Goal: Task Accomplishment & Management: Manage account settings

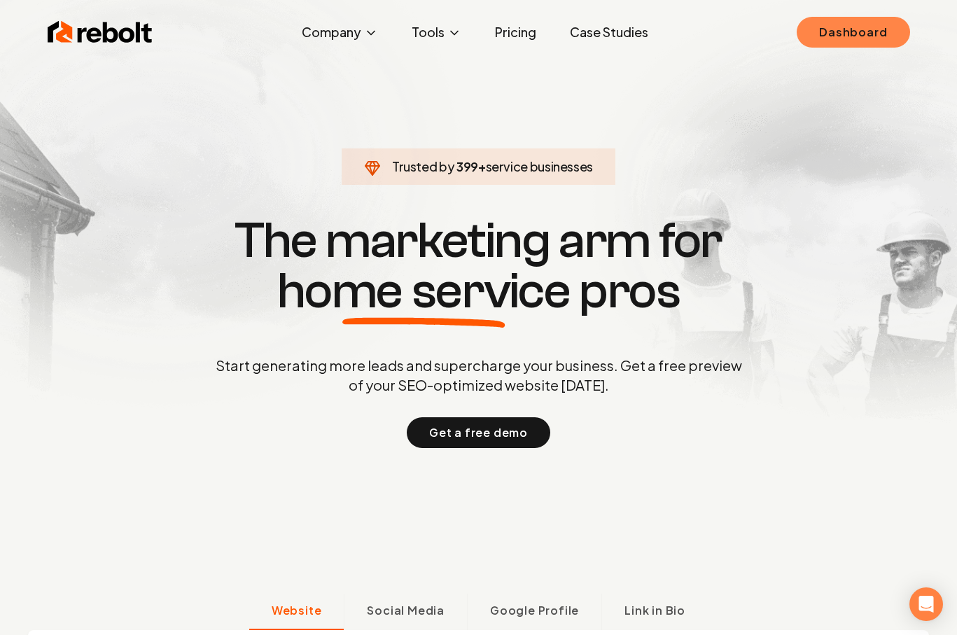
click at [825, 26] on link "Dashboard" at bounding box center [852, 32] width 113 height 31
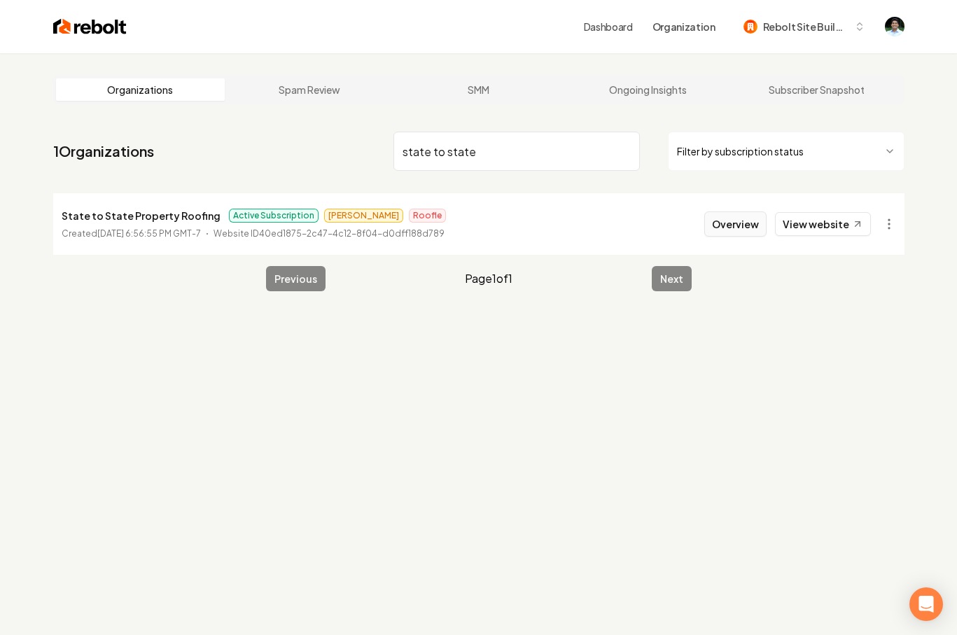
type input "state to state"
click at [749, 218] on button "Overview" at bounding box center [735, 223] width 62 height 25
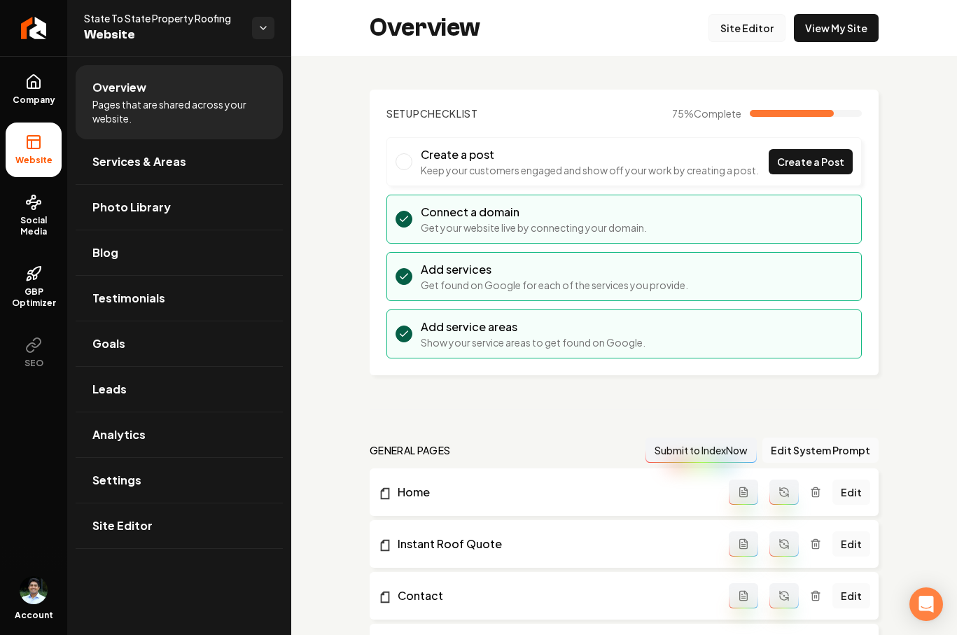
click at [748, 26] on link "Site Editor" at bounding box center [746, 28] width 77 height 28
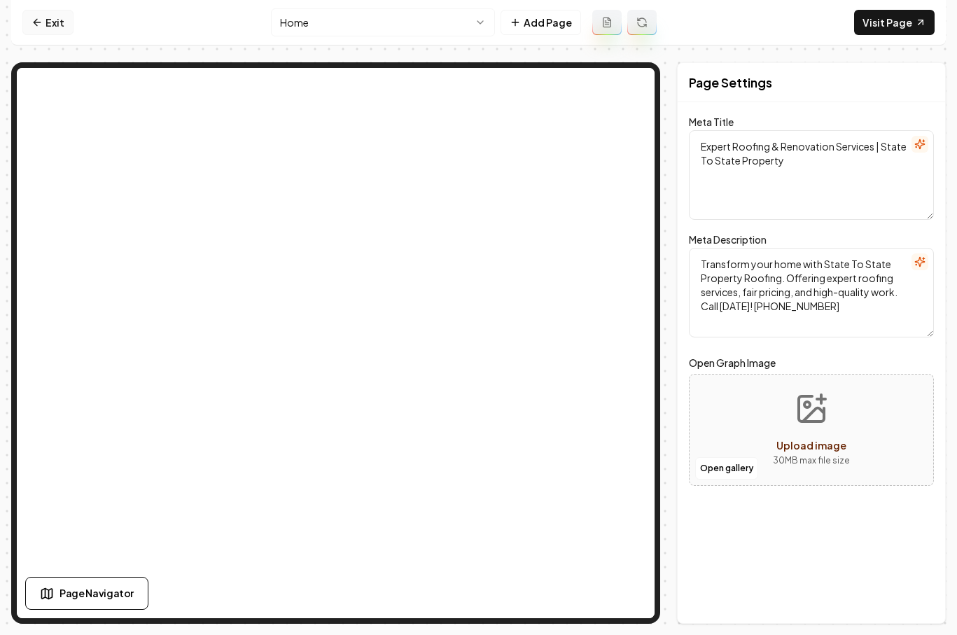
click at [35, 22] on icon at bounding box center [36, 22] width 11 height 11
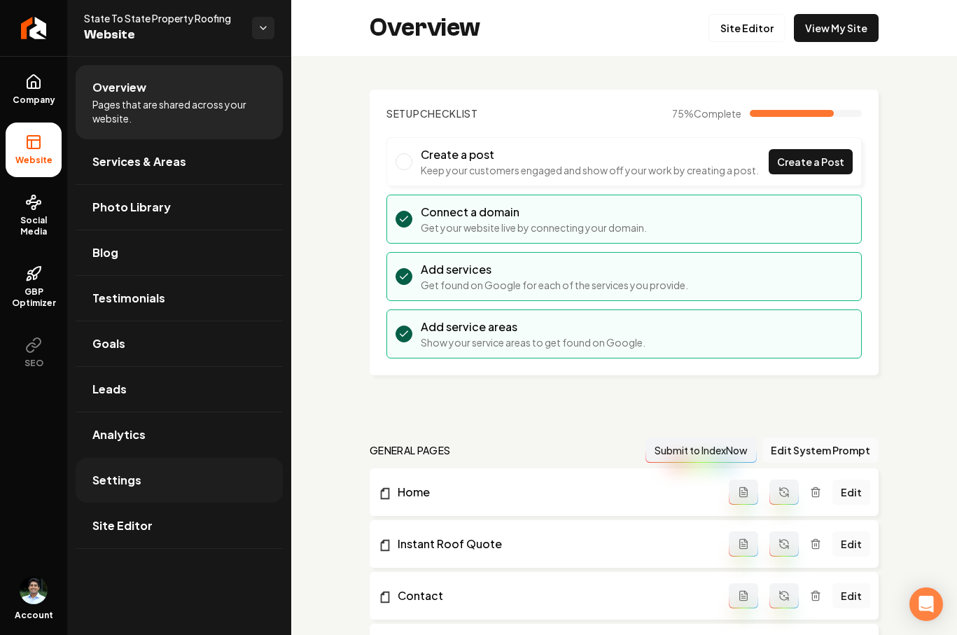
click at [118, 460] on link "Settings" at bounding box center [179, 480] width 207 height 45
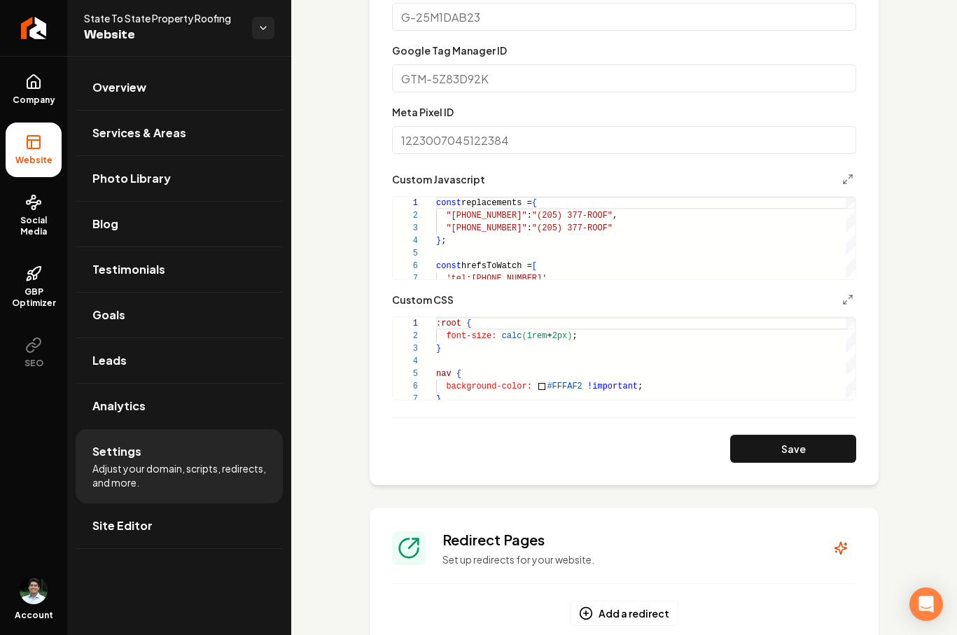
scroll to position [807, 0]
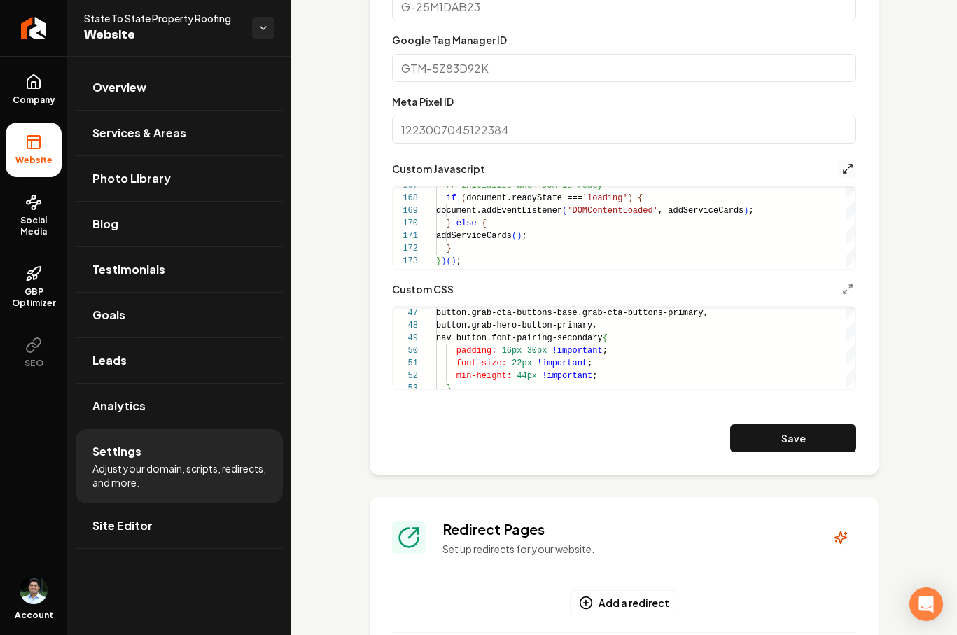
click at [850, 163] on icon "Main content area" at bounding box center [847, 168] width 11 height 11
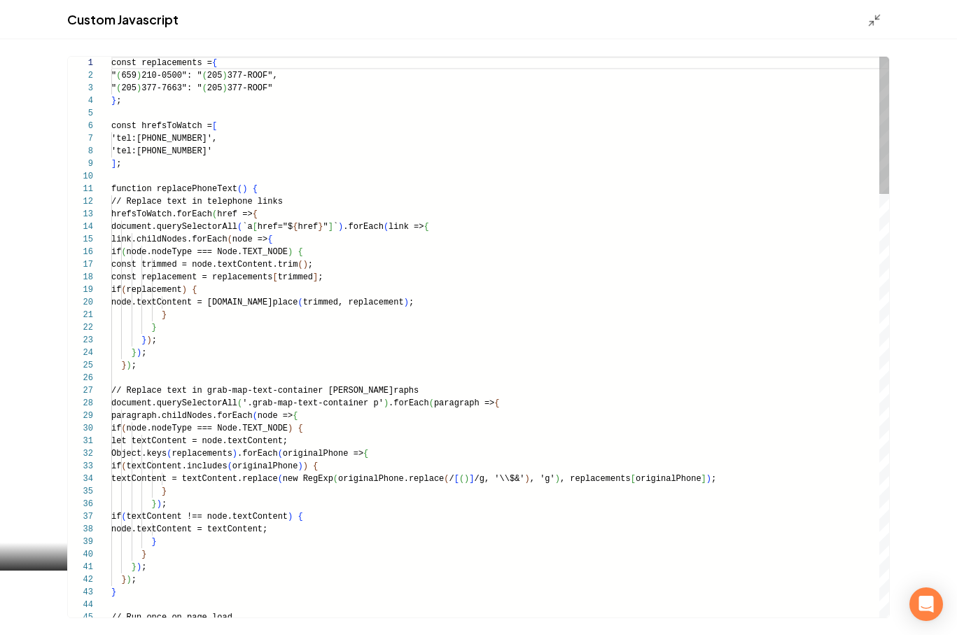
scroll to position [126, 0]
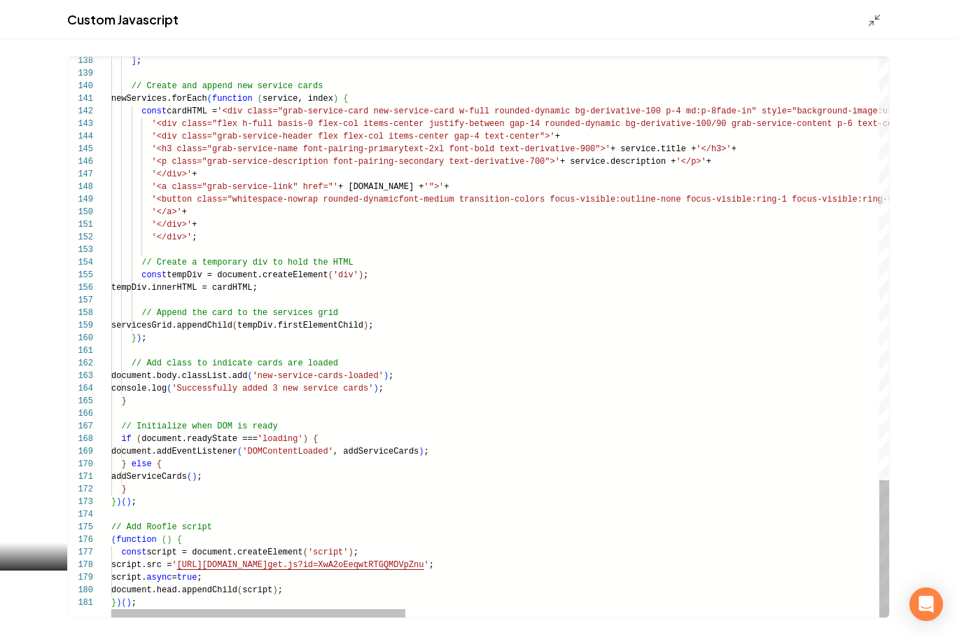
type textarea "**********"
drag, startPoint x: 600, startPoint y: 564, endPoint x: 495, endPoint y: 561, distance: 105.0
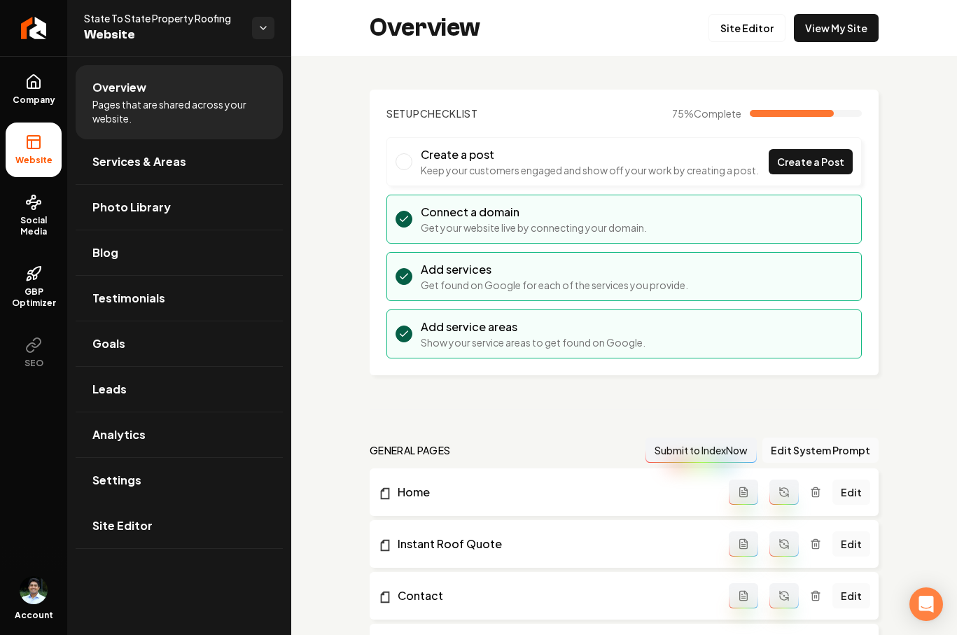
click at [836, 51] on div "Overview Site Editor View My Site" at bounding box center [624, 28] width 666 height 56
click at [836, 31] on link "View My Site" at bounding box center [836, 28] width 85 height 28
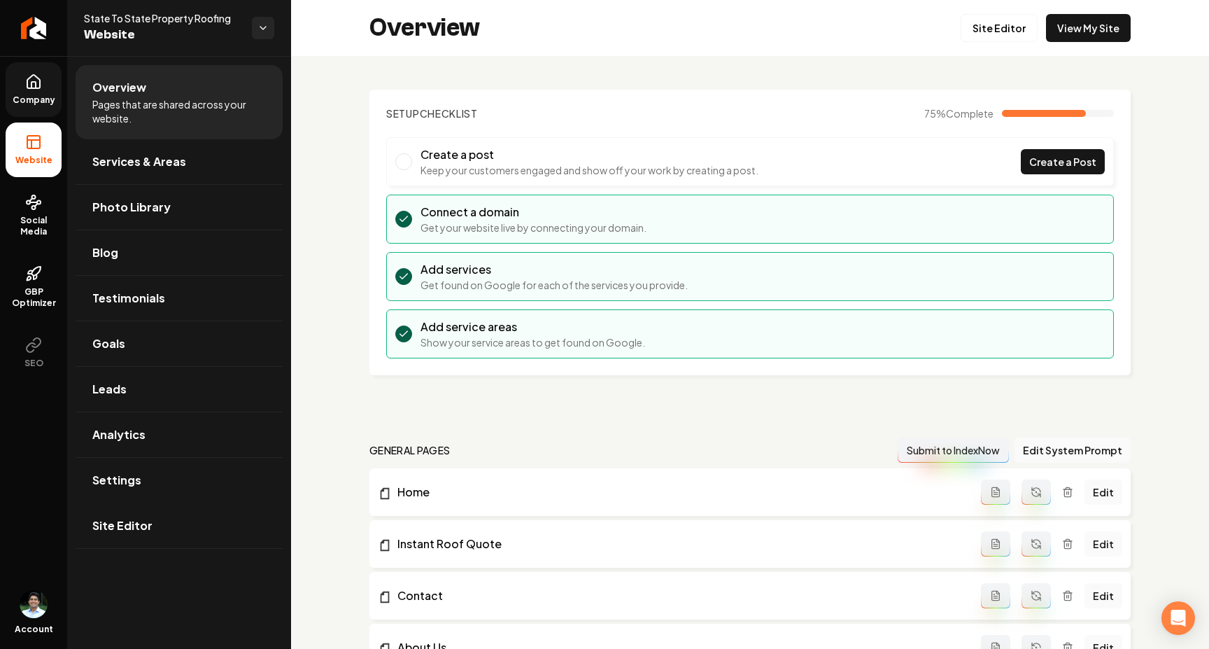
click at [34, 80] on icon at bounding box center [33, 81] width 17 height 17
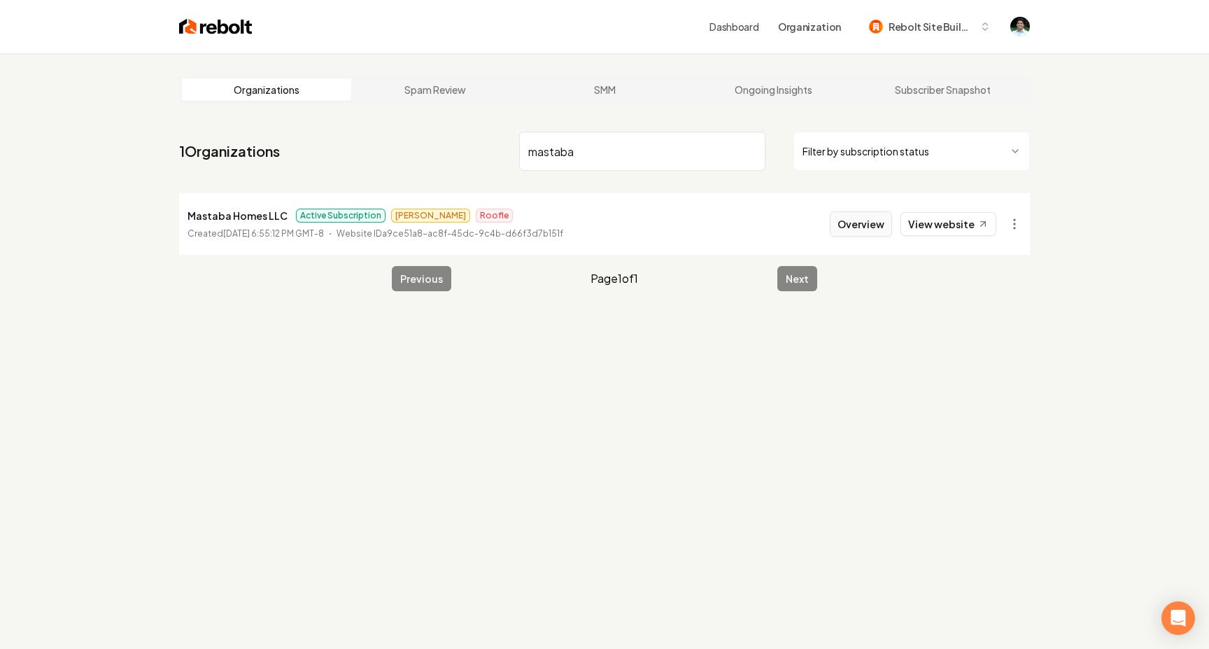
type input "mastaba"
click at [850, 224] on button "Overview" at bounding box center [861, 223] width 62 height 25
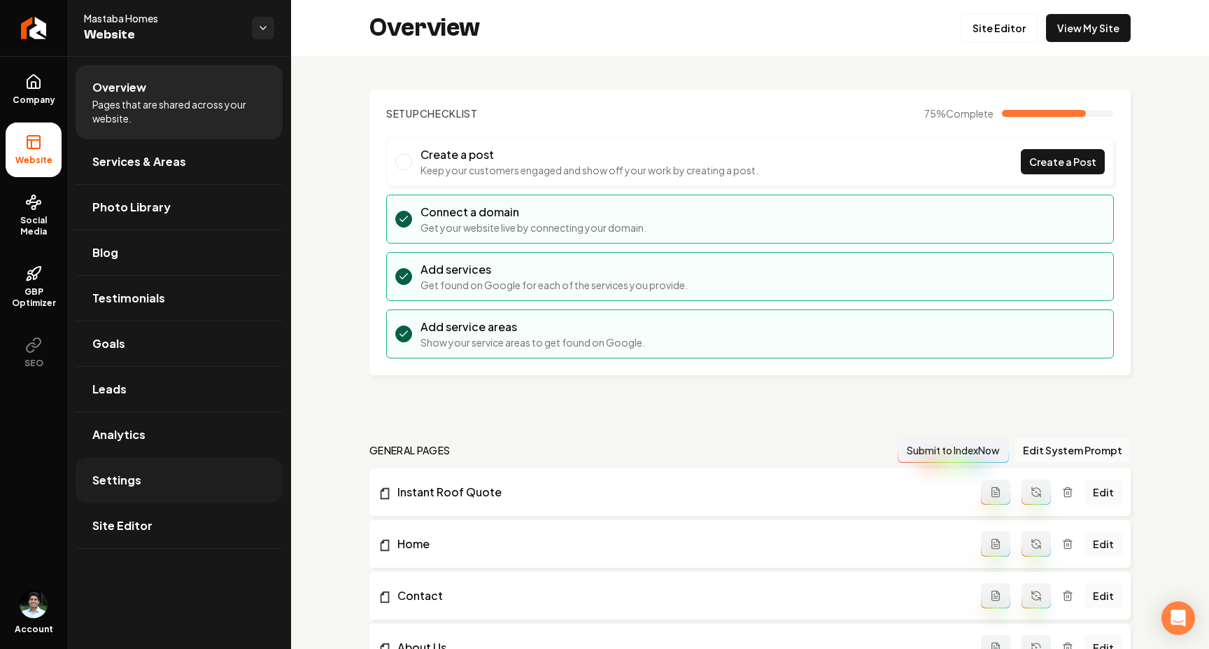
click at [101, 479] on span "Settings" at bounding box center [116, 480] width 49 height 17
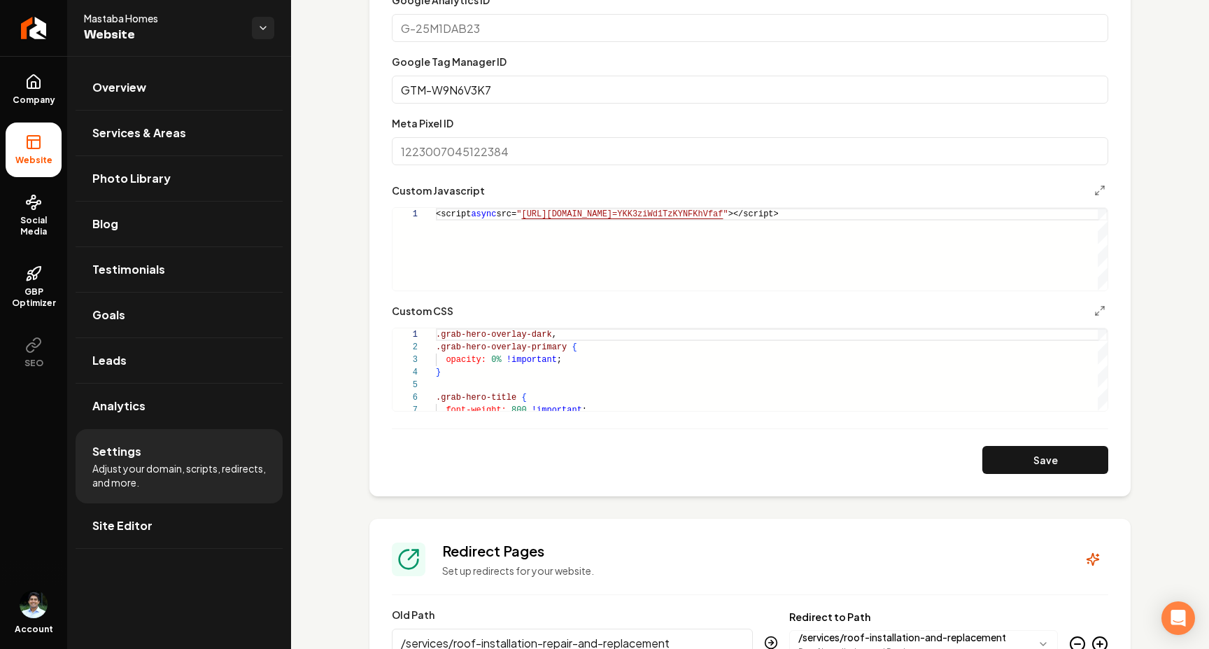
scroll to position [708, 0]
click at [680, 241] on div "<script async src= " [URL][DOMAIN_NAME] =YKK3ziWd1TzKYNFKhVfaf " ></script>" at bounding box center [772, 250] width 672 height 83
click at [956, 216] on div "<script async src= " [URL][DOMAIN_NAME] =YKK3ziWd1TzKYNFKhVfaf " ></script>" at bounding box center [772, 250] width 672 height 83
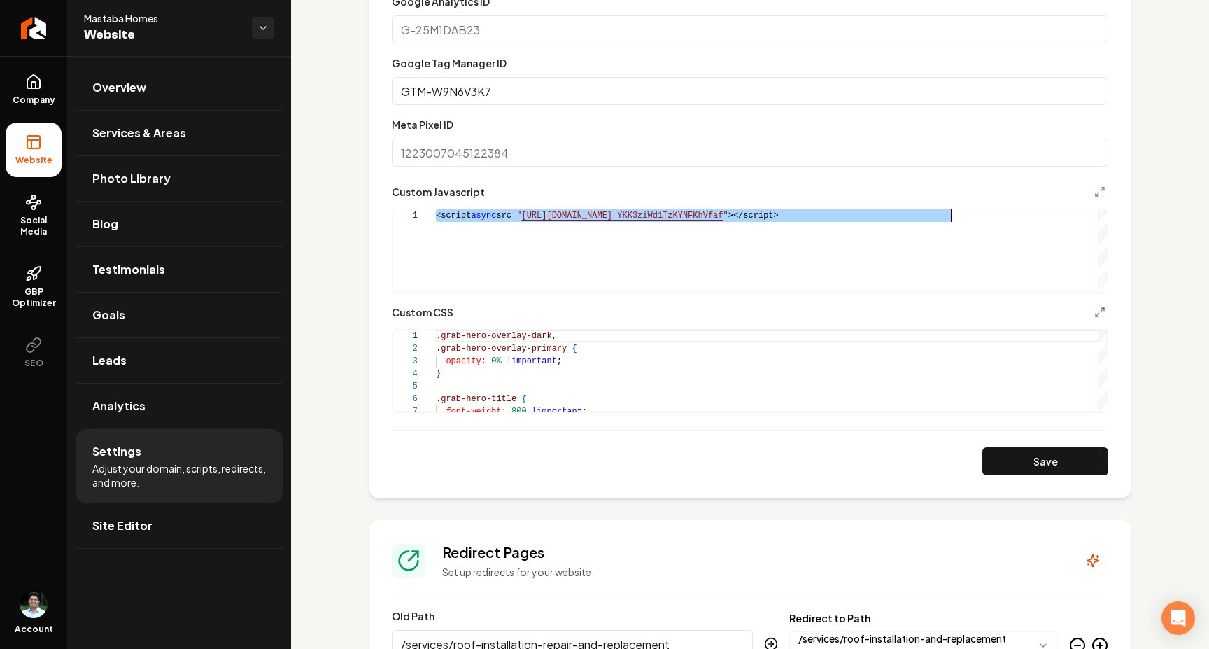
click at [956, 216] on div "<script async src= " [URL][DOMAIN_NAME] =YKK3ziWd1TzKYNFKhVfaf " ></script>" at bounding box center [772, 250] width 672 height 83
click at [41, 90] on icon at bounding box center [33, 81] width 17 height 17
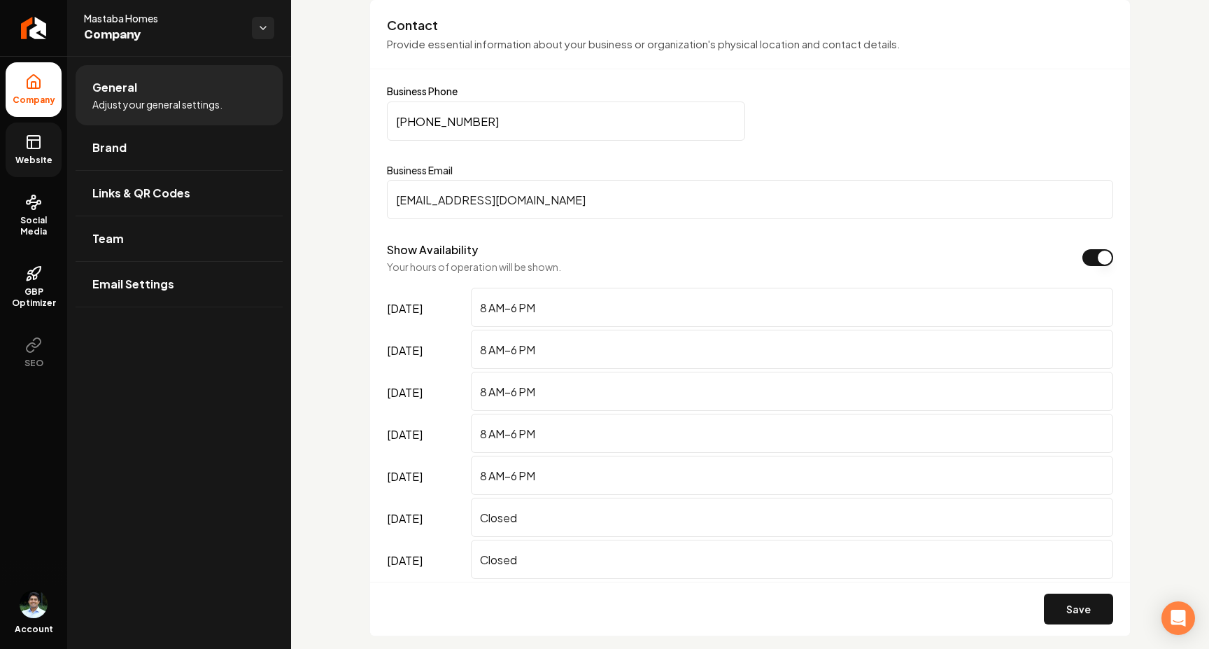
click at [42, 157] on span "Website" at bounding box center [34, 160] width 48 height 11
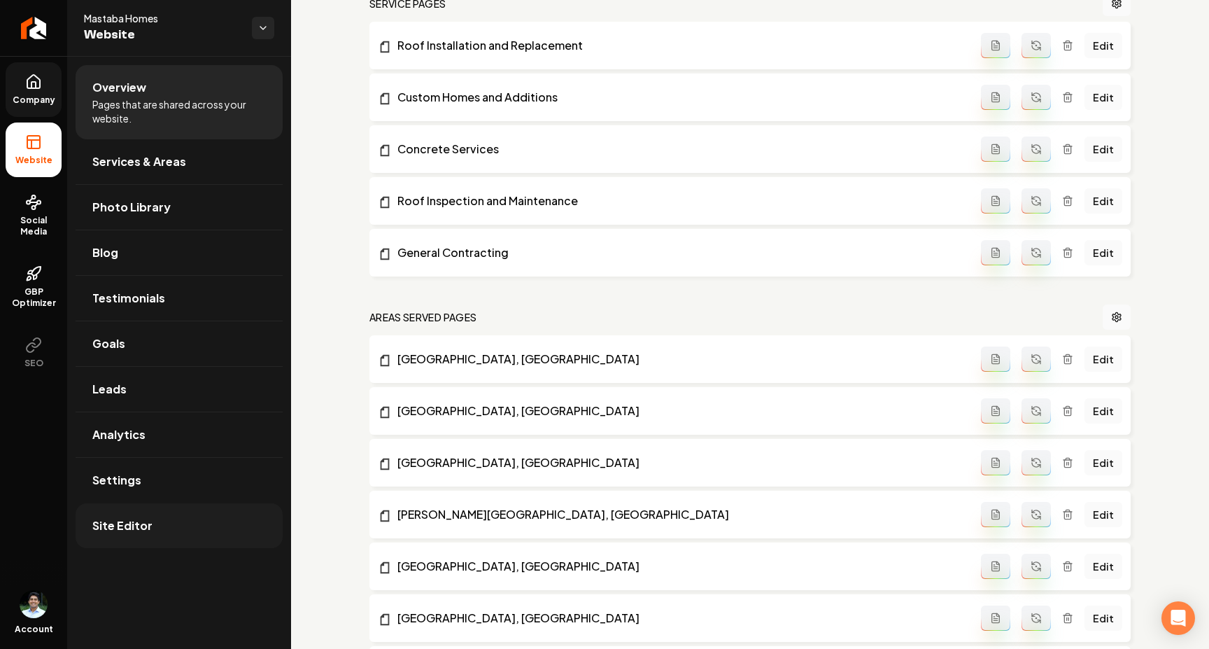
click at [141, 540] on link "Site Editor" at bounding box center [179, 525] width 207 height 45
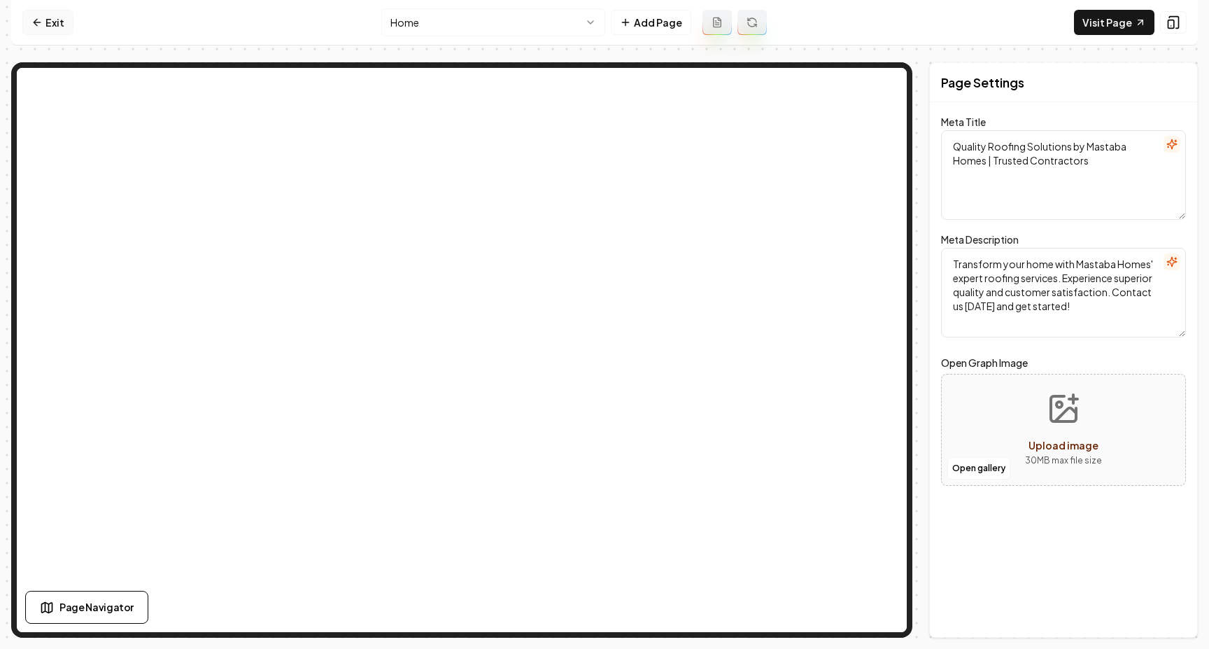
click at [41, 15] on link "Exit" at bounding box center [47, 22] width 51 height 25
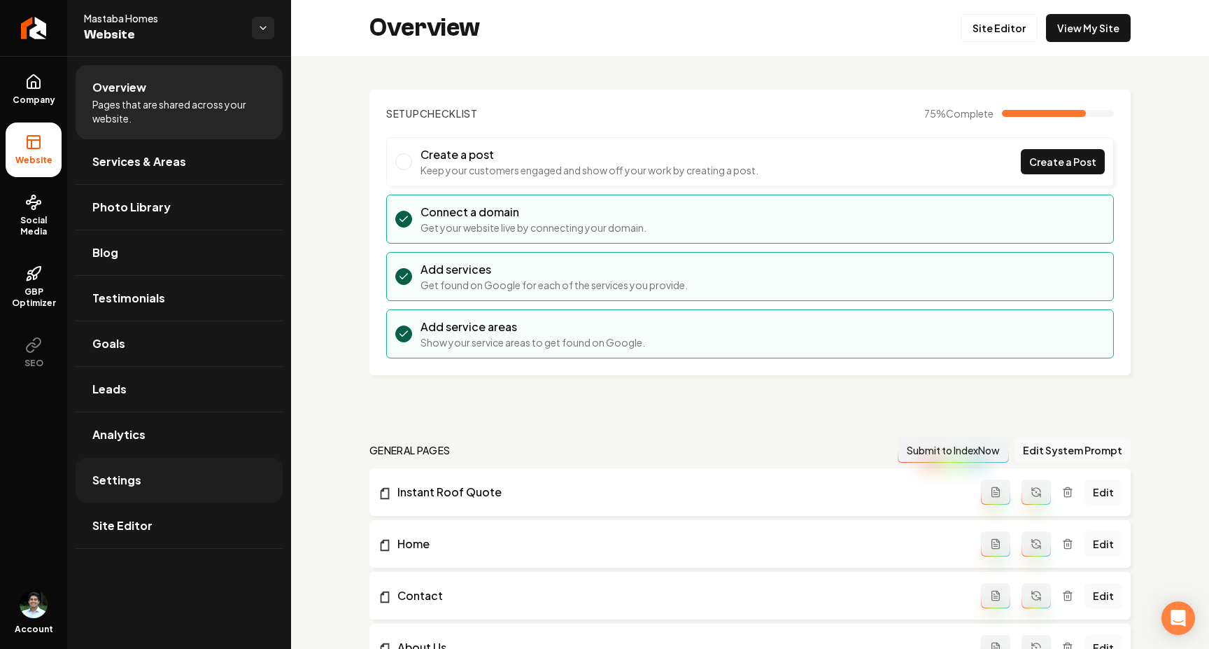
click at [131, 487] on span "Settings" at bounding box center [116, 480] width 49 height 17
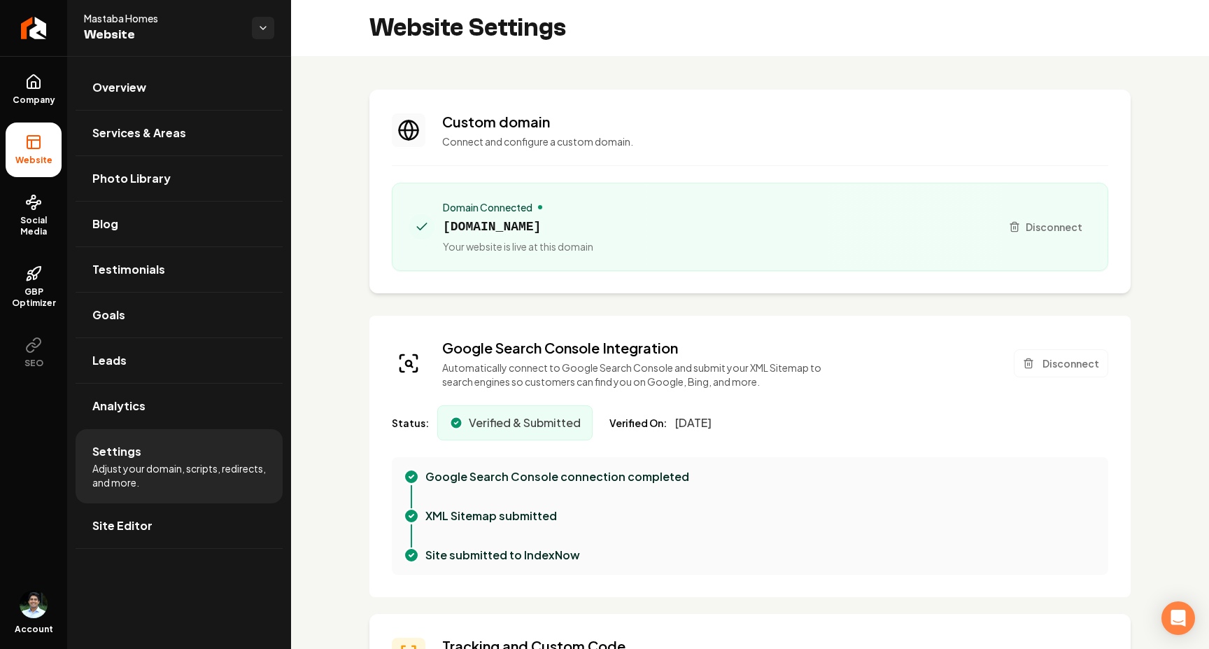
scroll to position [126, 0]
click at [34, 87] on icon at bounding box center [33, 81] width 13 height 13
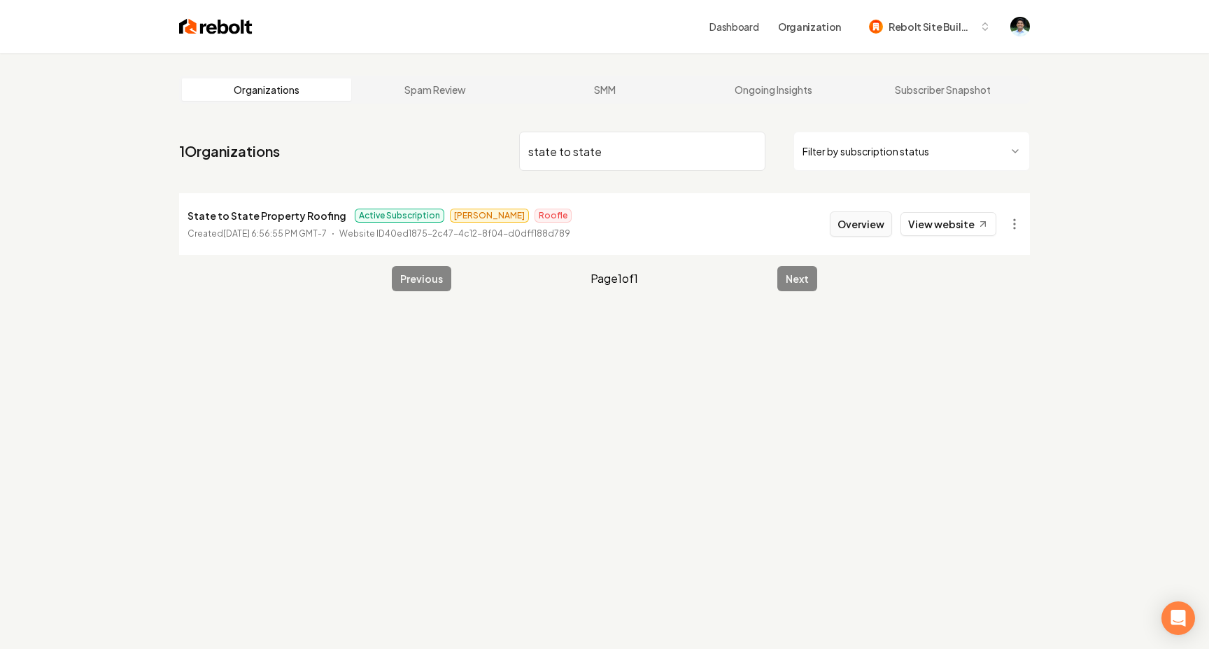
type input "state to state"
click at [881, 225] on button "Overview" at bounding box center [861, 223] width 62 height 25
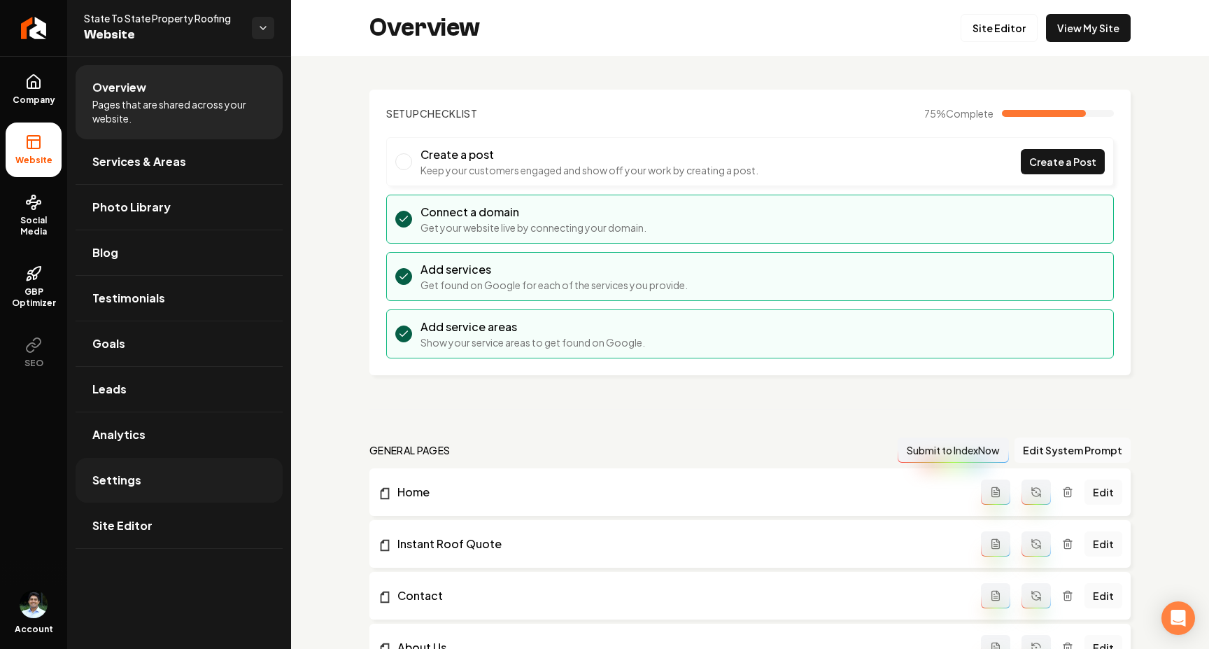
click at [152, 484] on link "Settings" at bounding box center [179, 480] width 207 height 45
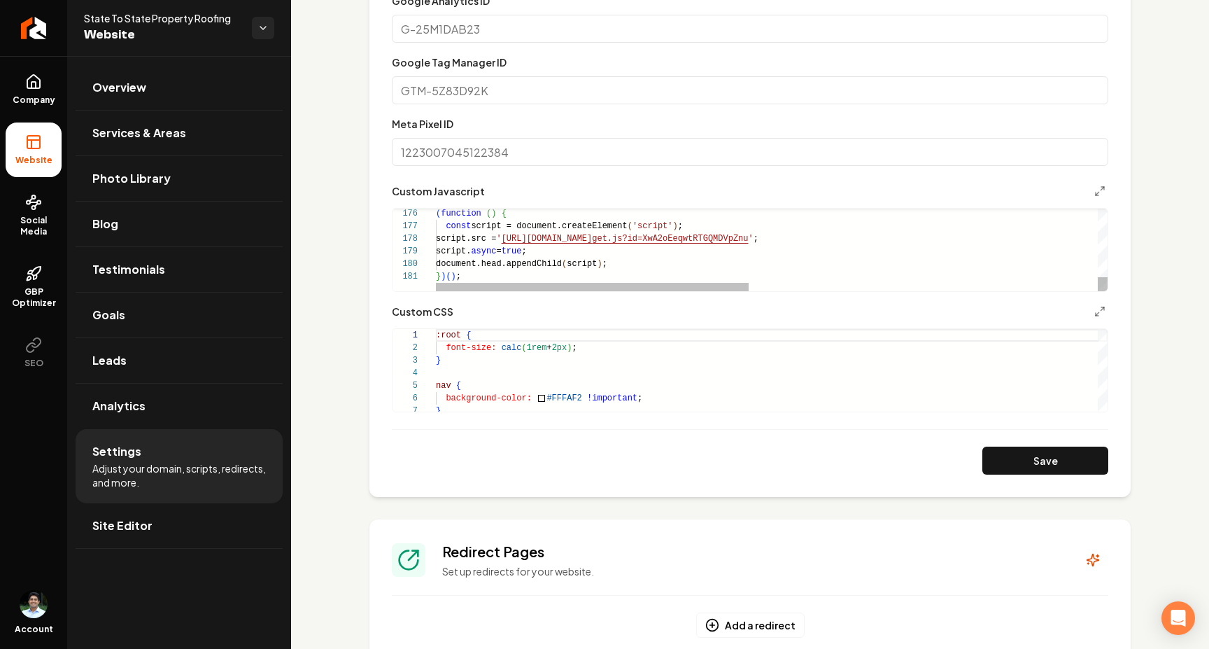
scroll to position [809, 0]
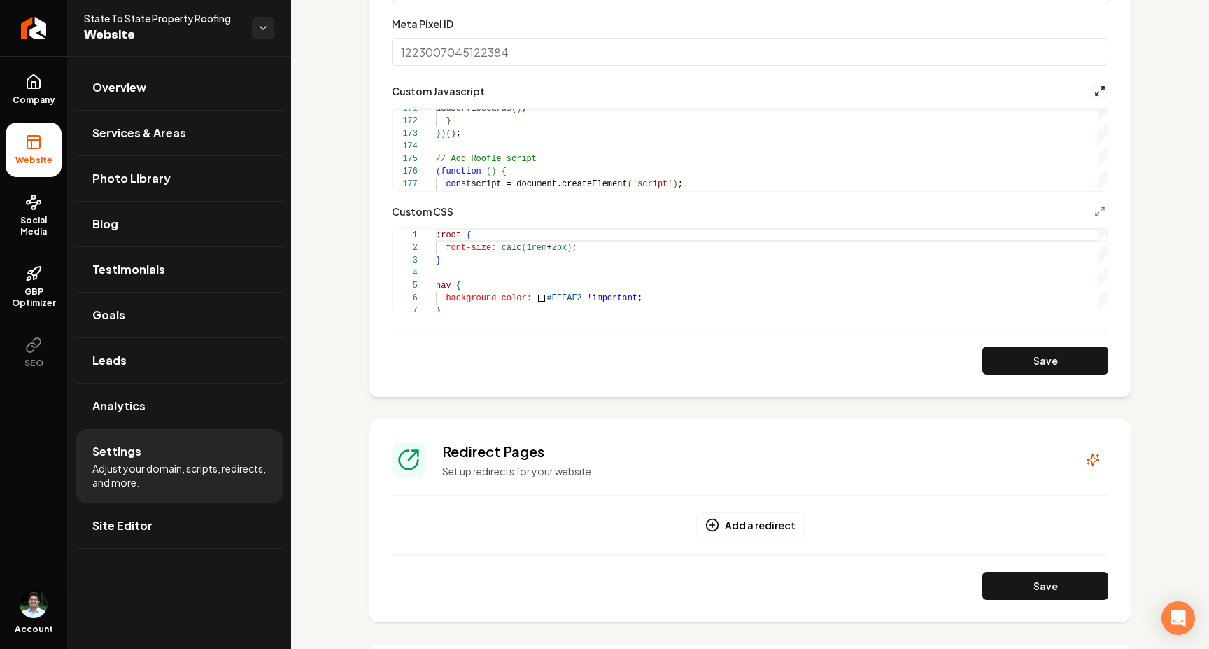
click at [956, 96] on icon "Main content area" at bounding box center [1100, 90] width 11 height 11
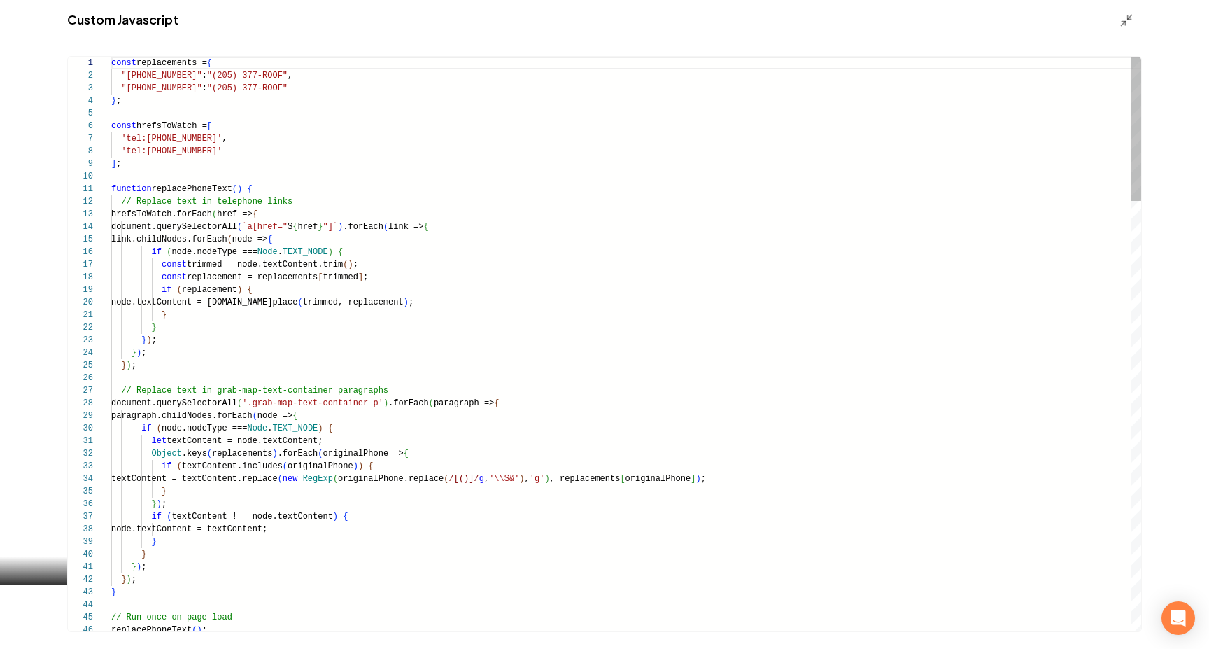
scroll to position [126, 0]
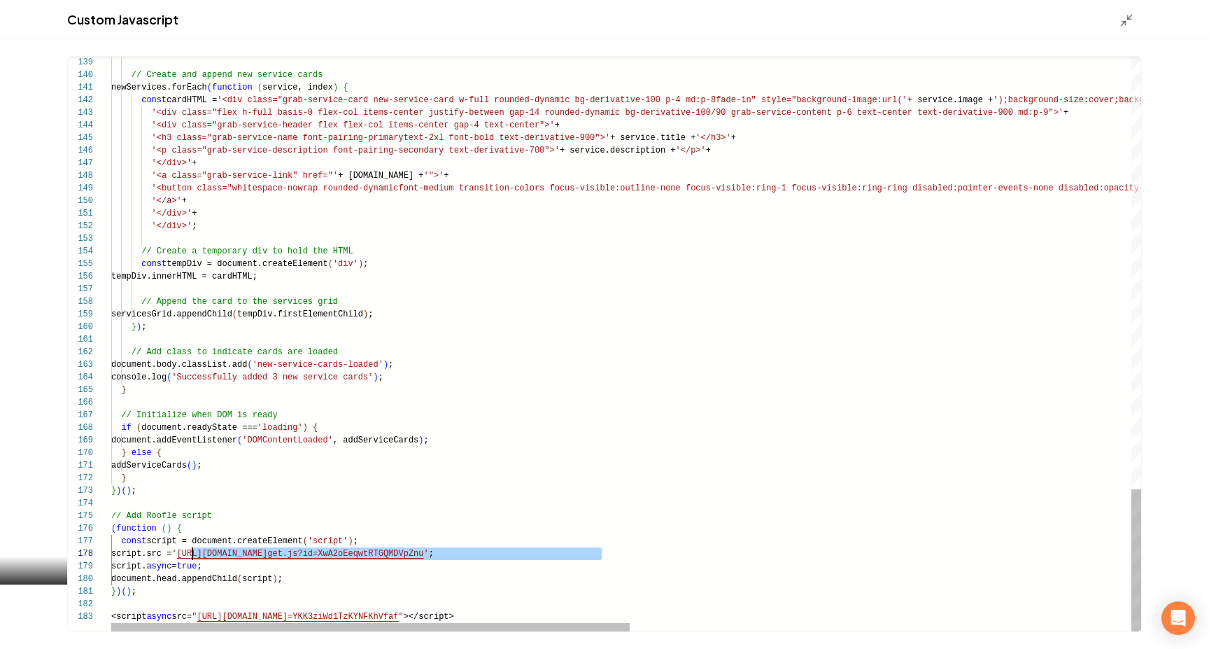
scroll to position [88, 81]
drag, startPoint x: 600, startPoint y: 552, endPoint x: 192, endPoint y: 555, distance: 408.0
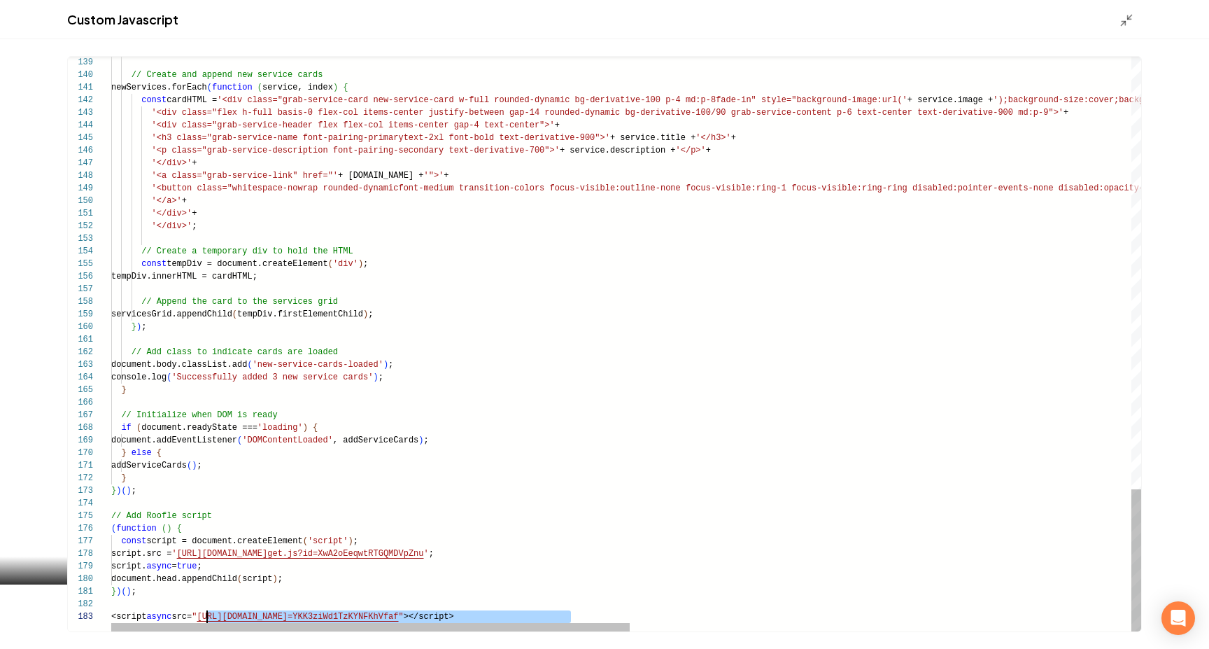
drag, startPoint x: 569, startPoint y: 619, endPoint x: 208, endPoint y: 617, distance: 361.1
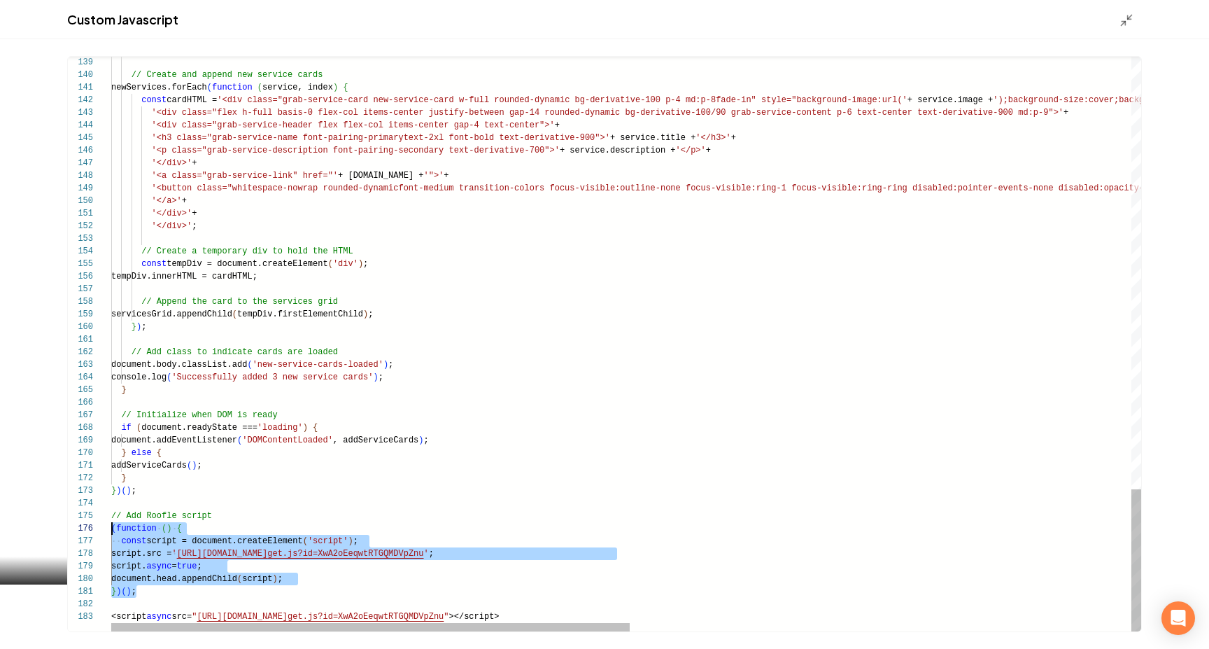
scroll to position [50, 0]
drag, startPoint x: 158, startPoint y: 591, endPoint x: 110, endPoint y: 517, distance: 88.5
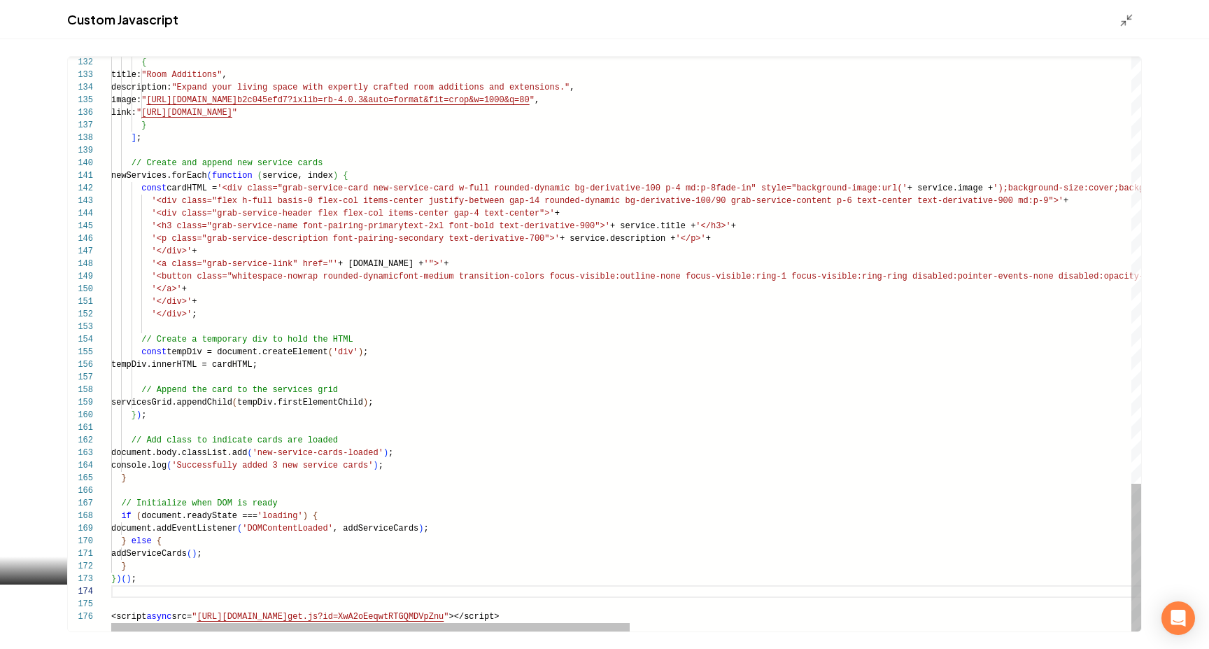
scroll to position [25, 25]
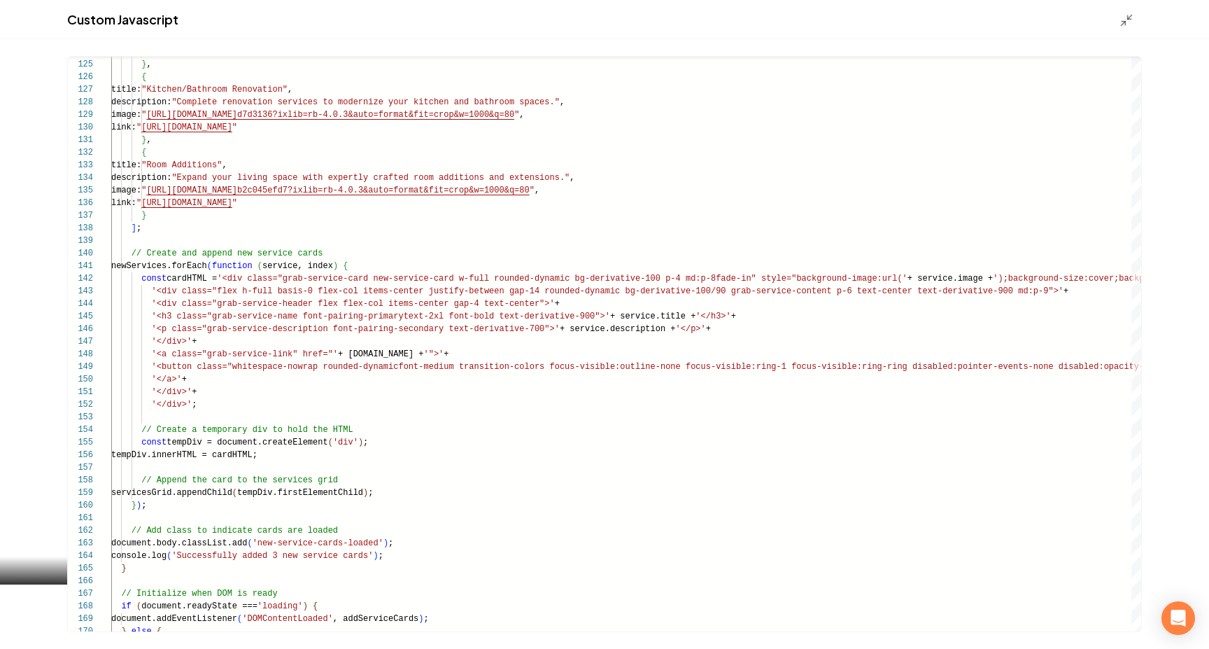
type textarea "**********"
click at [956, 12] on div "Main content area" at bounding box center [1131, 19] width 22 height 15
click at [956, 24] on polyline "Main content area" at bounding box center [1123, 22] width 3 height 3
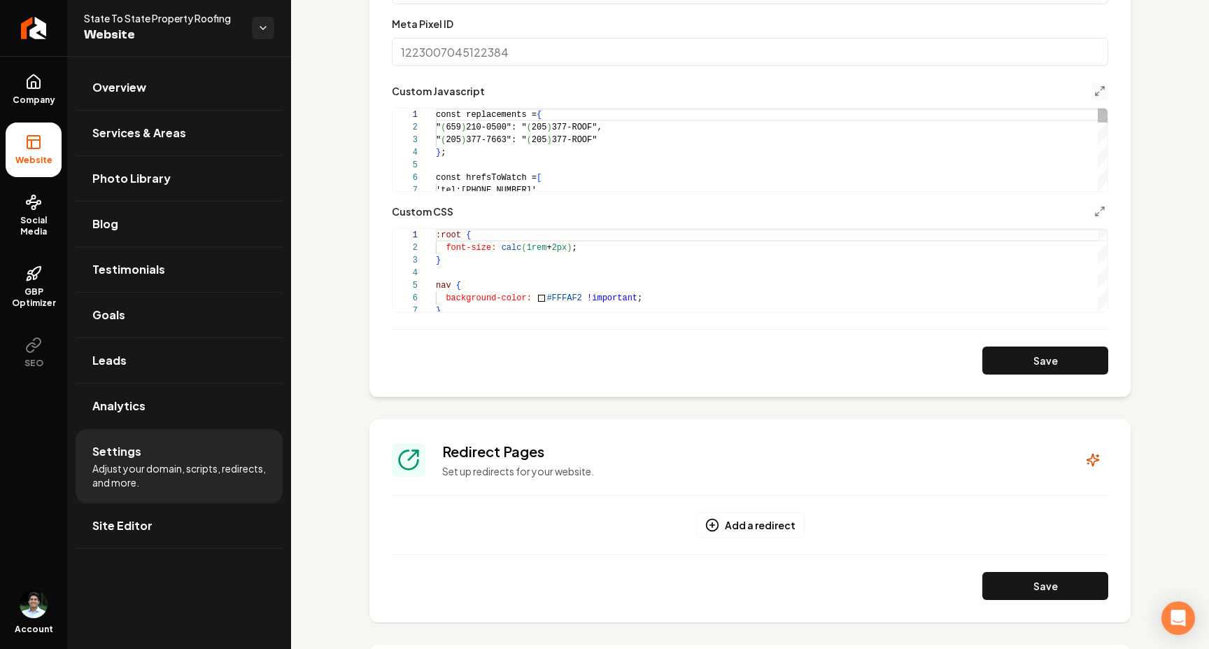
scroll to position [126, 0]
click at [956, 356] on button "Save" at bounding box center [1046, 360] width 126 height 28
click at [185, 523] on link "Site Editor" at bounding box center [179, 525] width 207 height 45
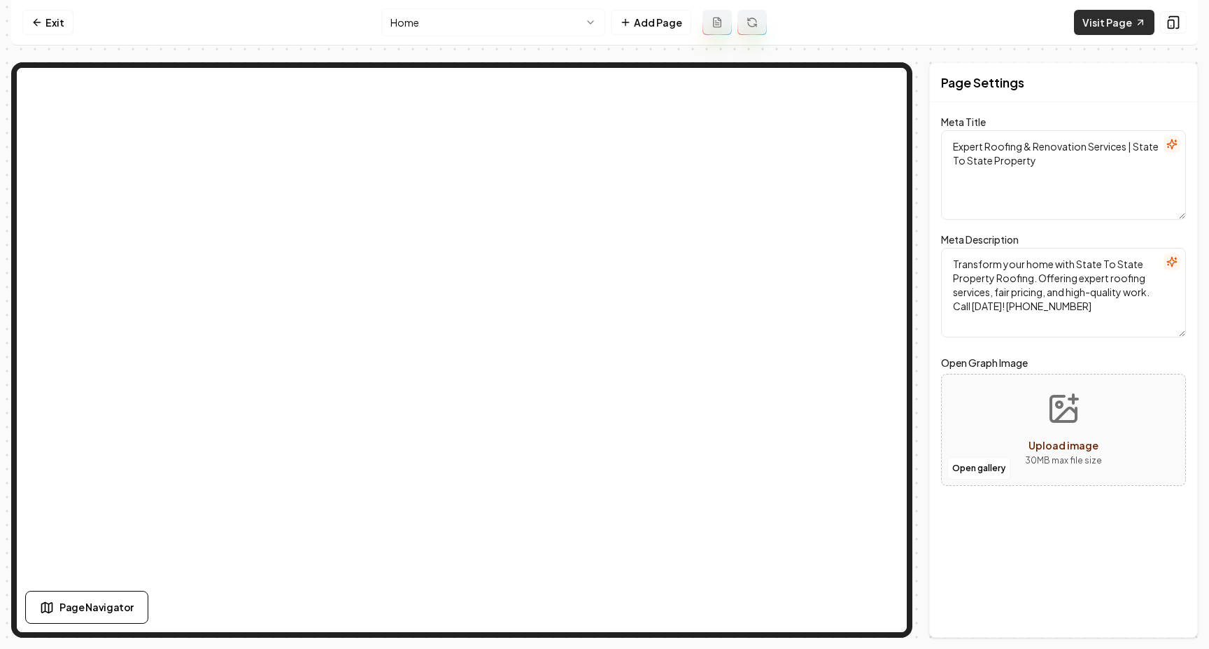
click at [956, 23] on link "Visit Page" at bounding box center [1114, 22] width 80 height 25
click at [34, 23] on icon at bounding box center [35, 22] width 3 height 6
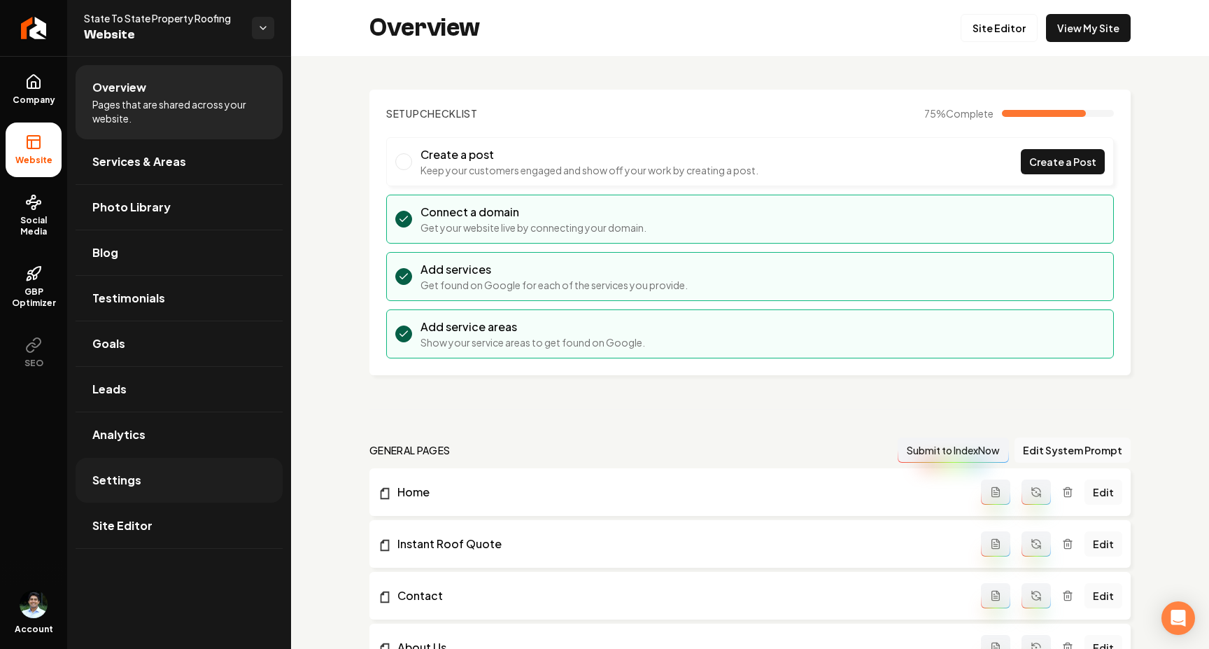
click at [143, 467] on link "Settings" at bounding box center [179, 480] width 207 height 45
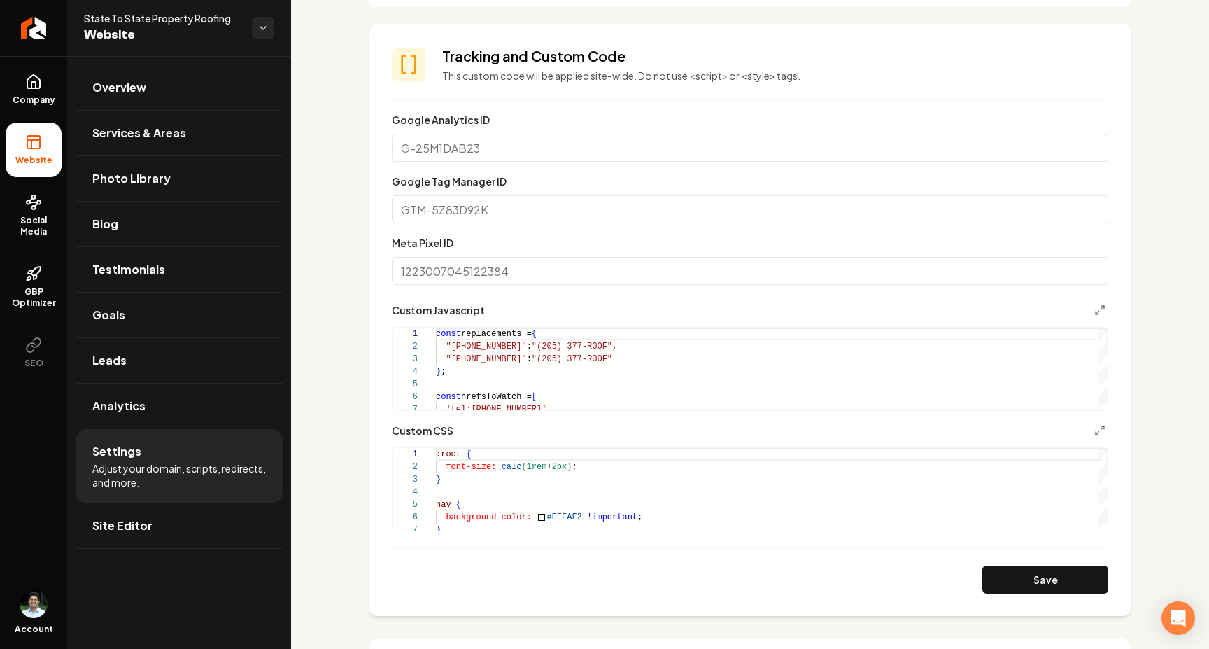
scroll to position [577, 0]
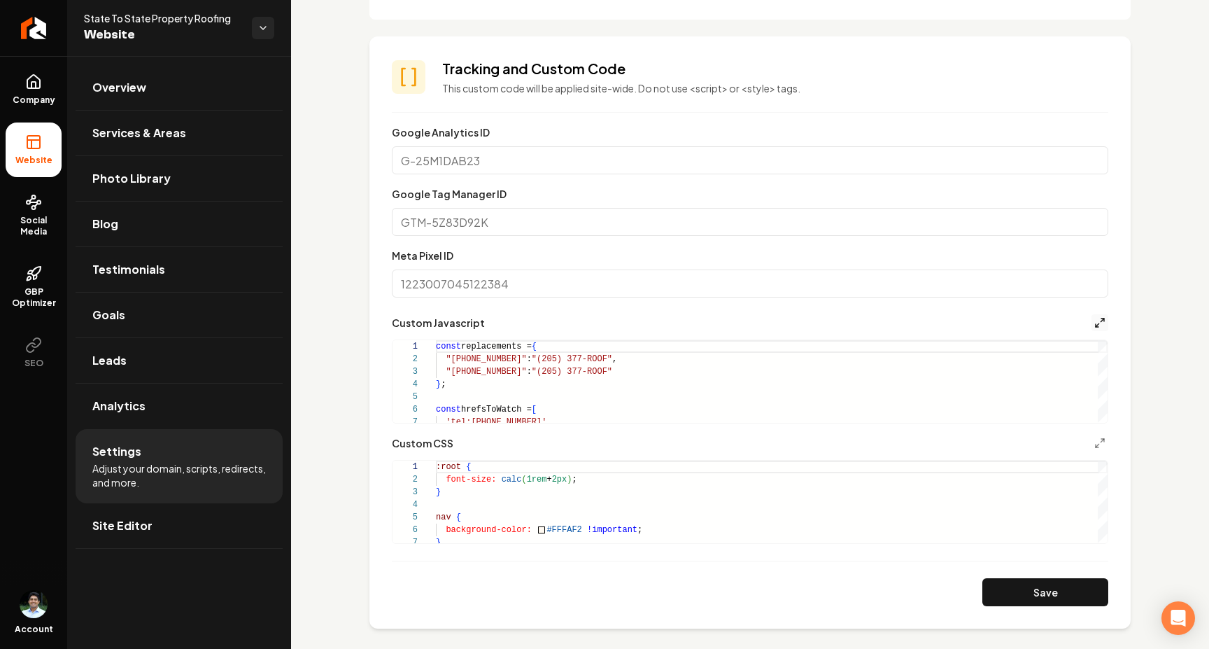
click at [956, 325] on icon "Main content area" at bounding box center [1100, 322] width 11 height 11
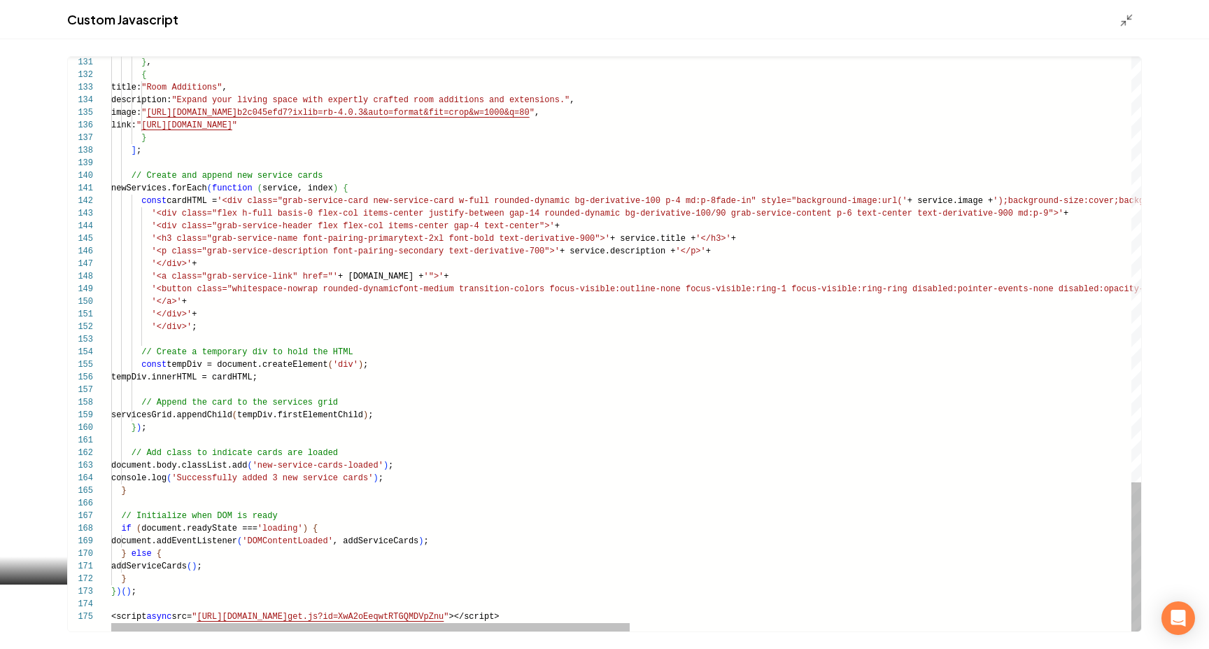
scroll to position [0, 106]
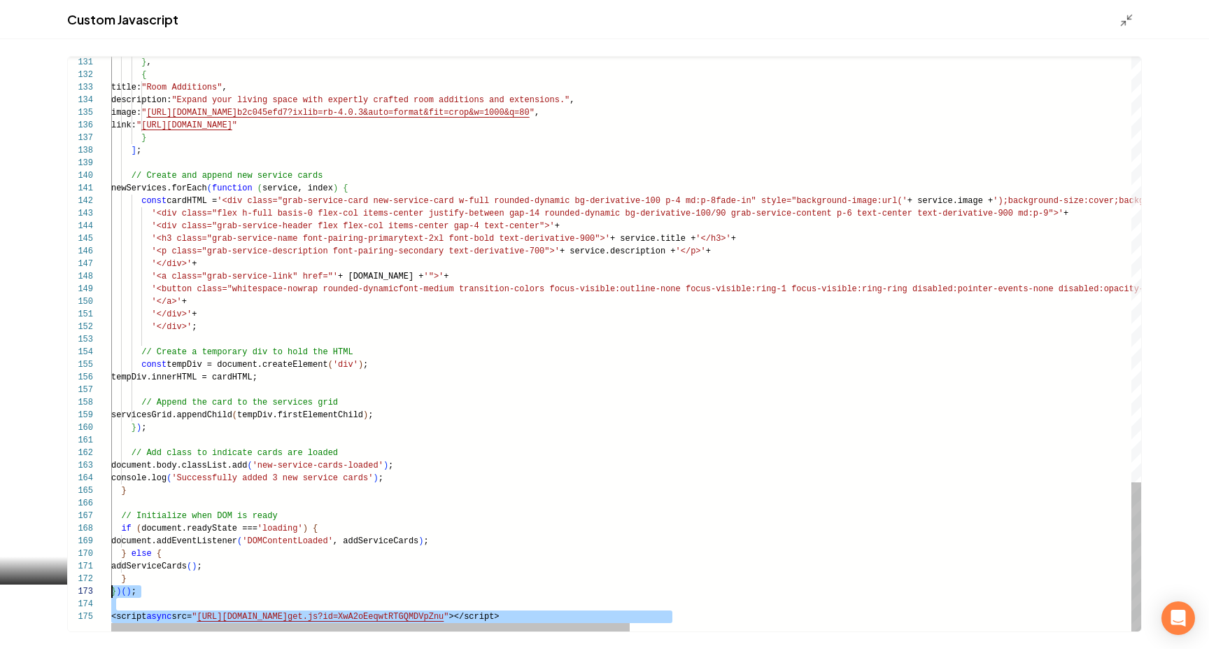
scroll to position [50, 0]
drag, startPoint x: 693, startPoint y: 616, endPoint x: 1, endPoint y: 614, distance: 691.4
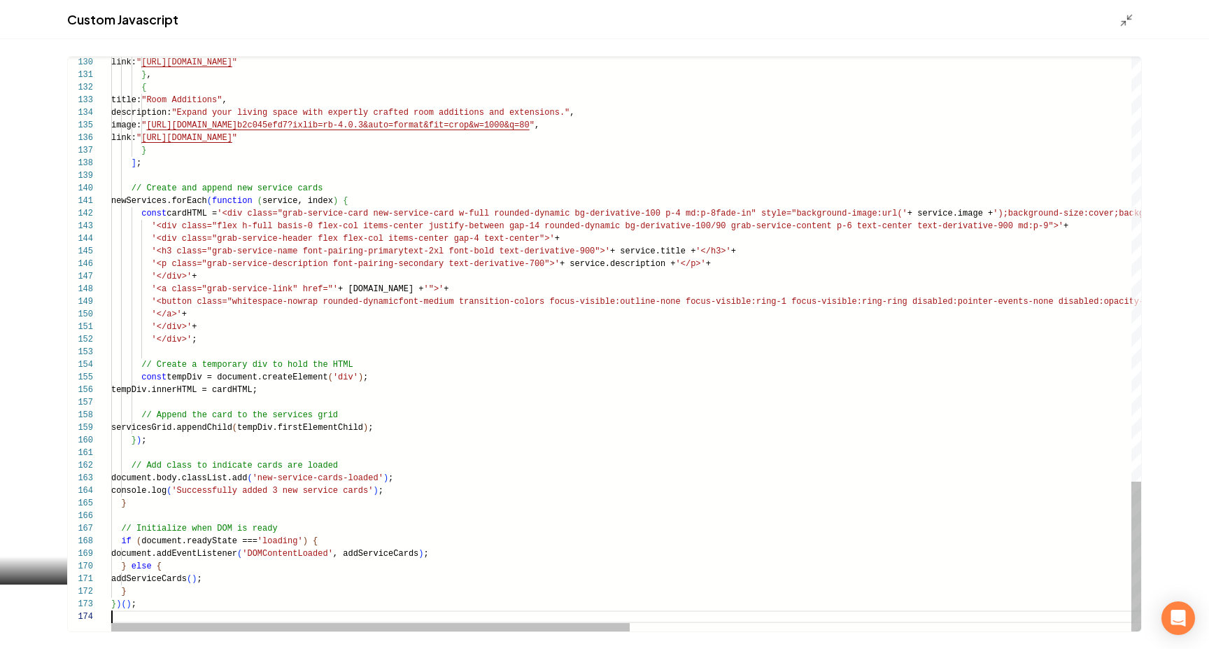
scroll to position [25, 25]
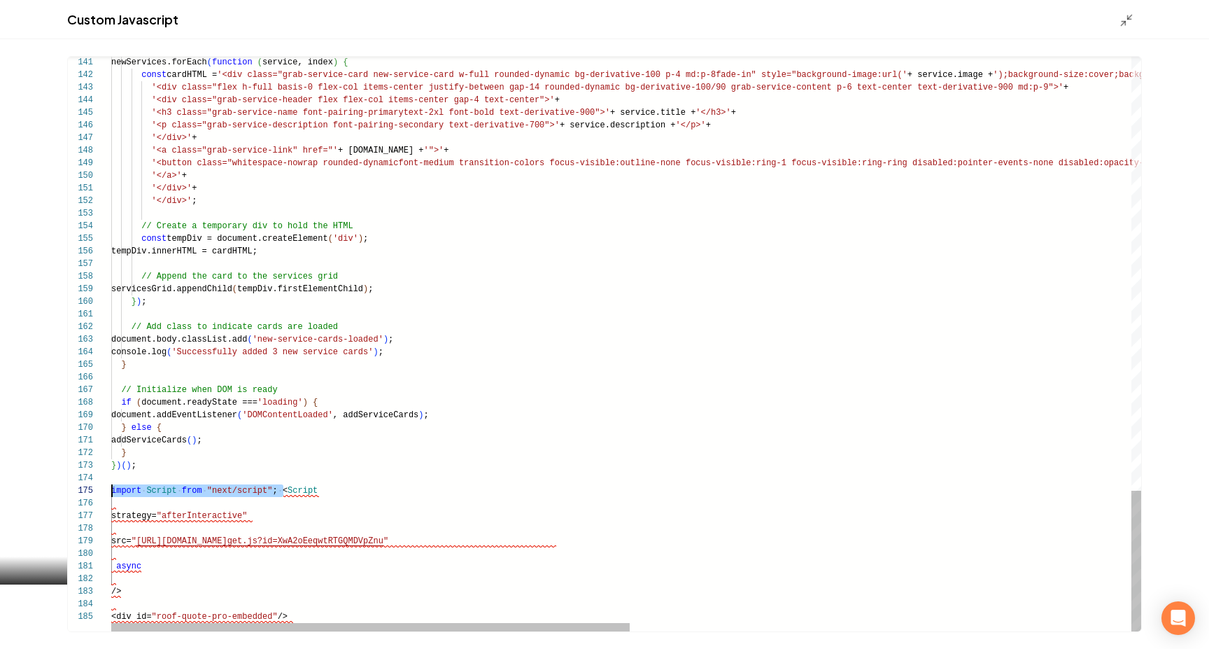
scroll to position [50, 0]
drag, startPoint x: 284, startPoint y: 491, endPoint x: 100, endPoint y: 493, distance: 184.1
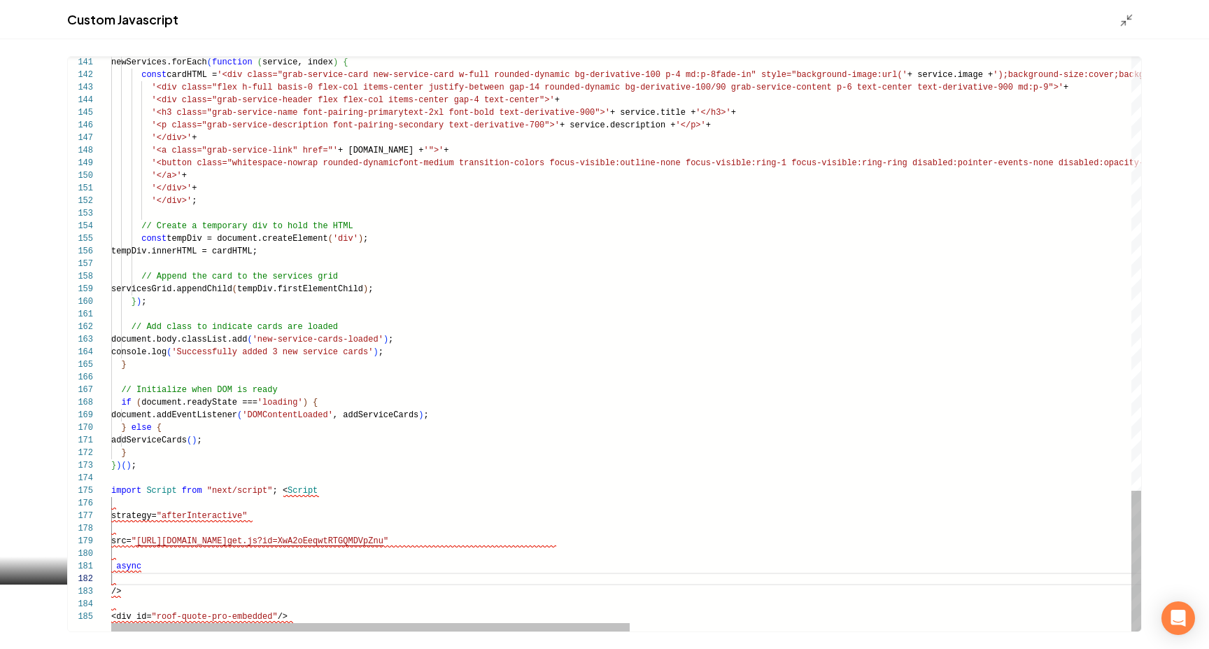
scroll to position [50, 181]
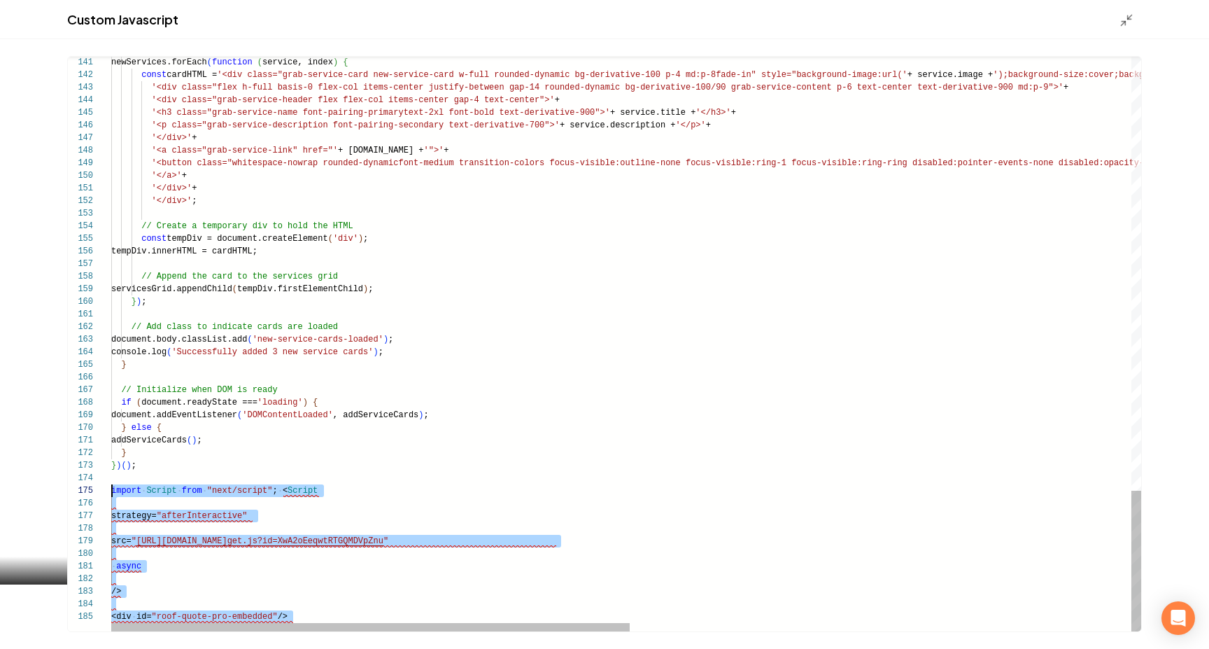
drag, startPoint x: 328, startPoint y: 613, endPoint x: 104, endPoint y: 493, distance: 253.3
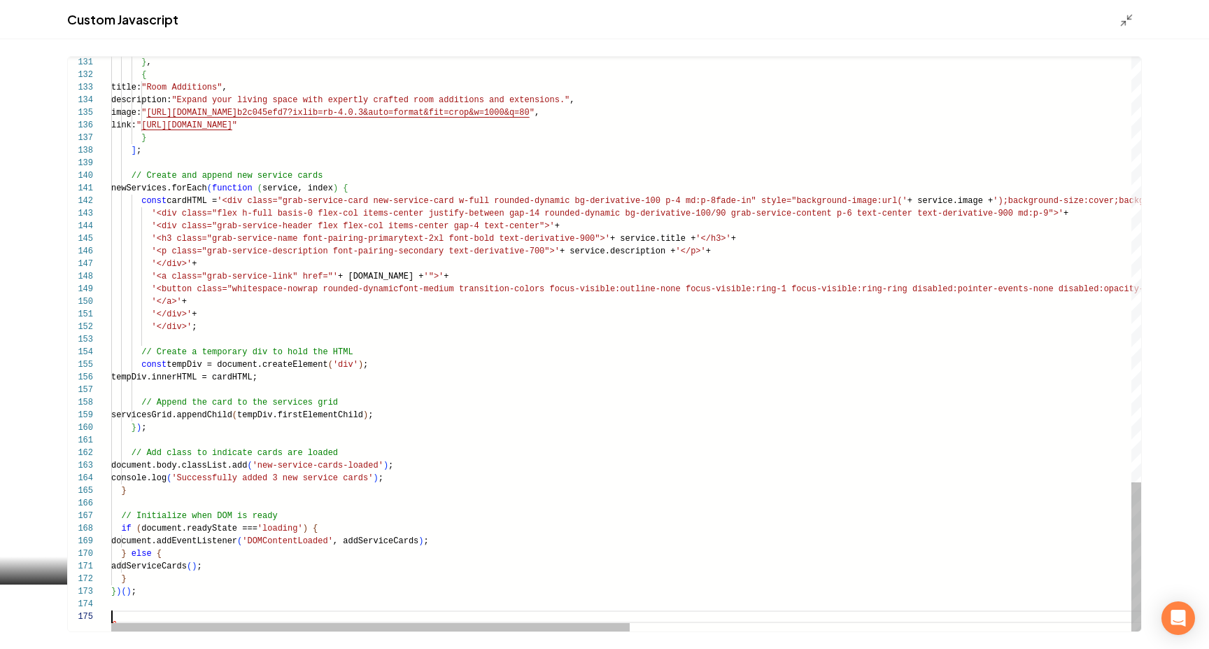
scroll to position [38, 0]
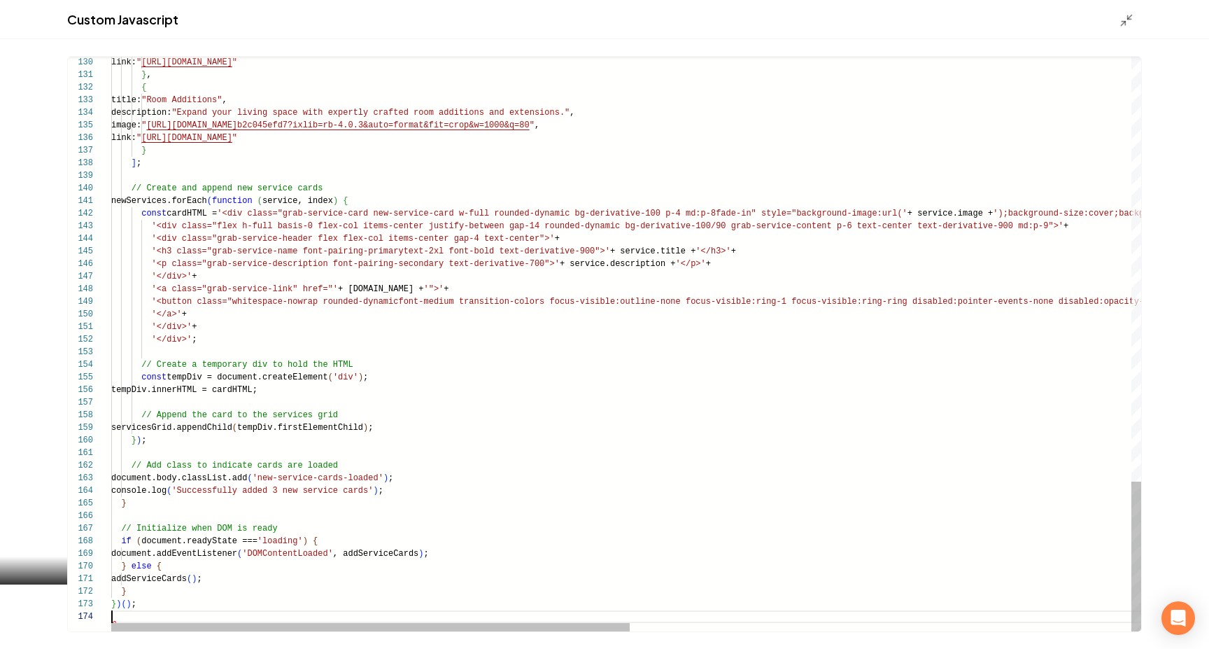
type textarea "**********"
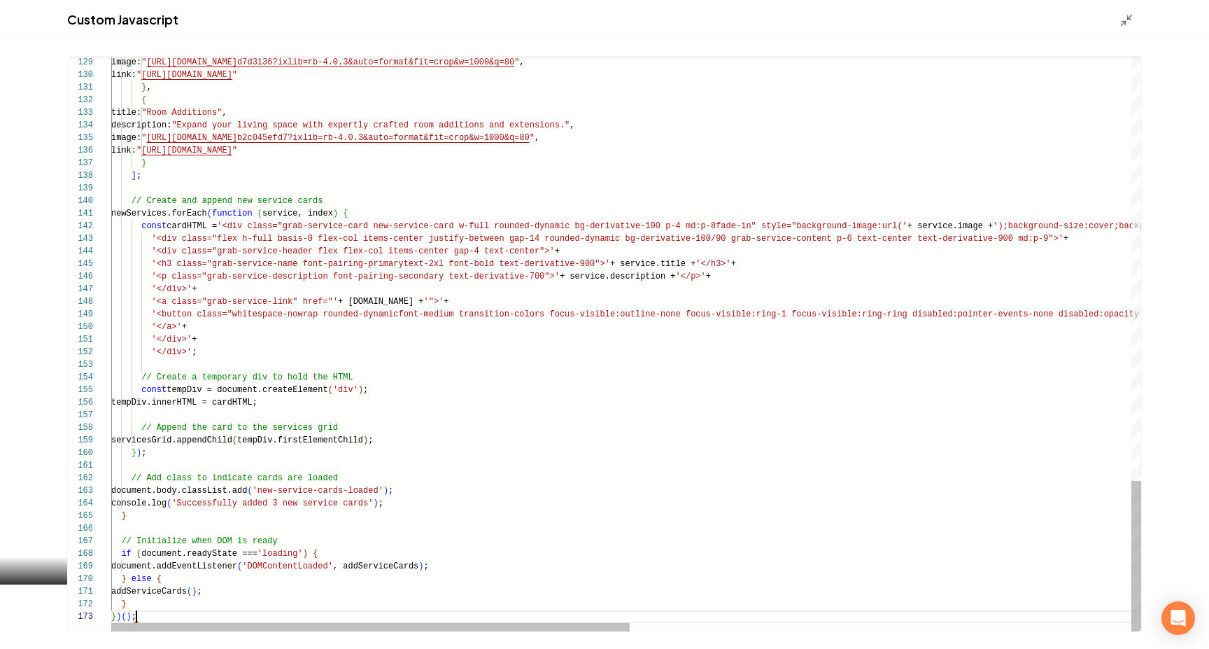
scroll to position [25, 25]
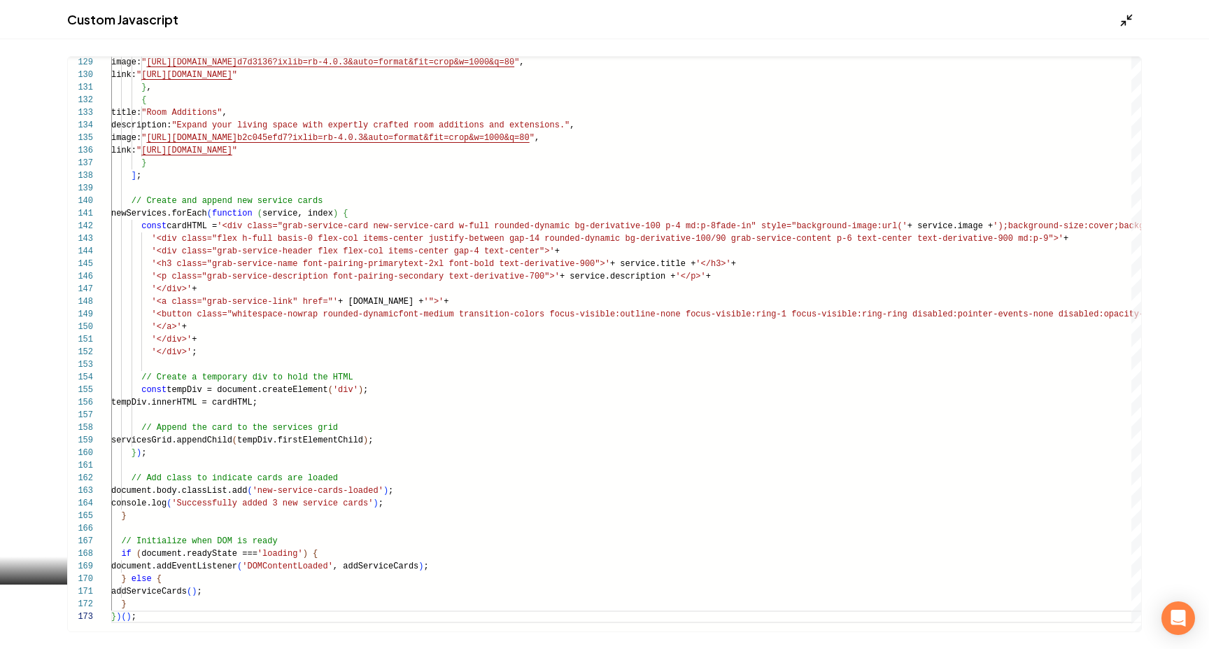
click at [956, 24] on icon "Main content area" at bounding box center [1127, 20] width 14 height 14
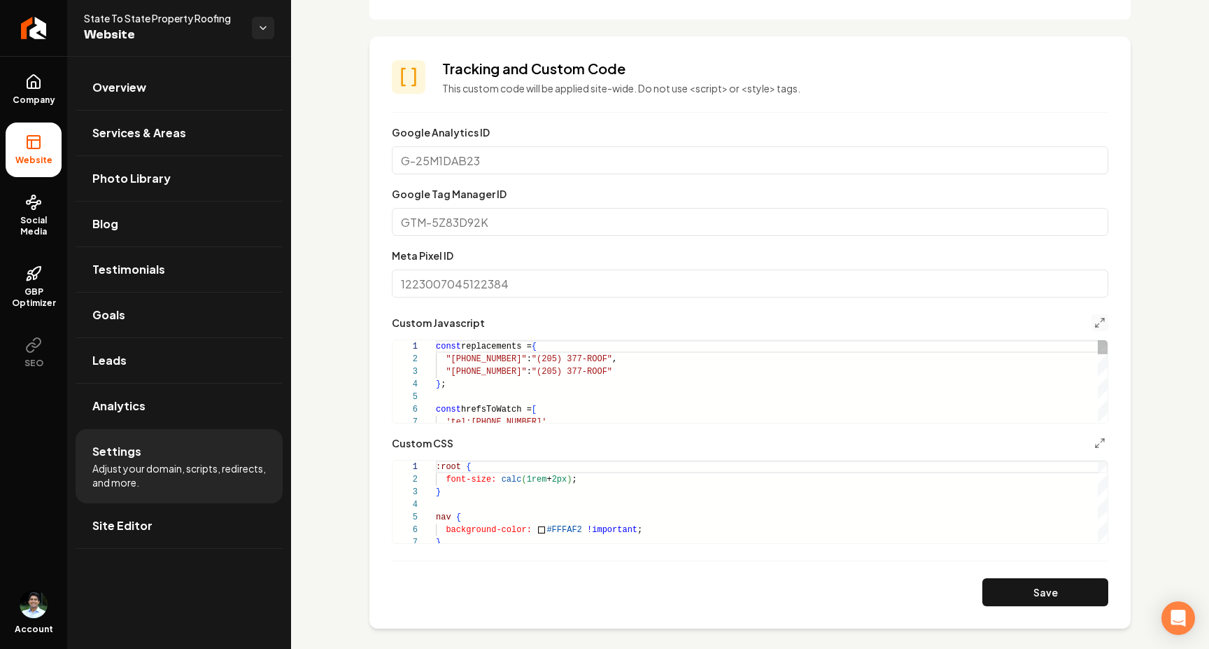
scroll to position [126, 0]
click at [956, 588] on button "Save" at bounding box center [1046, 592] width 126 height 28
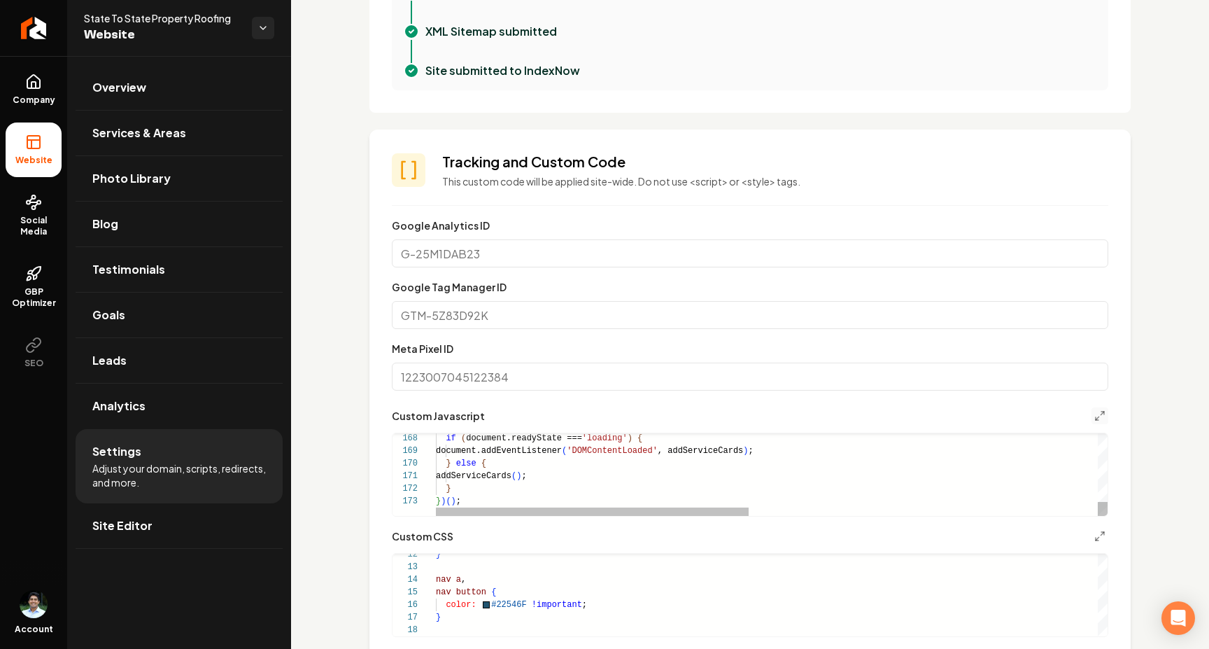
scroll to position [25, 25]
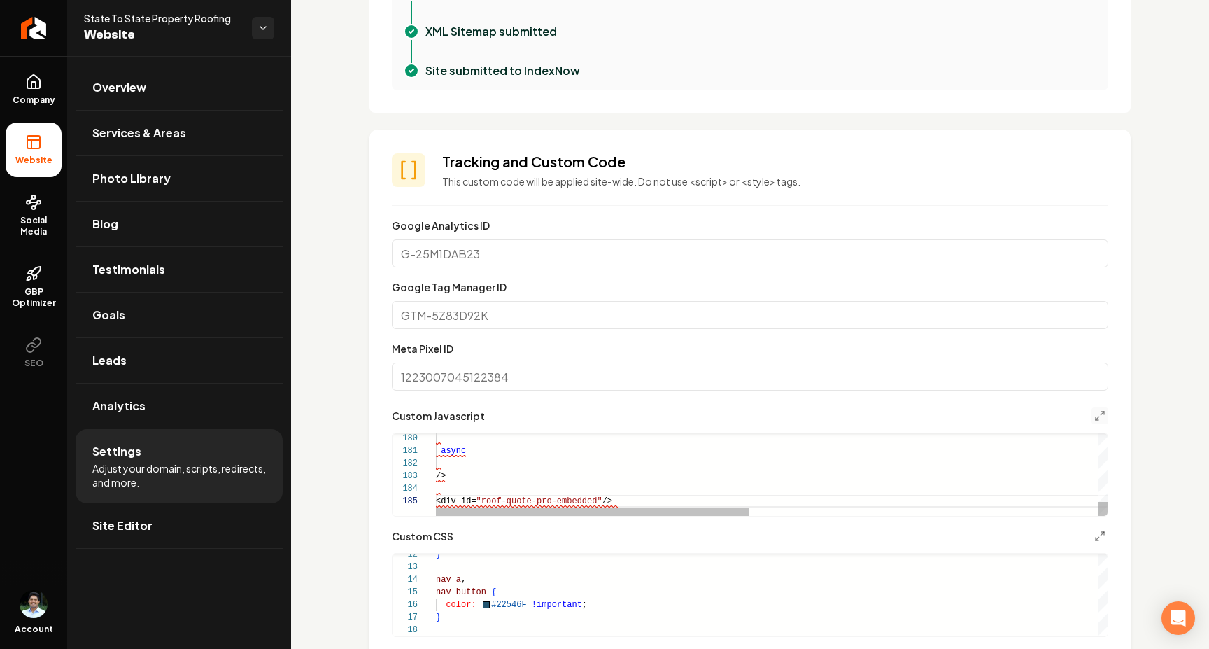
scroll to position [50, 0]
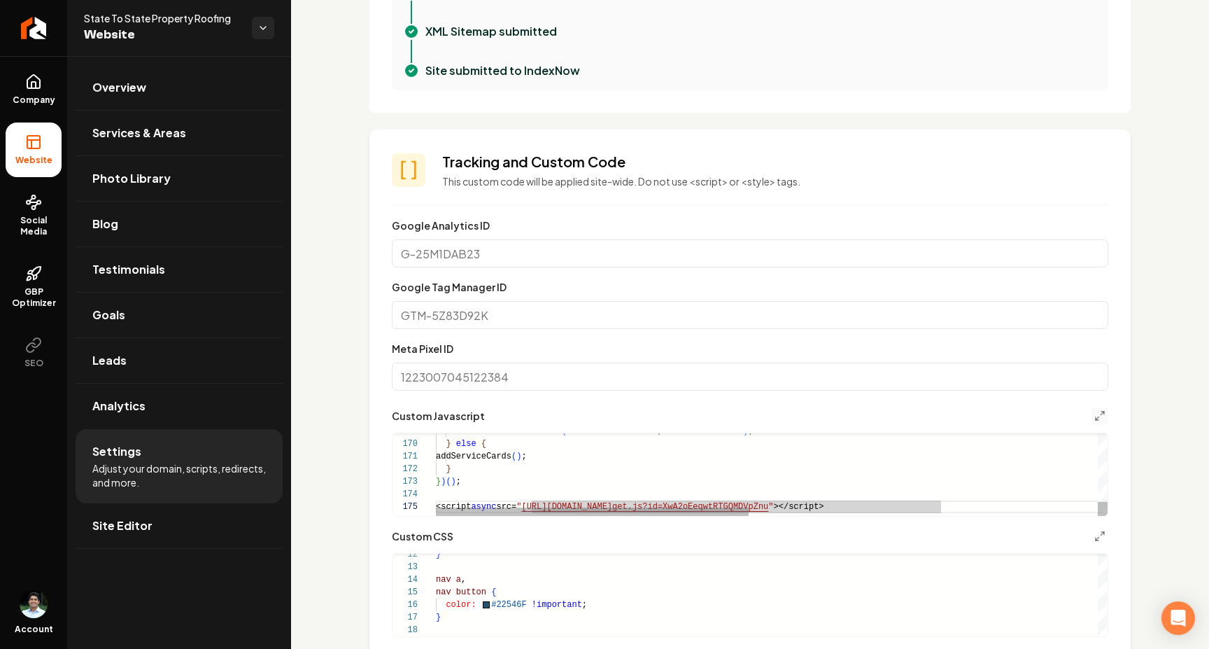
scroll to position [50, 536]
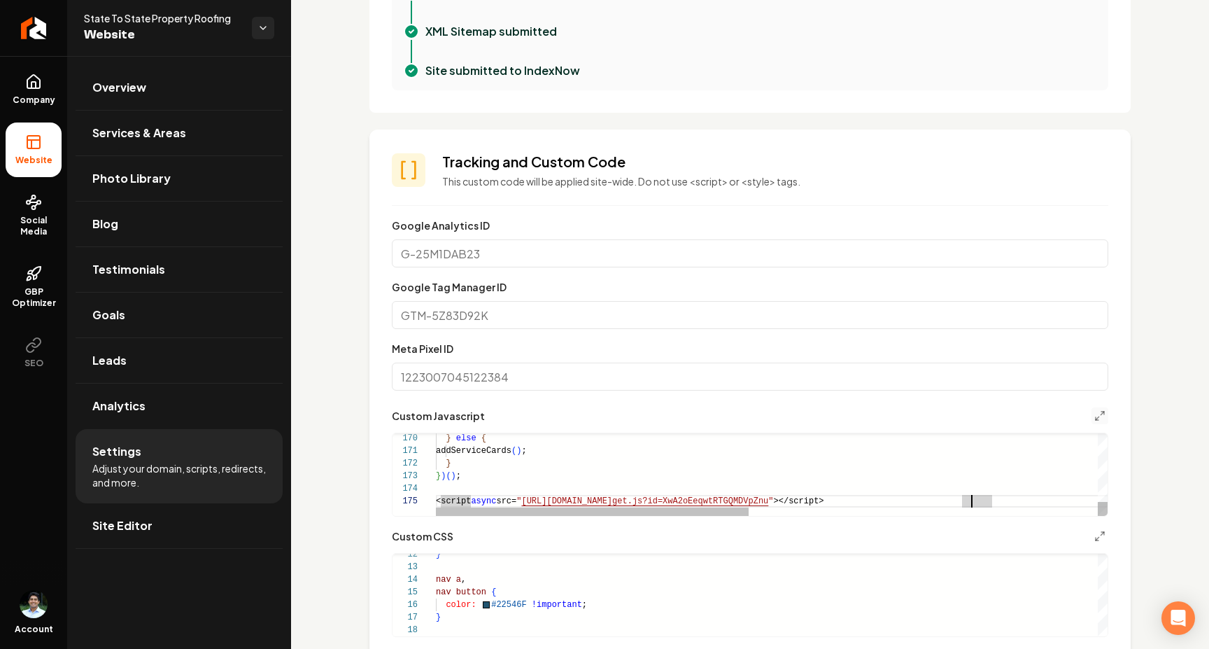
scroll to position [533, 0]
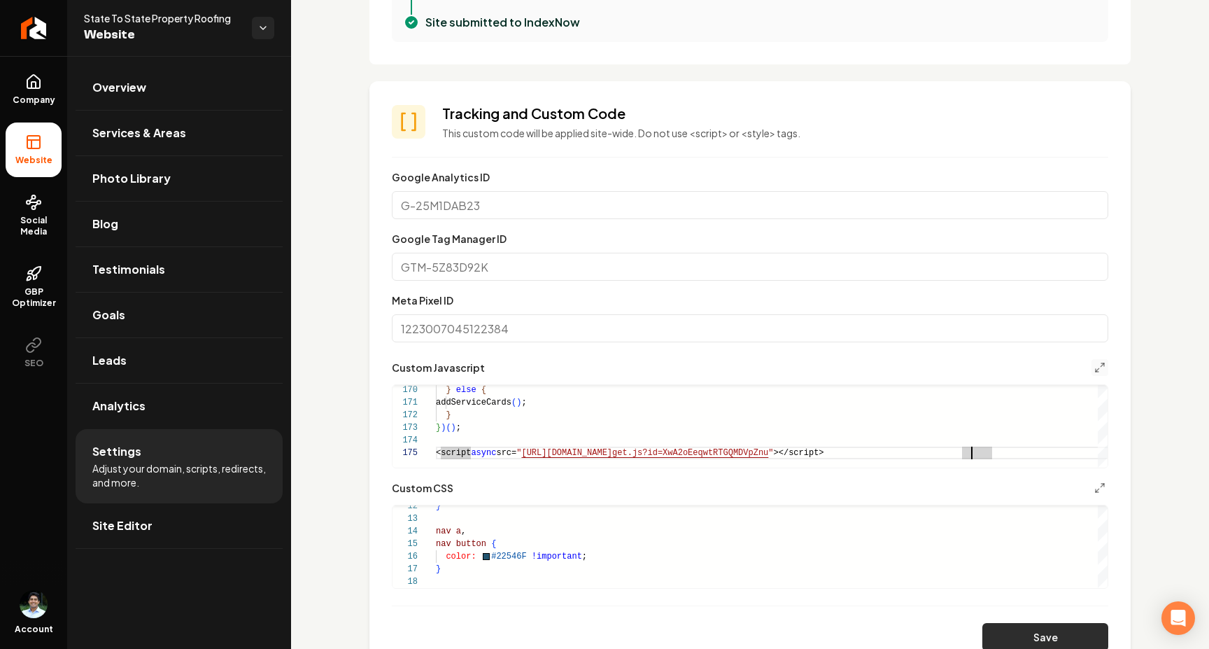
type textarea "**********"
click at [956, 626] on button "Save" at bounding box center [1046, 637] width 126 height 28
click at [129, 517] on span "Site Editor" at bounding box center [122, 525] width 60 height 17
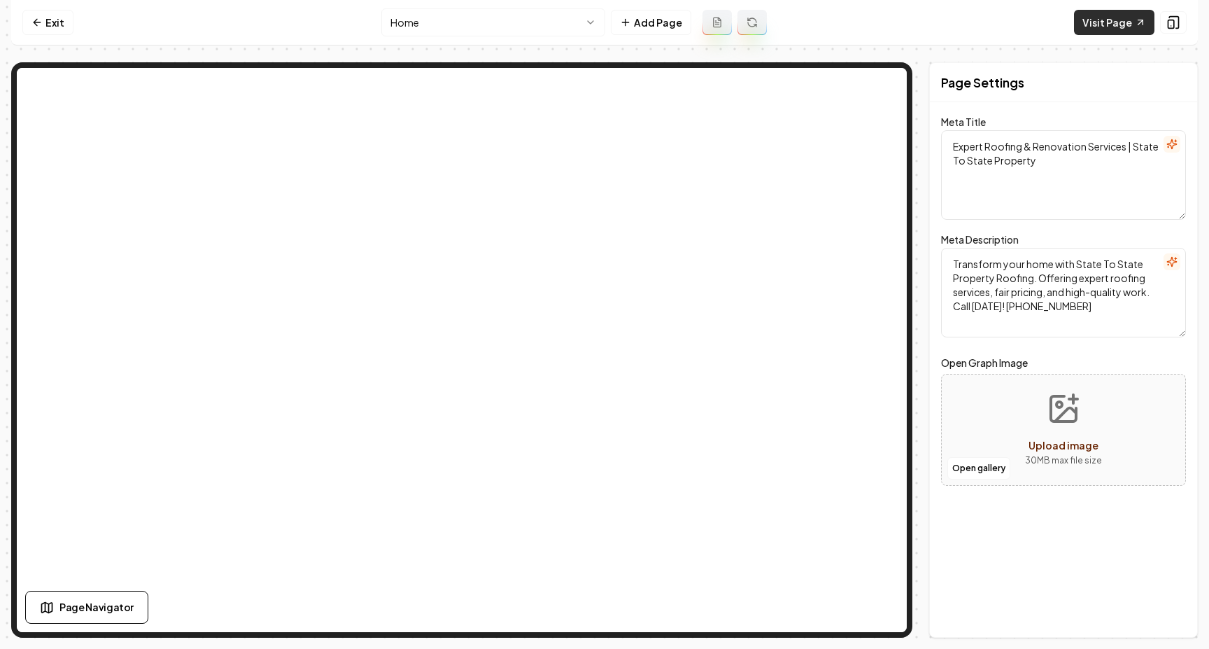
click at [956, 20] on link "Visit Page" at bounding box center [1114, 22] width 80 height 25
click at [57, 24] on link "Exit" at bounding box center [47, 22] width 51 height 25
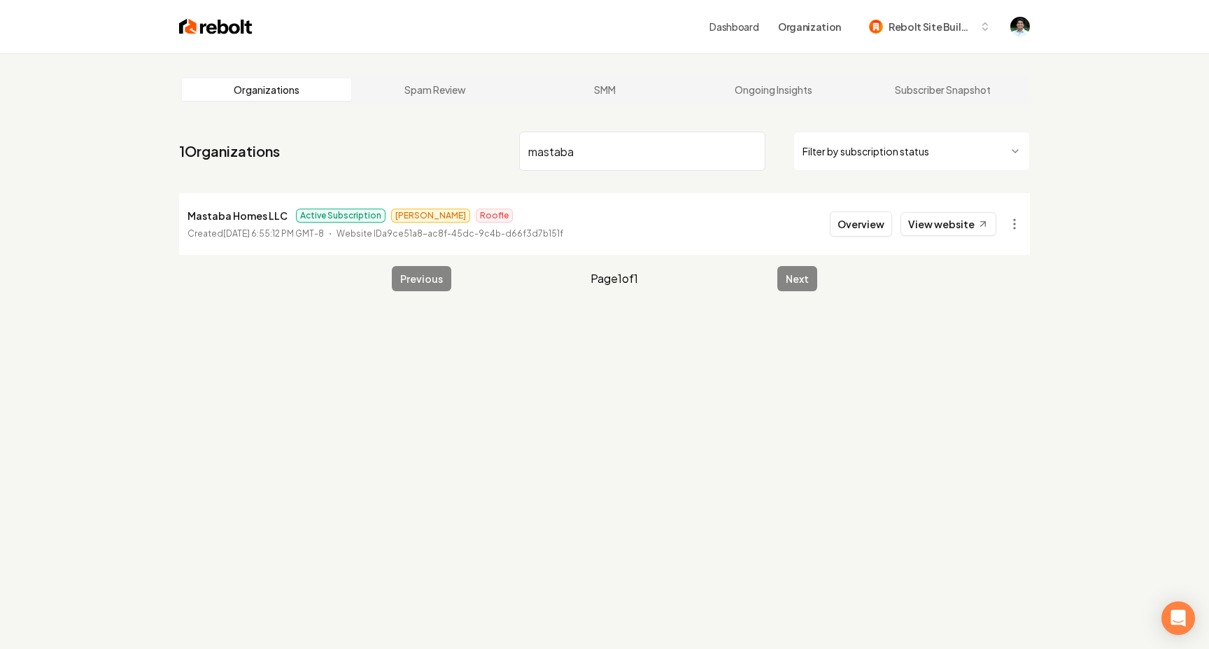
click at [547, 164] on input "mastaba" at bounding box center [642, 151] width 246 height 39
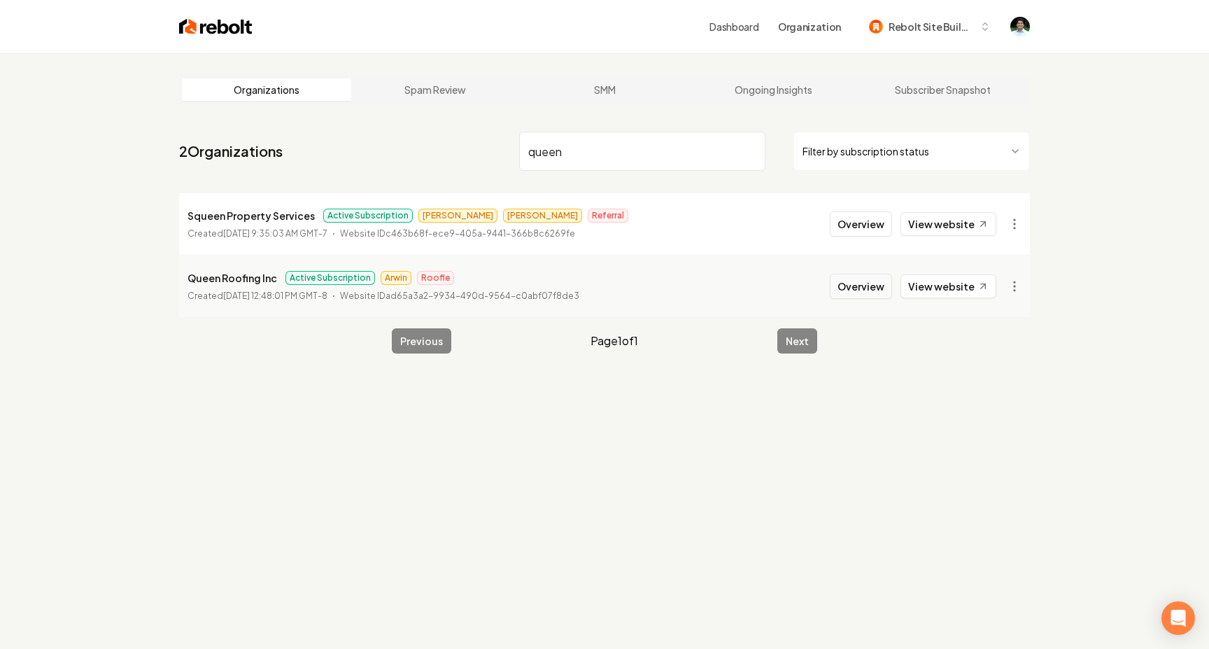
type input "queen"
click at [868, 287] on button "Overview" at bounding box center [861, 286] width 62 height 25
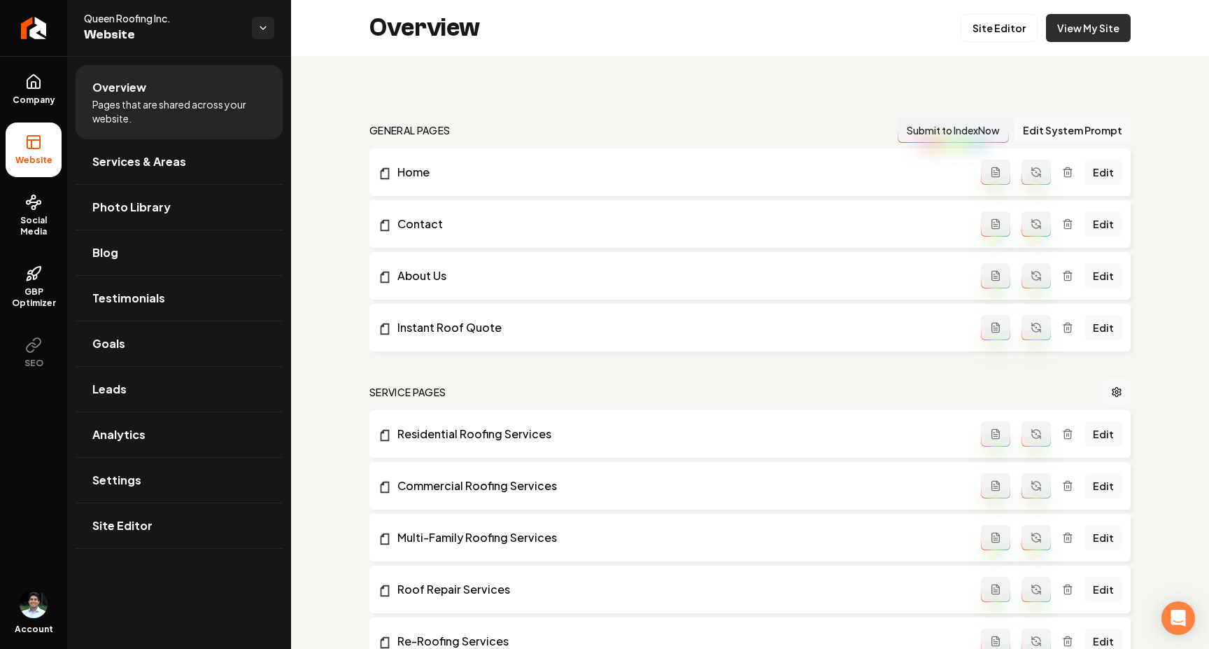
click at [956, 28] on link "View My Site" at bounding box center [1088, 28] width 85 height 28
click at [178, 491] on link "Settings" at bounding box center [179, 480] width 207 height 45
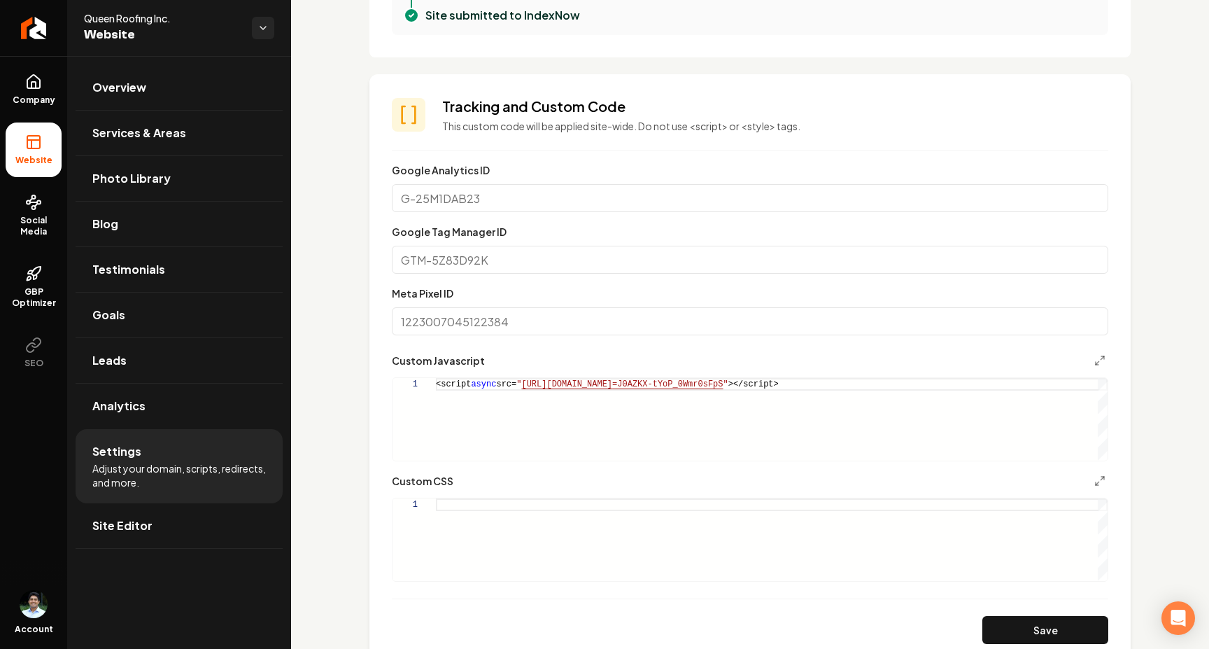
scroll to position [0, 515]
click at [472, 393] on div "<script async src= " [URL][DOMAIN_NAME] =J0AZKX-tYoP_0Wmr0sFpS " ></script>" at bounding box center [772, 419] width 672 height 83
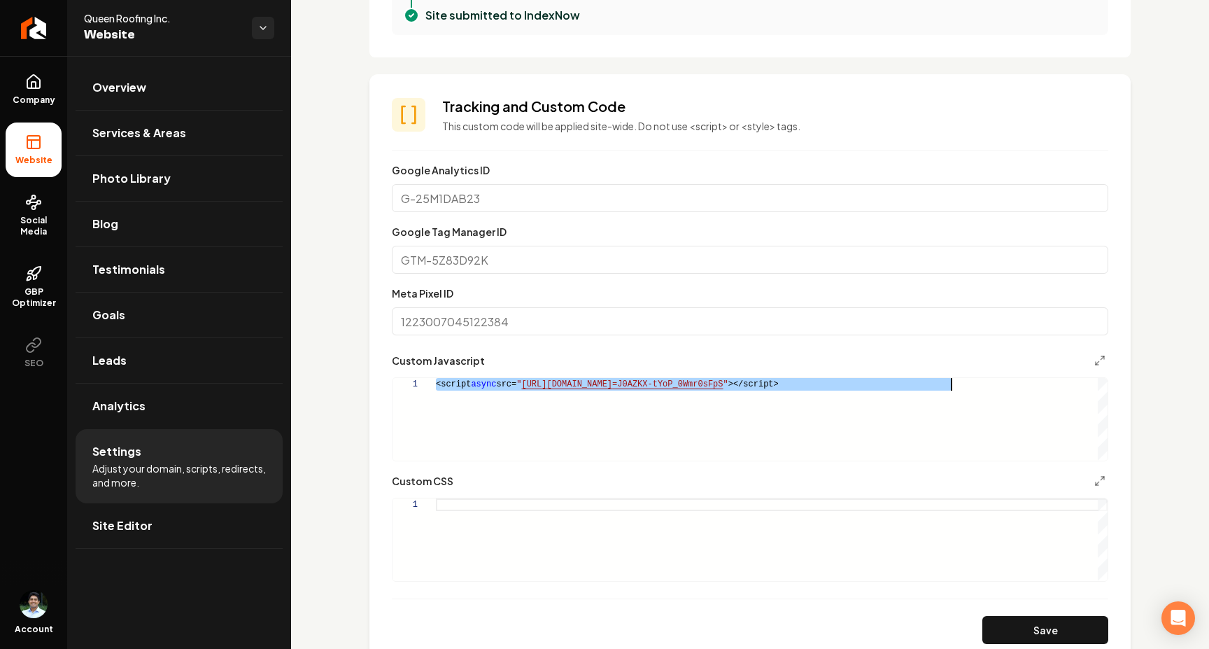
click at [472, 393] on div "<script async src= " [URL][DOMAIN_NAME] =J0AZKX-tYoP_0Wmr0sFpS " ></script>" at bounding box center [772, 419] width 672 height 83
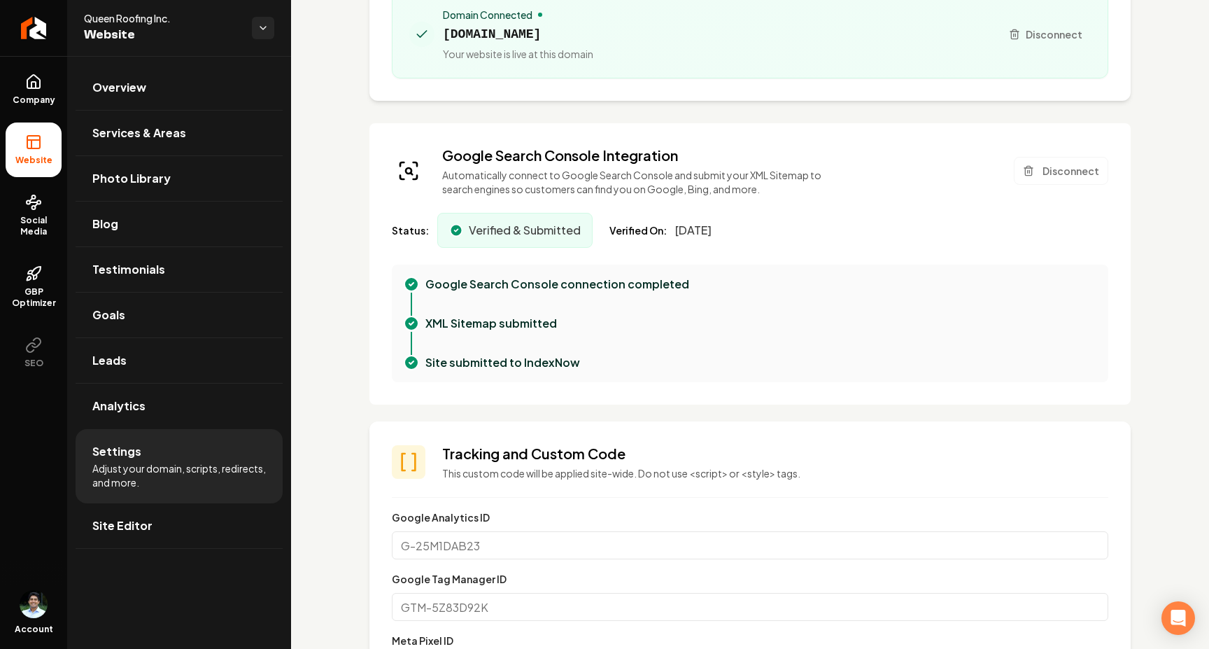
scroll to position [0, 0]
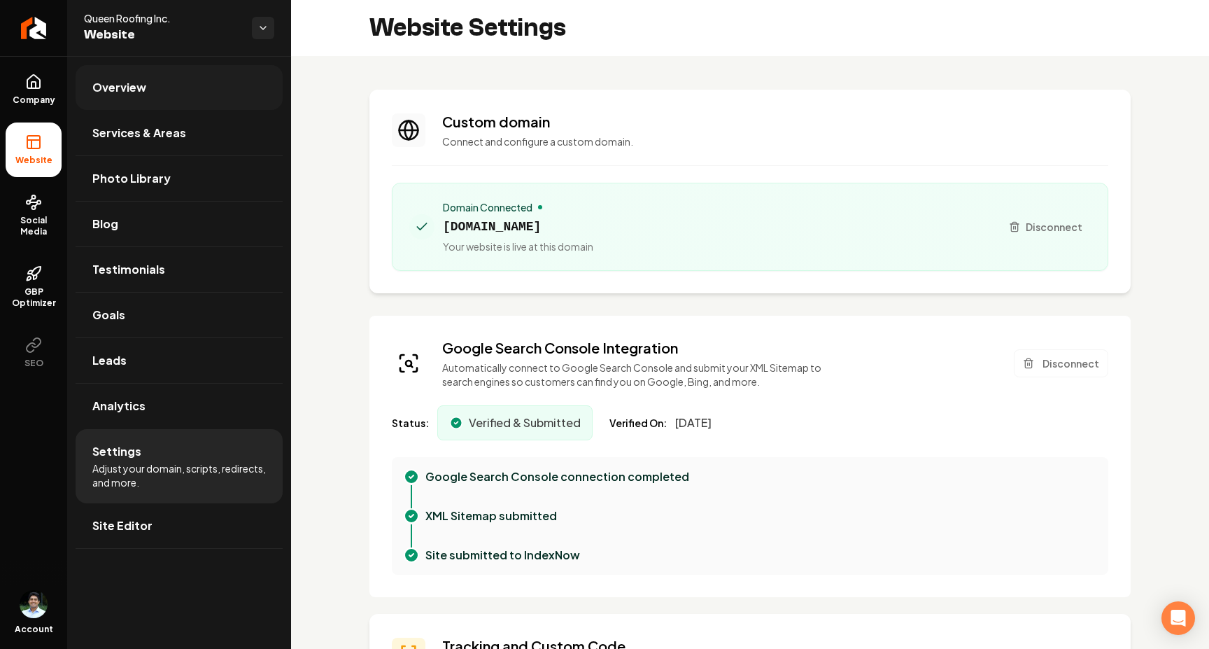
click at [164, 81] on link "Overview" at bounding box center [179, 87] width 207 height 45
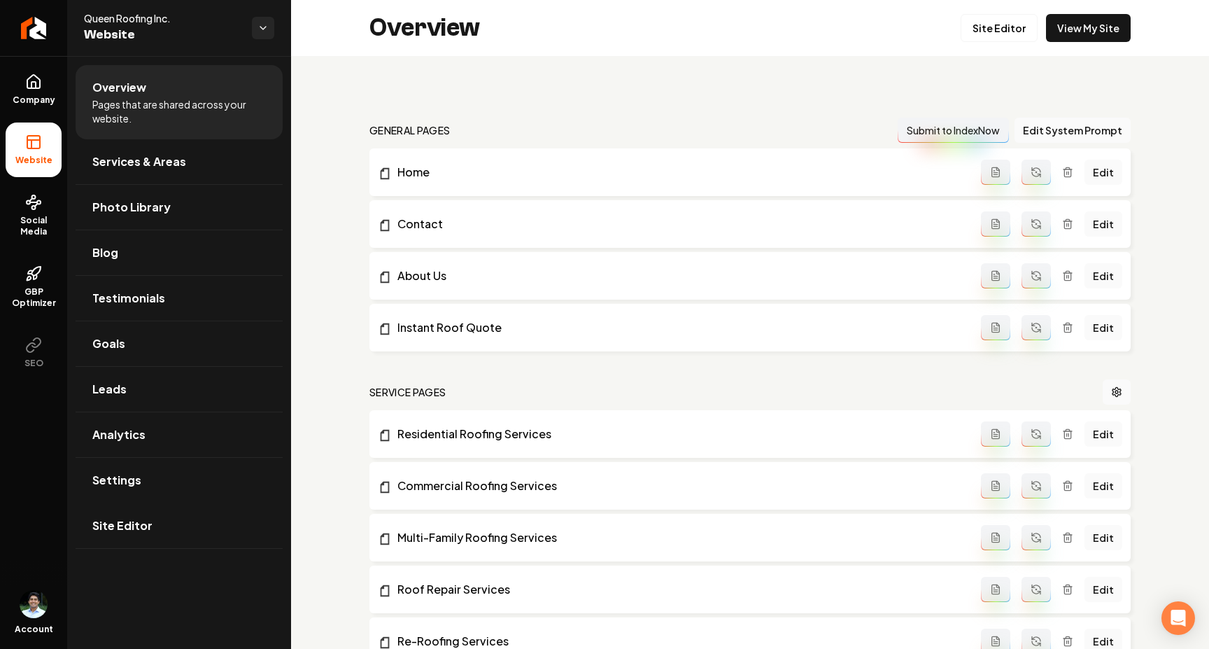
click at [122, 553] on ul "Overview Pages that are shared across your website. Services & Areas Photo Libr…" at bounding box center [179, 306] width 224 height 501
click at [129, 538] on link "Site Editor" at bounding box center [179, 525] width 207 height 45
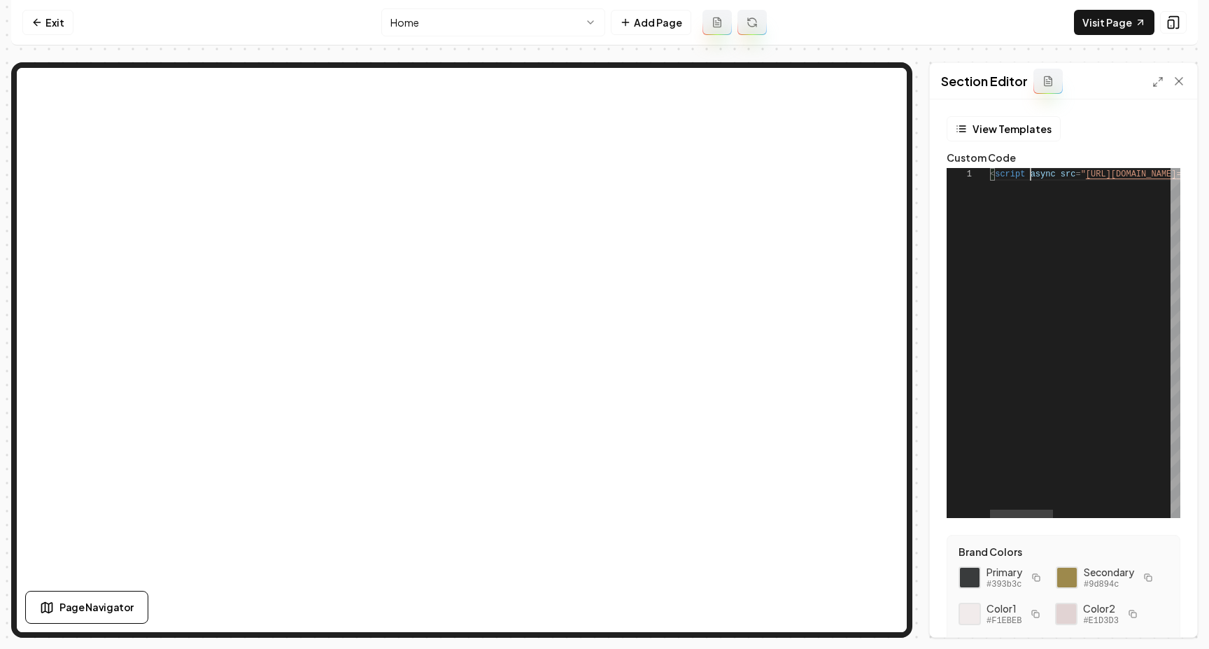
click at [873, 30] on nav "Exit Home Add Page Visit Page" at bounding box center [604, 22] width 1187 height 45
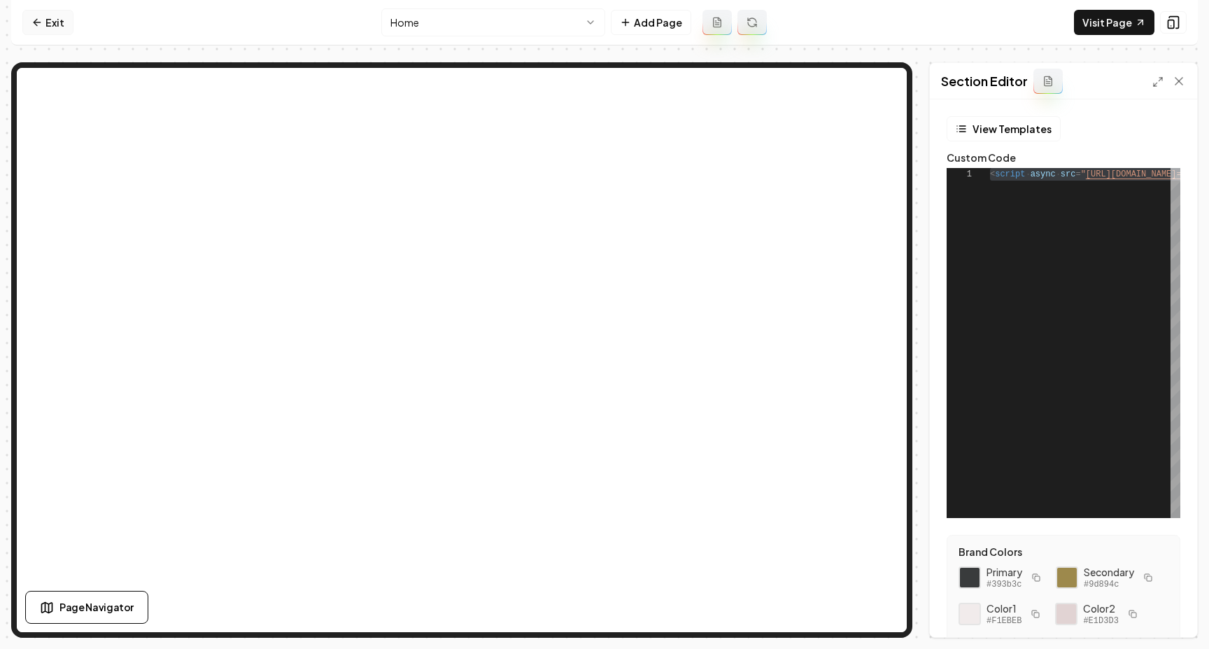
click at [59, 24] on link "Exit" at bounding box center [47, 22] width 51 height 25
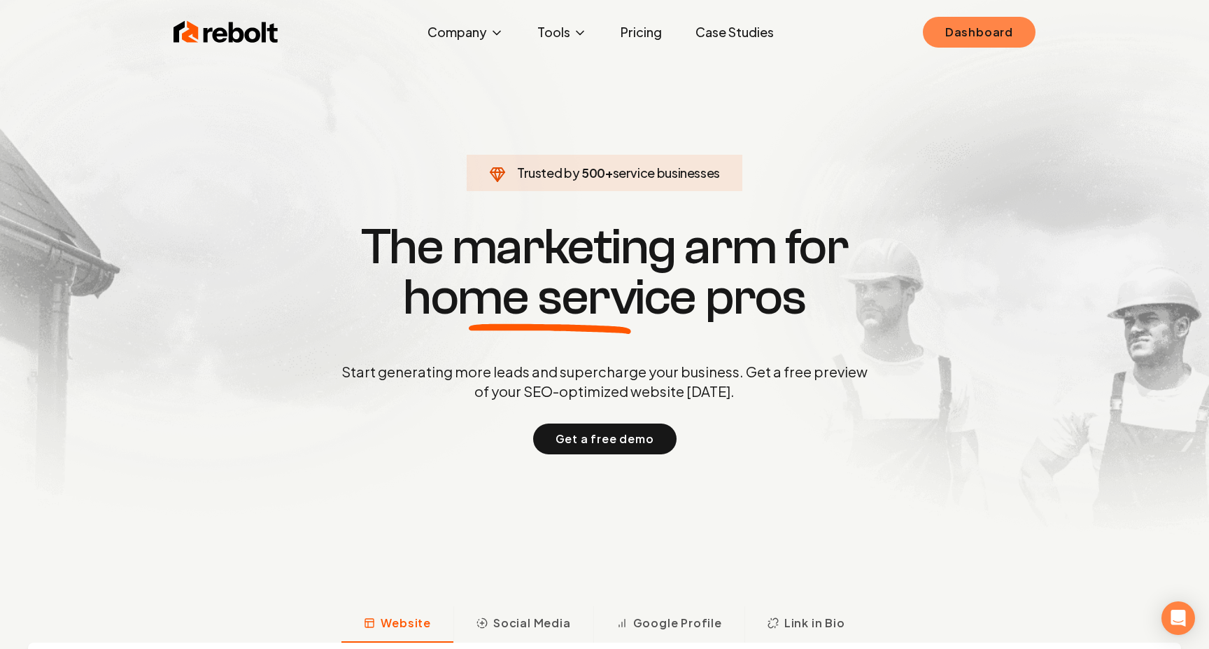
click at [980, 40] on link "Dashboard" at bounding box center [979, 32] width 113 height 31
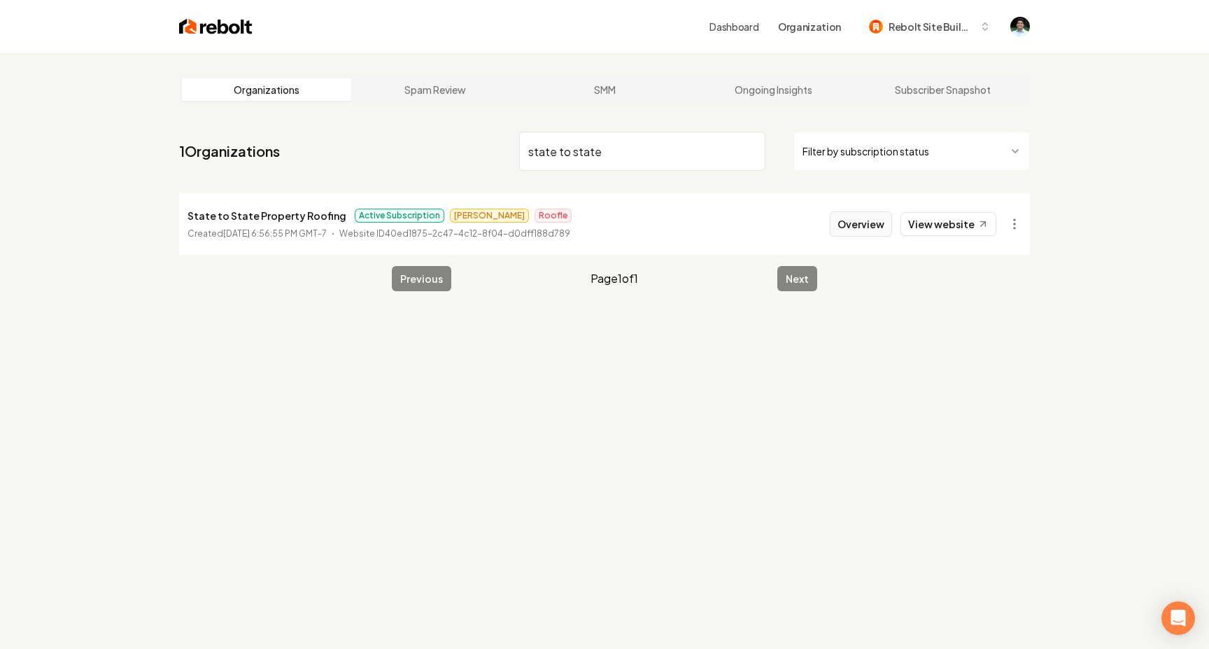
type input "state to state"
click at [861, 224] on button "Overview" at bounding box center [861, 223] width 62 height 25
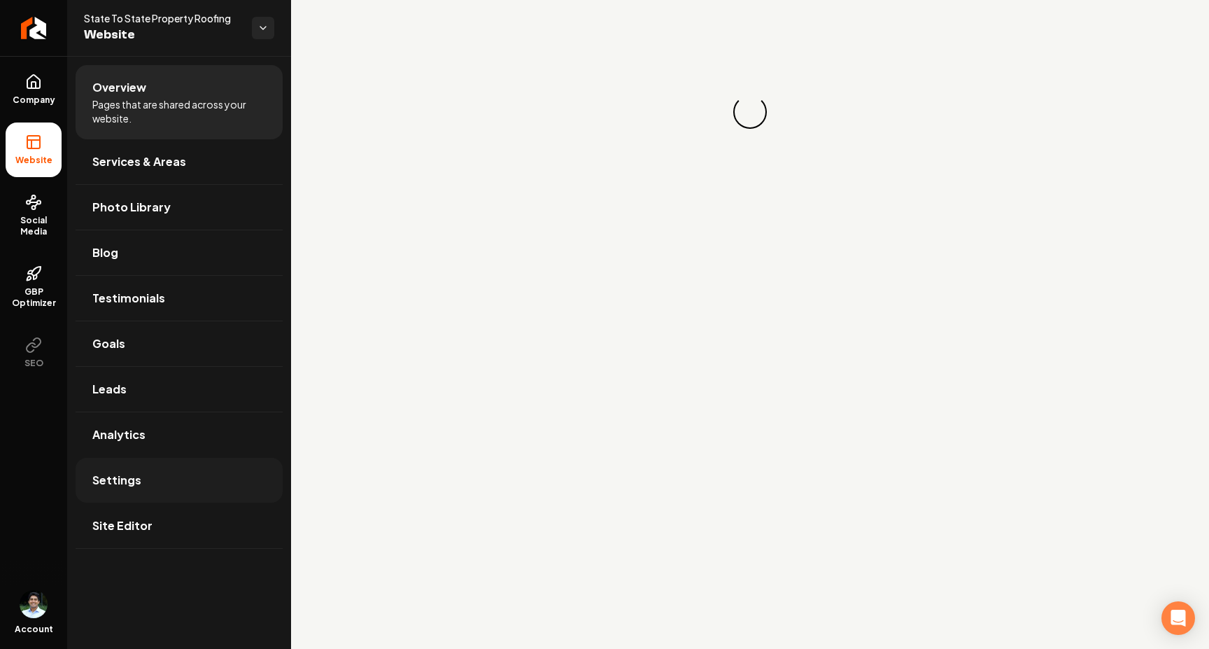
click at [145, 488] on link "Settings" at bounding box center [179, 480] width 207 height 45
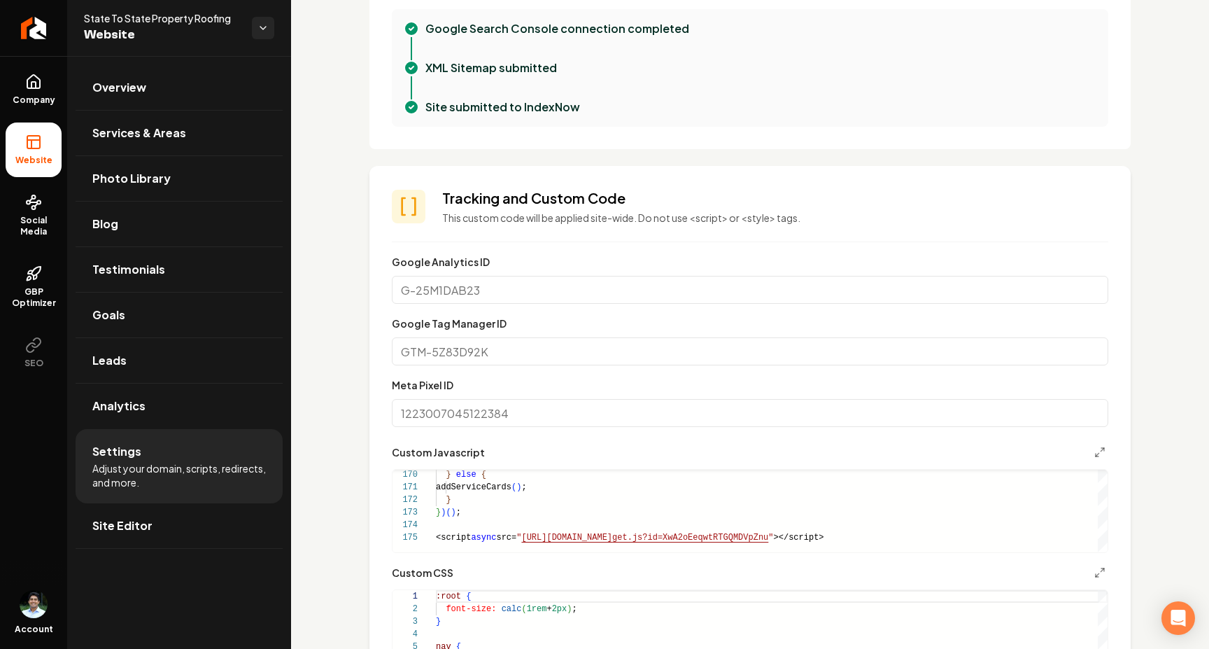
scroll to position [463, 0]
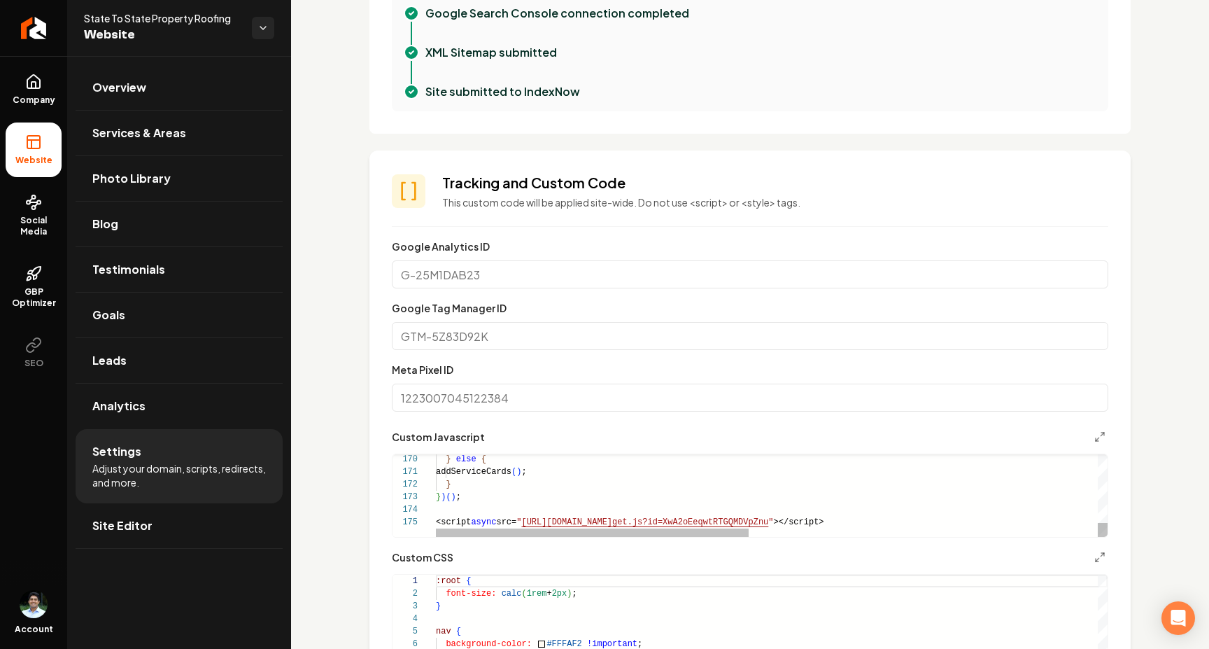
type textarea "**********"
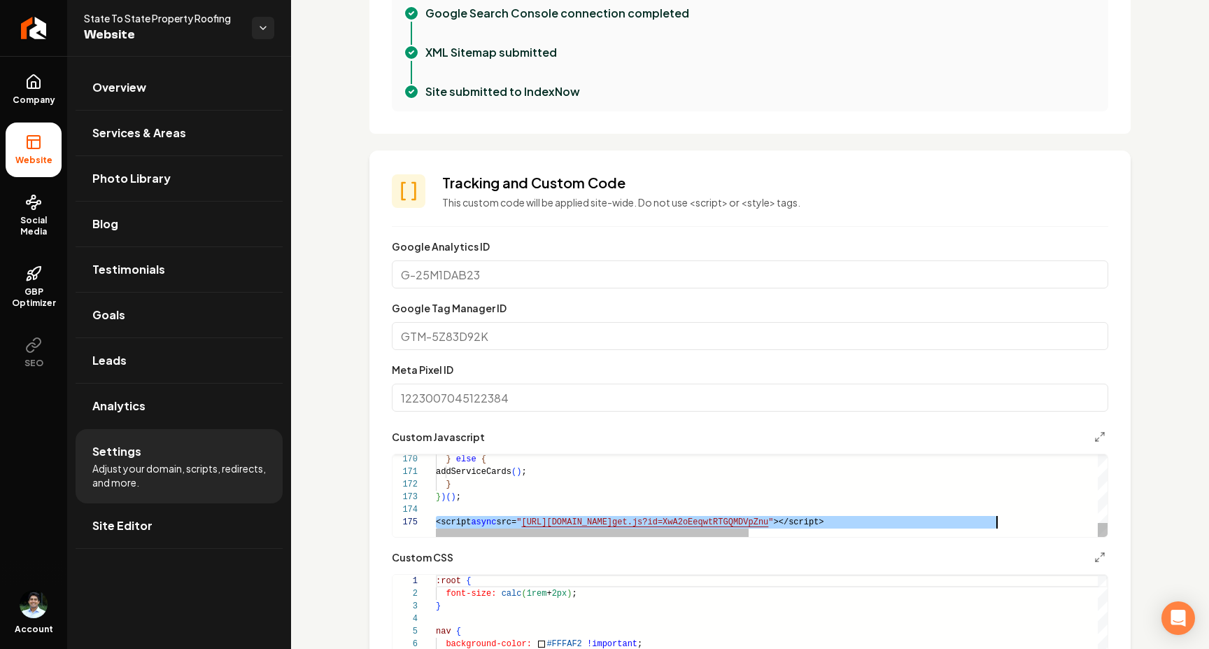
scroll to position [50, 561]
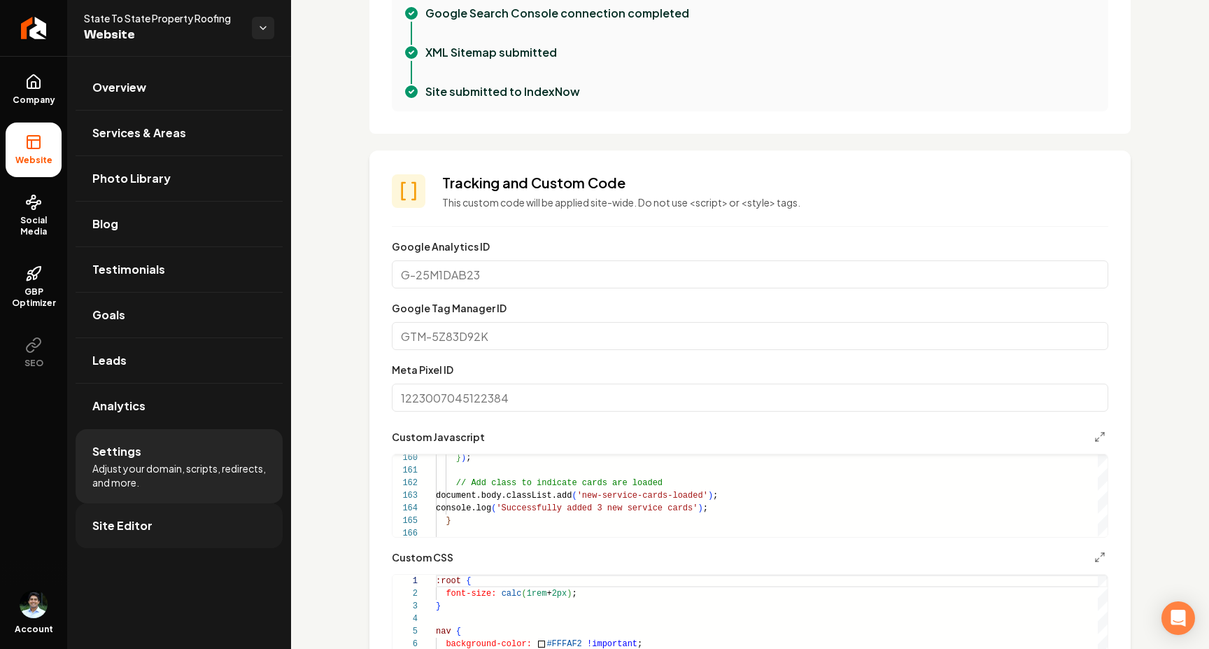
click at [160, 518] on link "Site Editor" at bounding box center [179, 525] width 207 height 45
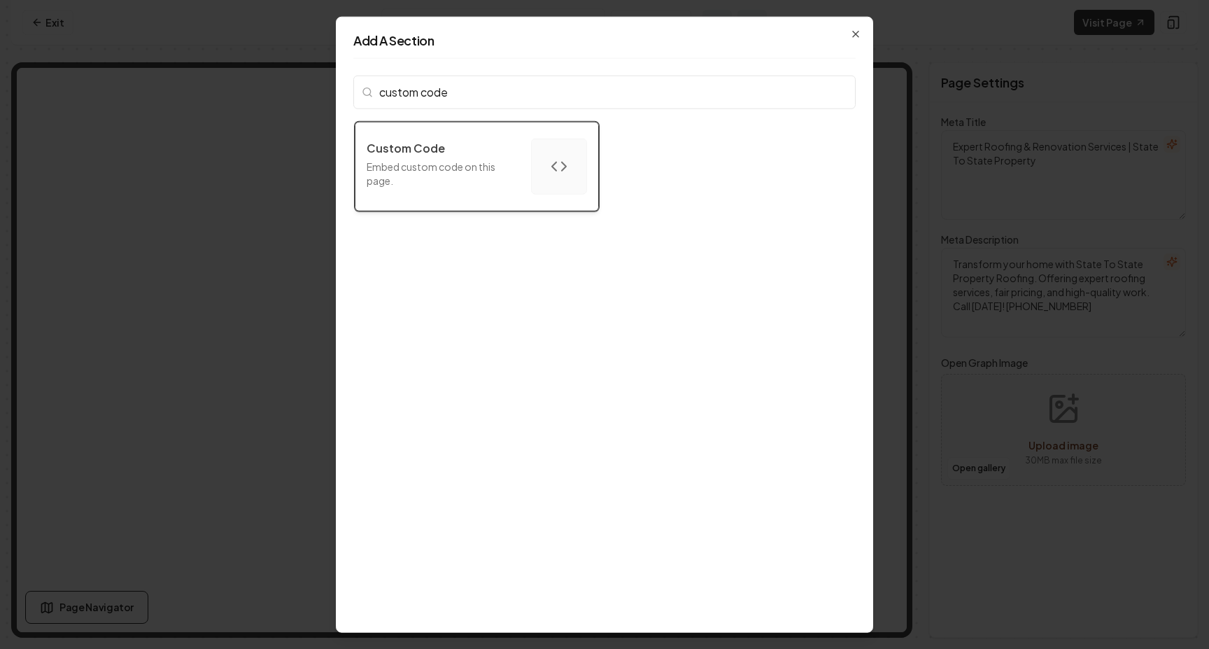
type input "custom code"
click at [444, 150] on div "Custom Code" at bounding box center [443, 147] width 153 height 17
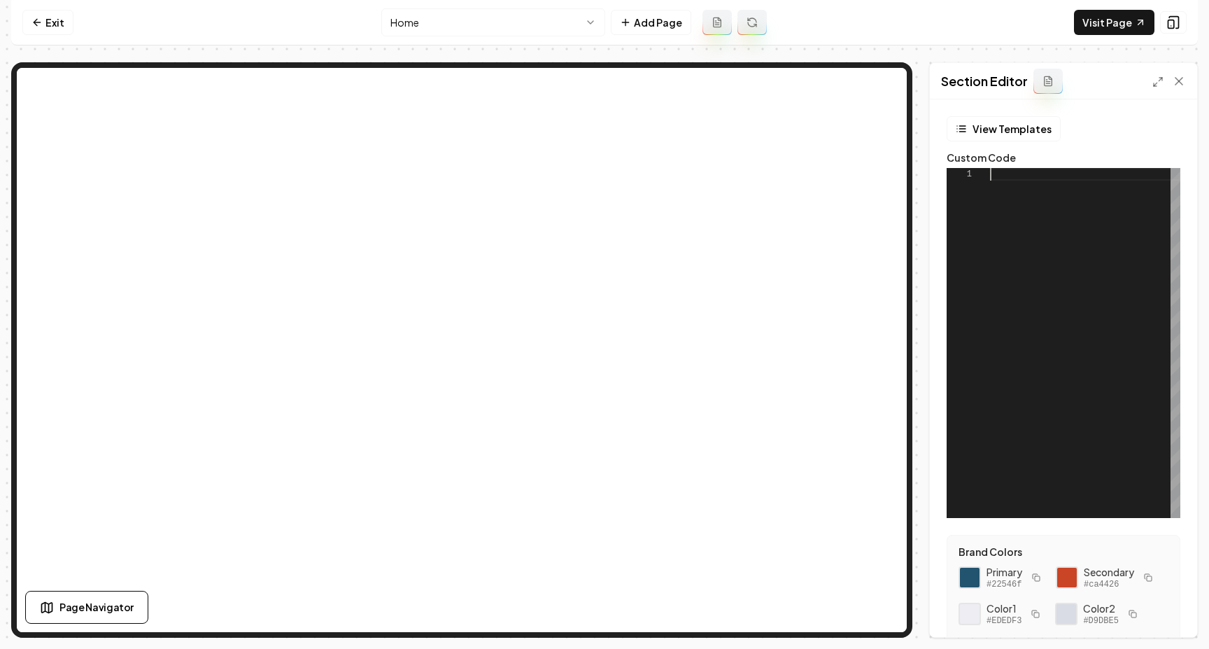
click at [1118, 255] on div at bounding box center [1085, 343] width 190 height 350
type textarea "**********"
click at [1163, 606] on button "Save" at bounding box center [1165, 612] width 41 height 25
click at [1113, 23] on link "Visit Page" at bounding box center [1114, 22] width 80 height 25
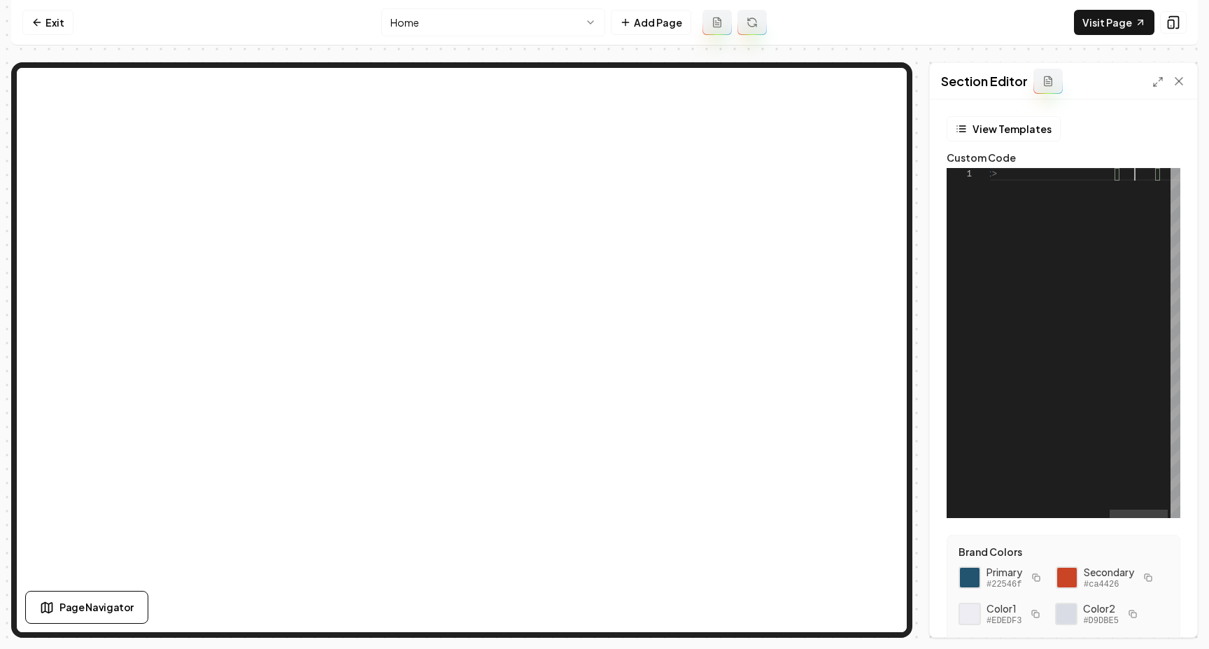
click at [1137, 176] on div "< script async src = " https://app.roofle.com/roof-quote-pro-embedded-wid get.j…" at bounding box center [894, 343] width 591 height 350
click at [1170, 609] on button "Save" at bounding box center [1165, 612] width 41 height 25
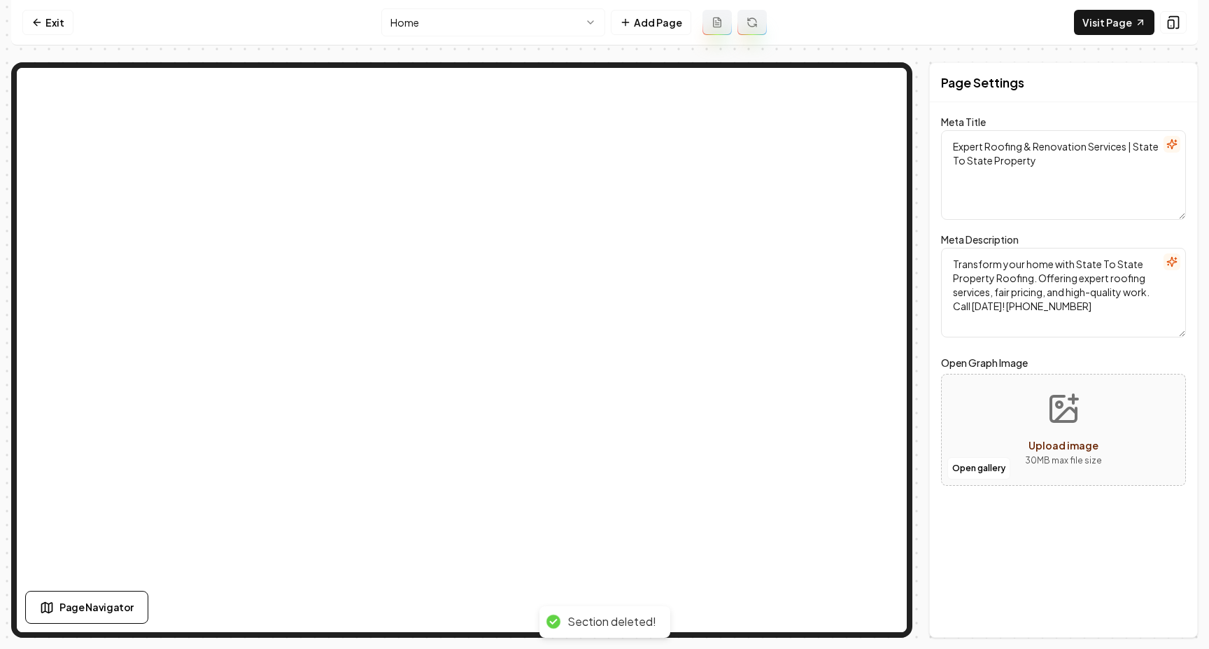
click at [486, 15] on html "Computer Required This feature is only available on a computer. Please switch t…" at bounding box center [604, 324] width 1209 height 649
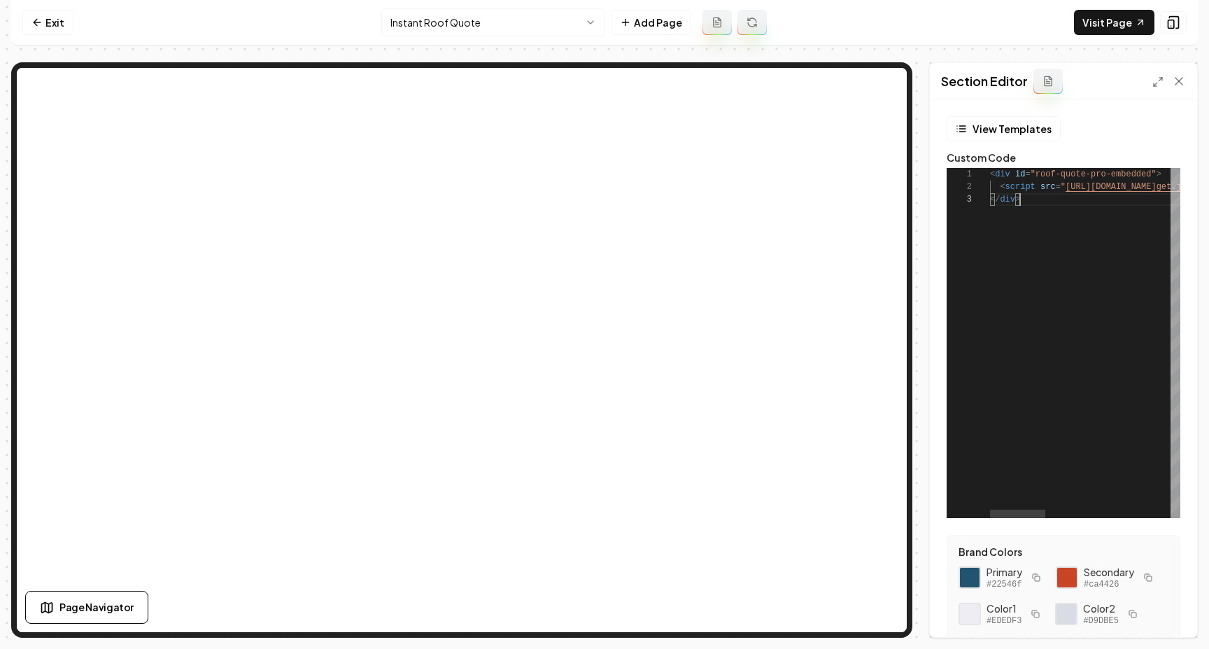
scroll to position [25, 30]
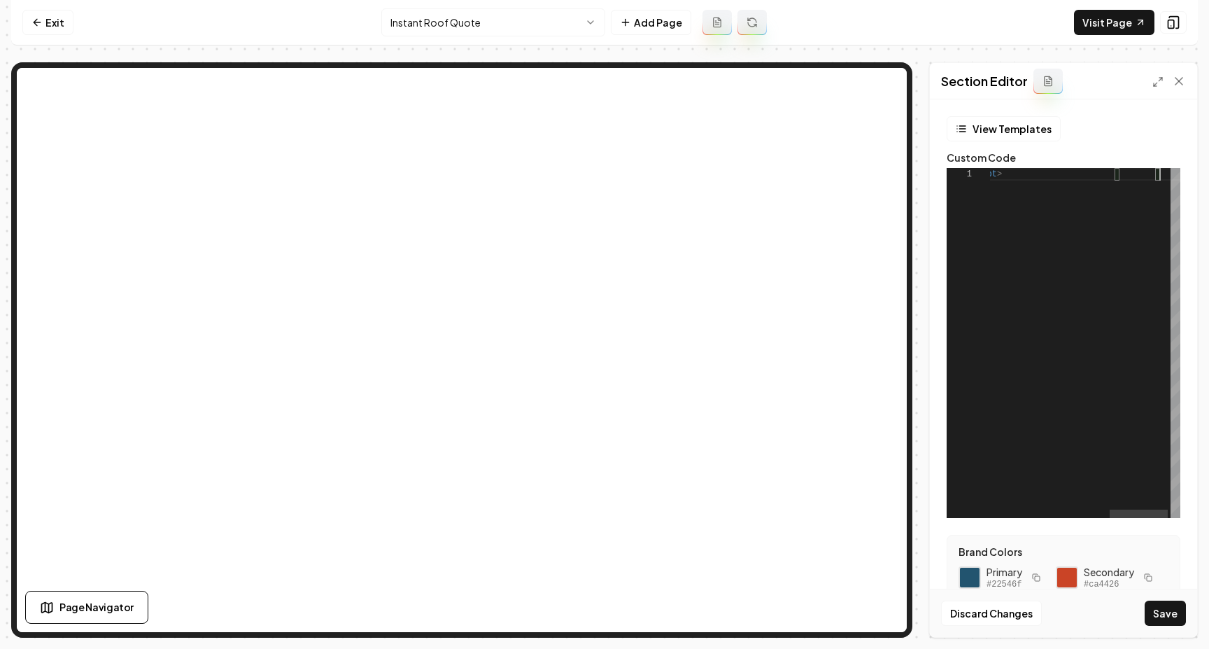
scroll to position [0, 561]
click at [1161, 615] on button "Save" at bounding box center [1165, 612] width 41 height 25
click at [1116, 18] on link "Visit Page" at bounding box center [1114, 22] width 80 height 25
click at [1155, 183] on div "< script async src = " https://app.roofle.com/roof-quote-pro-embedded-wid get.j…" at bounding box center [894, 343] width 591 height 350
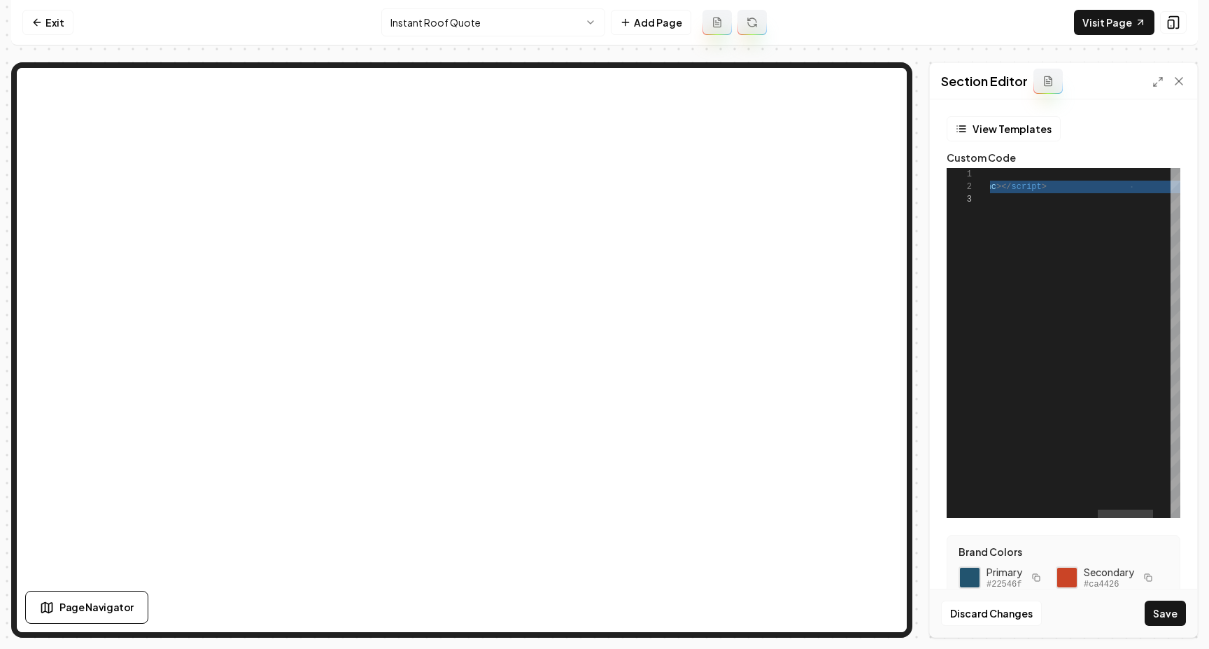
scroll to position [25, 30]
click at [1070, 202] on div "< div id = "roof-quote-pro-embedded" > < script src = " https://app.roofle.com/…" at bounding box center [932, 343] width 616 height 350
drag, startPoint x: 1029, startPoint y: 201, endPoint x: 968, endPoint y: 164, distance: 70.9
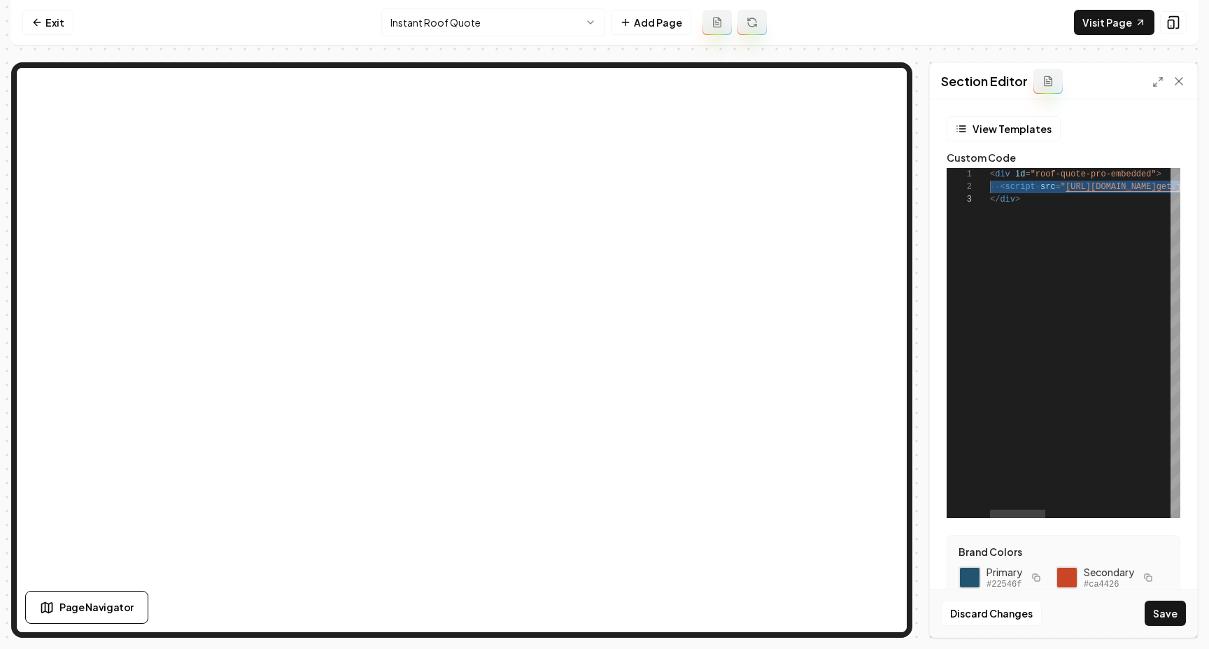
click at [1166, 607] on button "Save" at bounding box center [1165, 612] width 41 height 25
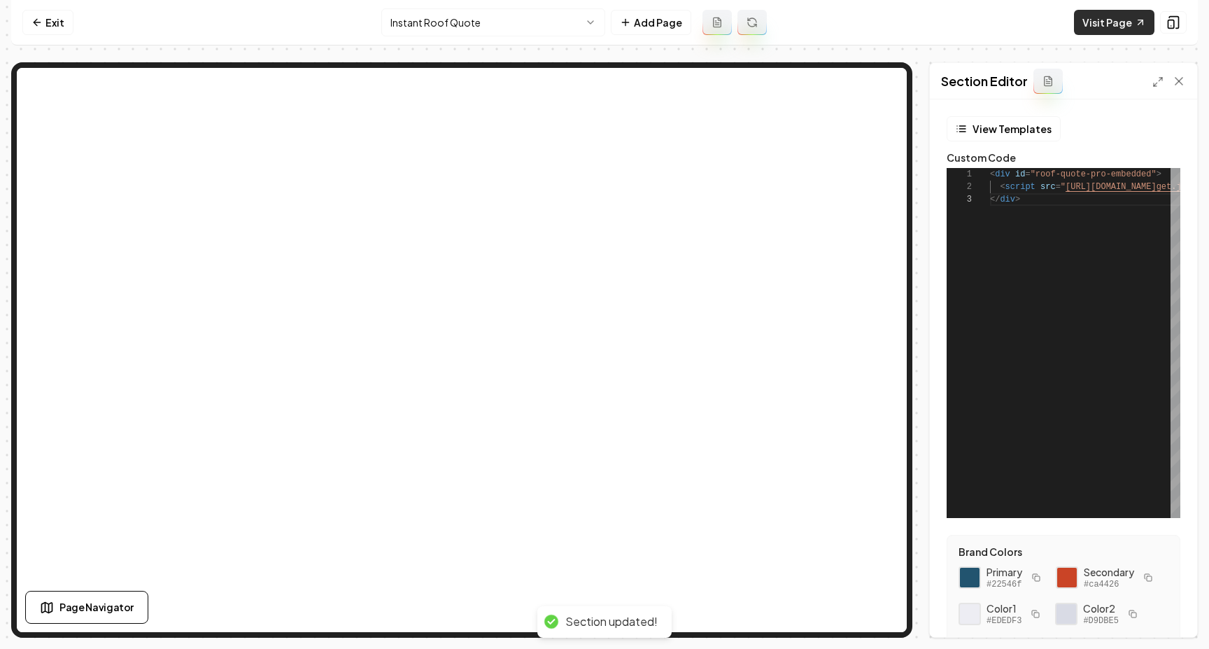
click at [1125, 23] on link "Visit Page" at bounding box center [1114, 22] width 80 height 25
drag, startPoint x: 1035, startPoint y: 199, endPoint x: 967, endPoint y: 198, distance: 67.9
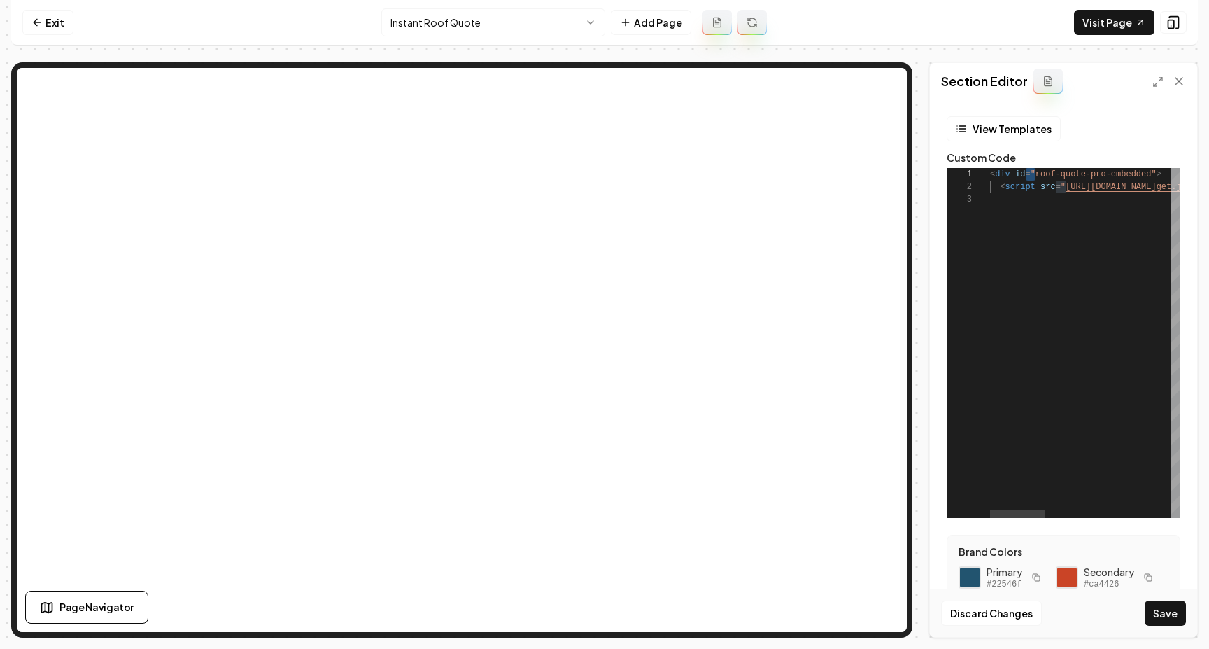
click at [1160, 623] on button "Save" at bounding box center [1165, 612] width 41 height 25
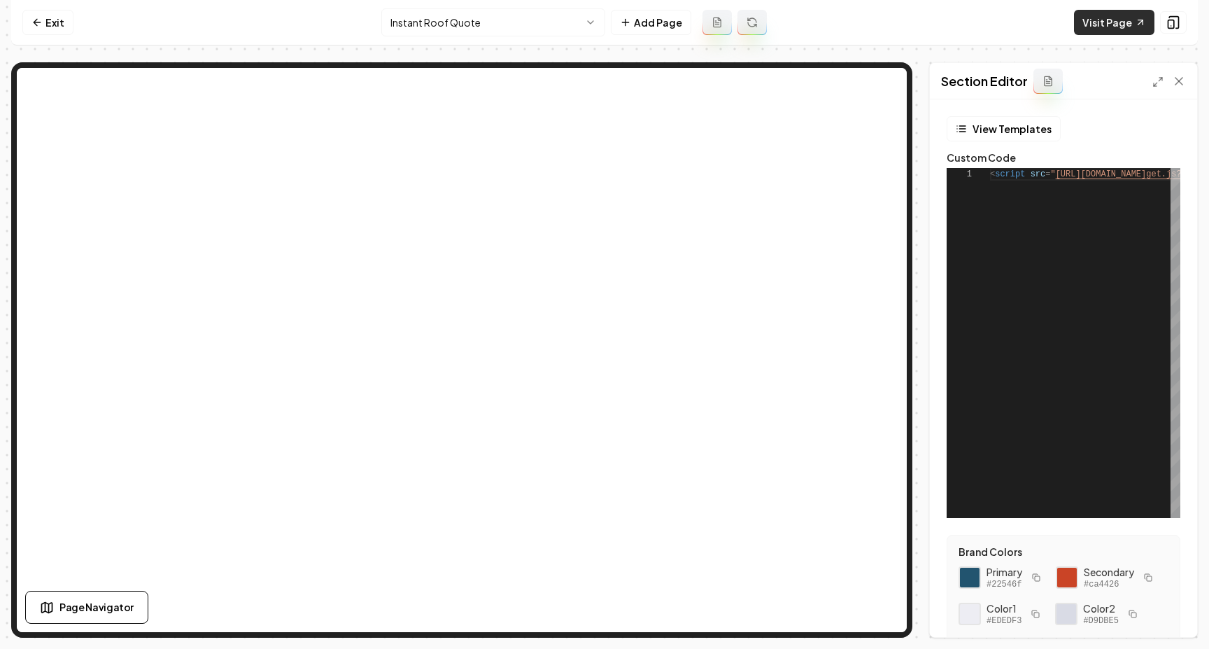
click at [1123, 24] on link "Visit Page" at bounding box center [1114, 22] width 80 height 25
click at [1021, 190] on div "< script src = " https://app.roofle.com/roof-quote-pro-embedded-wid get.js?id=o…" at bounding box center [897, 343] width 606 height 350
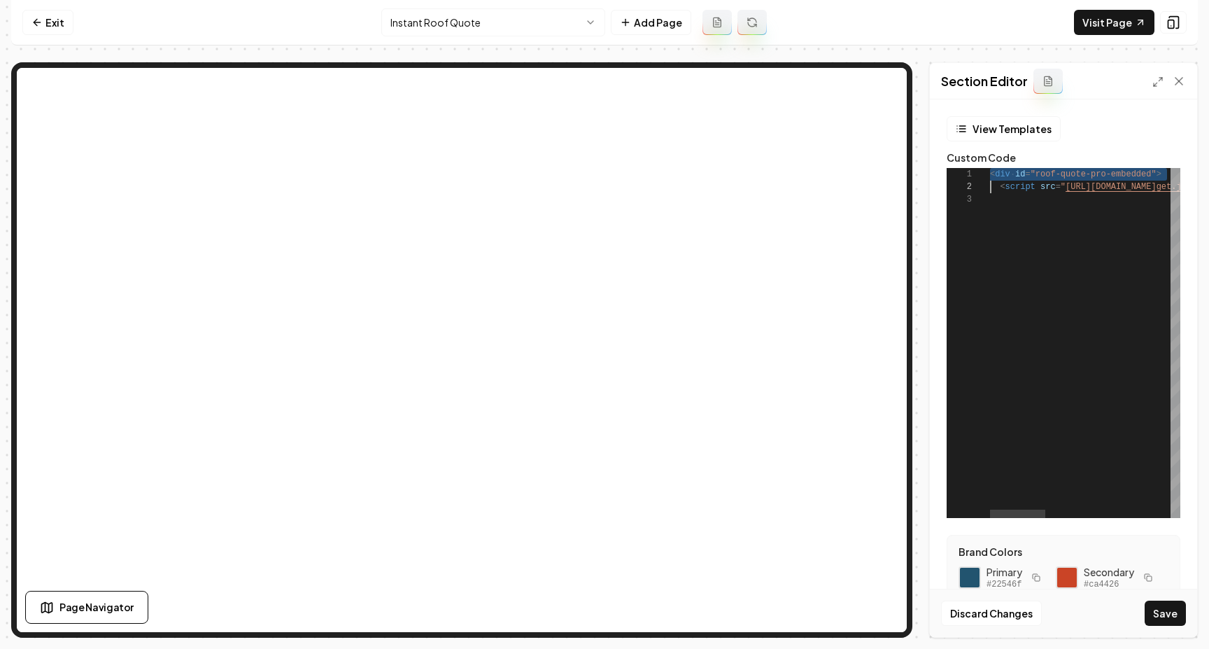
scroll to position [0, 0]
type textarea "**********"
click at [1155, 614] on button "Save" at bounding box center [1165, 612] width 41 height 25
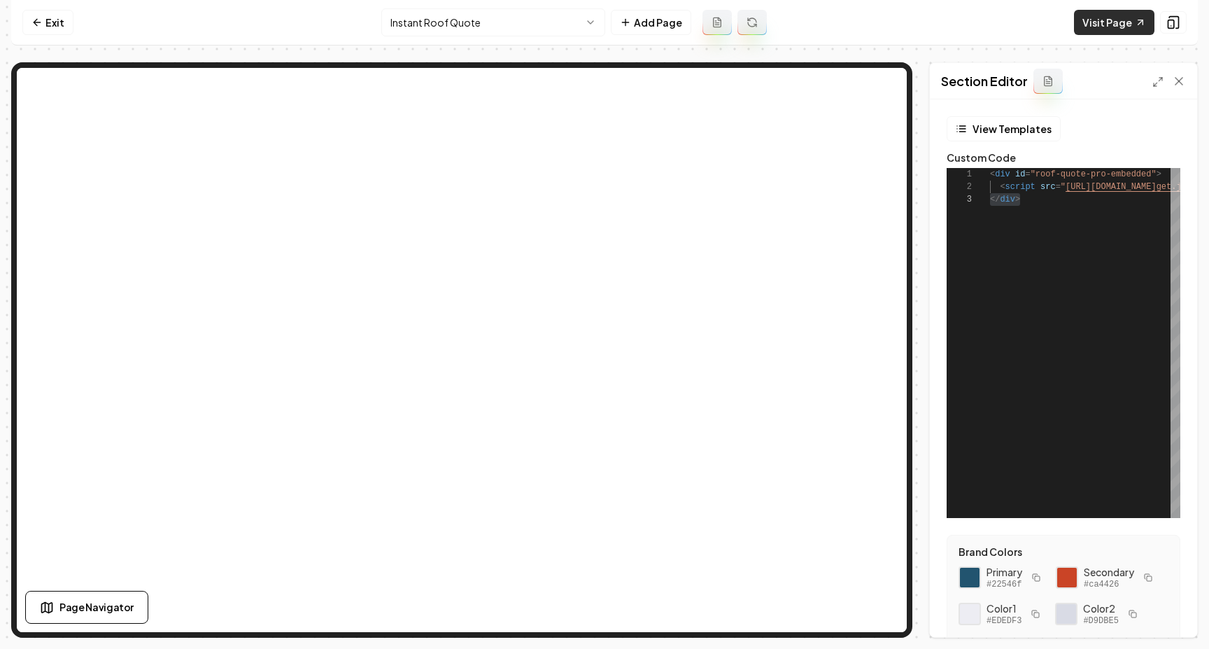
click at [1113, 31] on link "Visit Page" at bounding box center [1114, 22] width 80 height 25
drag, startPoint x: 1038, startPoint y: 201, endPoint x: 959, endPoint y: 145, distance: 96.3
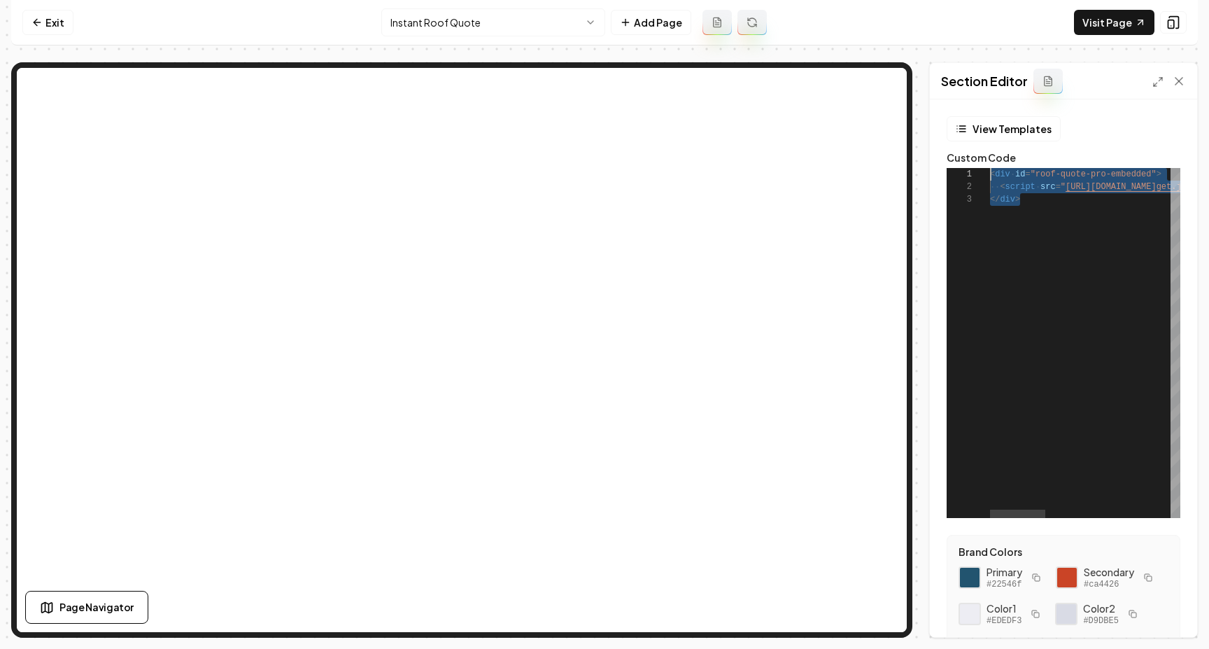
scroll to position [25, 30]
click at [42, 20] on icon at bounding box center [36, 22] width 11 height 11
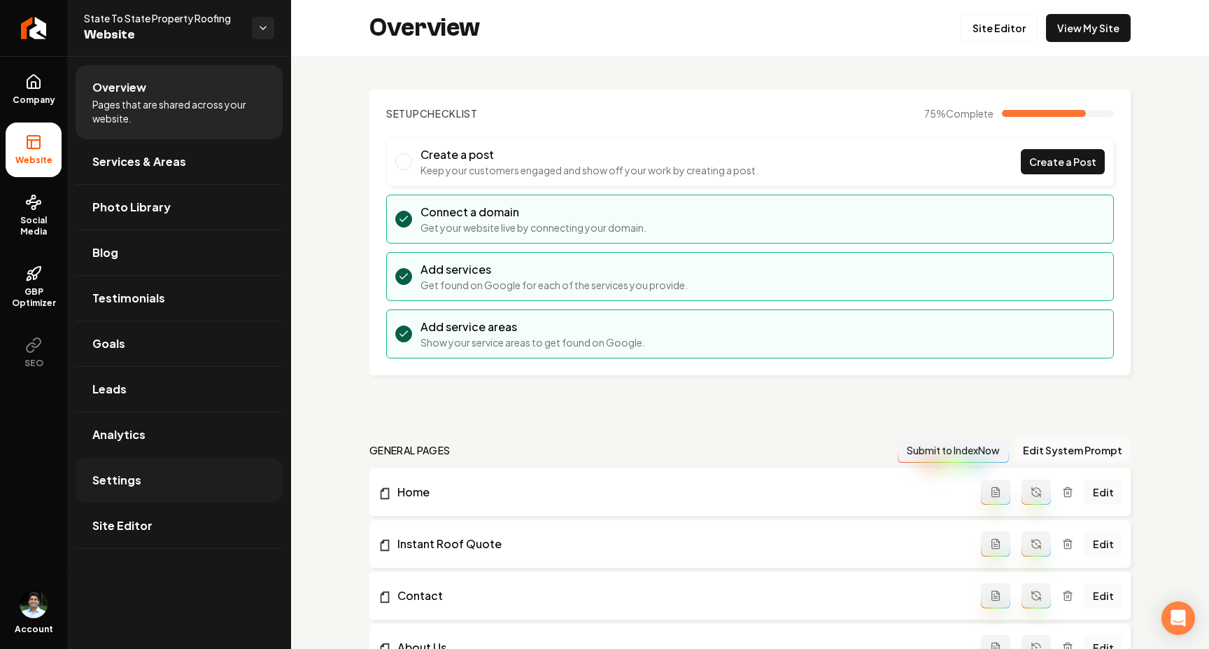
click at [153, 467] on link "Settings" at bounding box center [179, 480] width 207 height 45
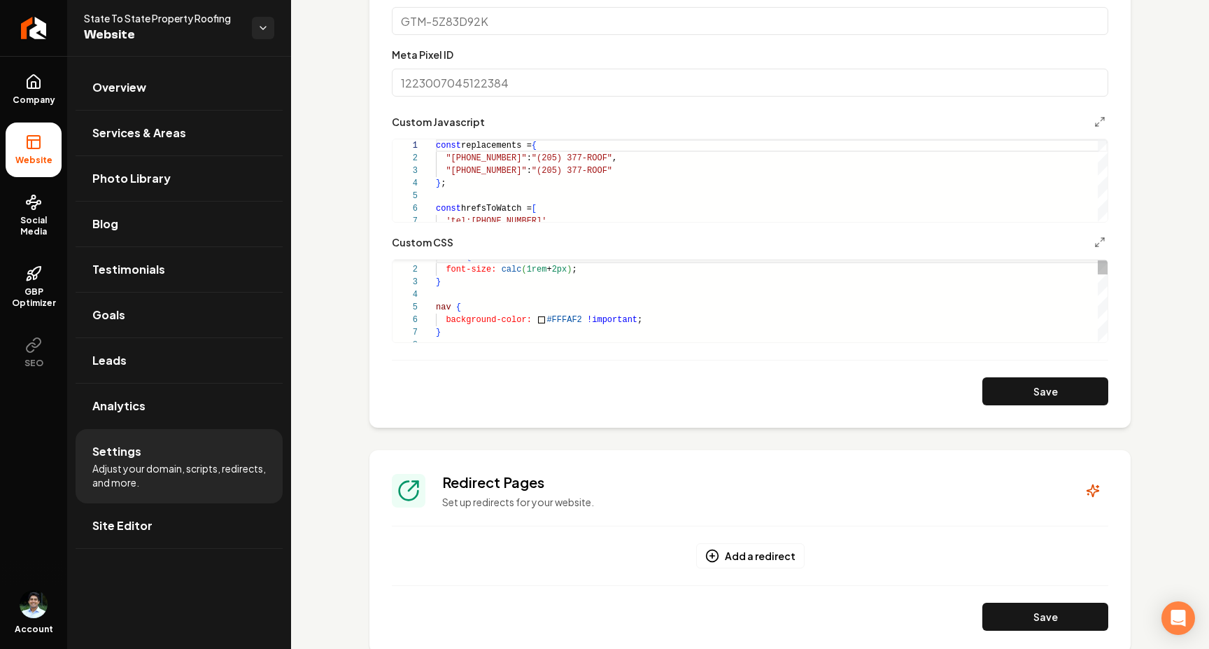
scroll to position [746, 0]
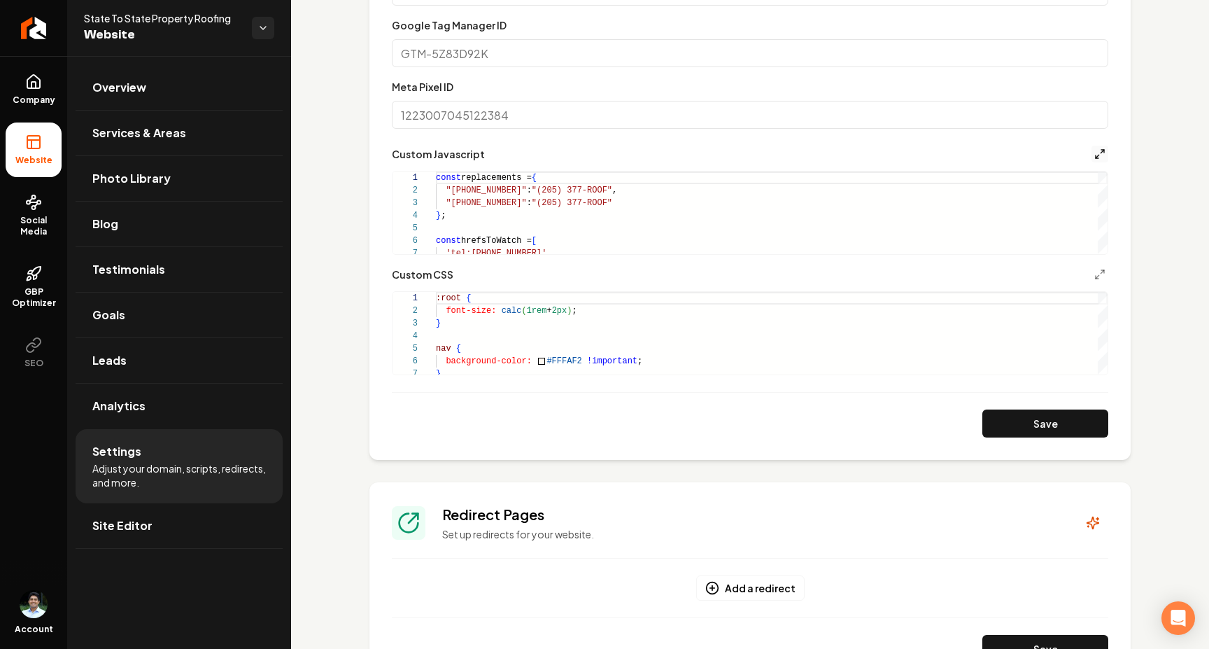
click at [1101, 154] on icon "Main content area" at bounding box center [1100, 153] width 11 height 11
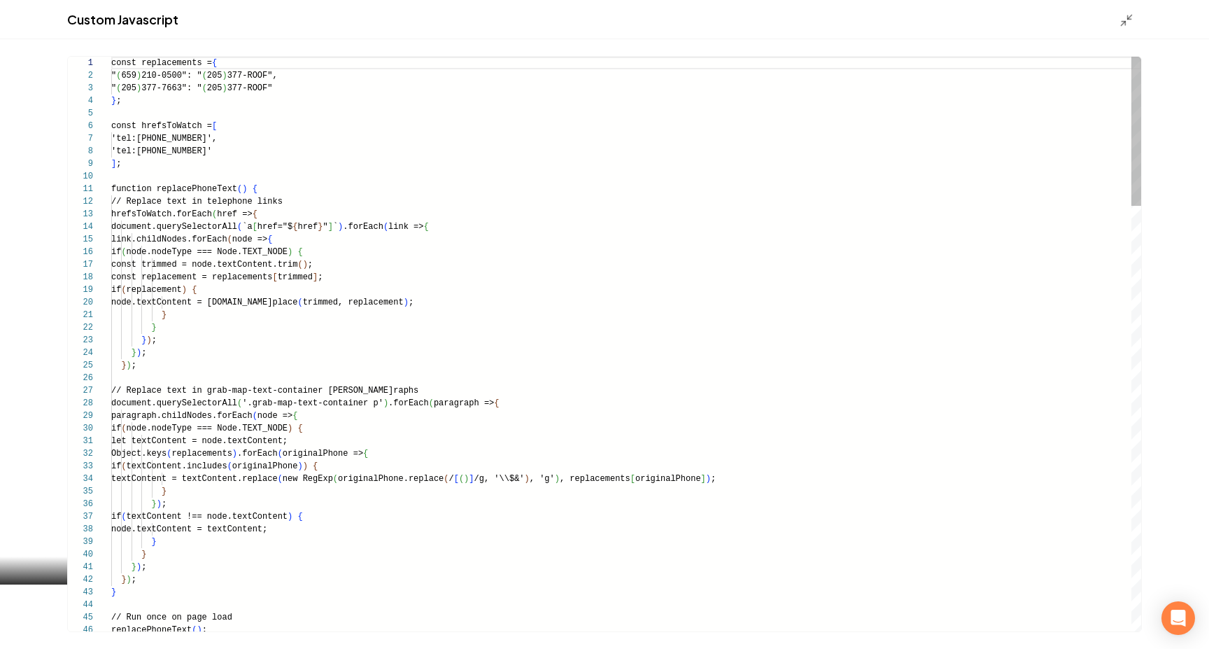
scroll to position [126, 0]
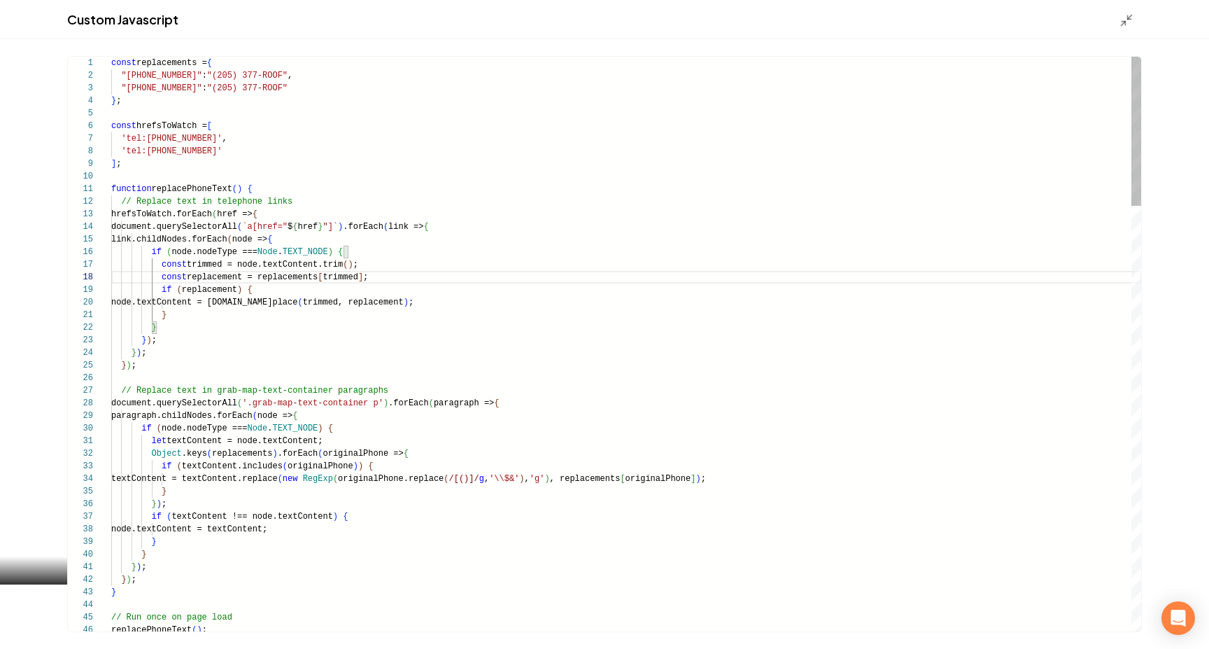
type textarea "**********"
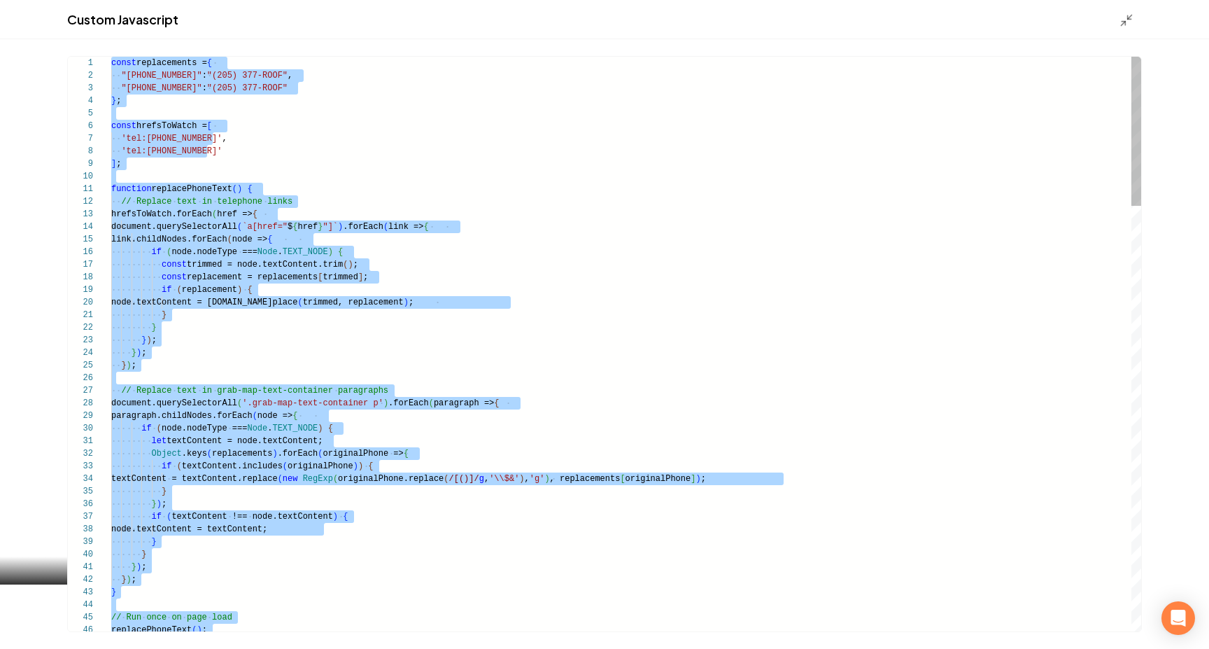
scroll to position [0, 0]
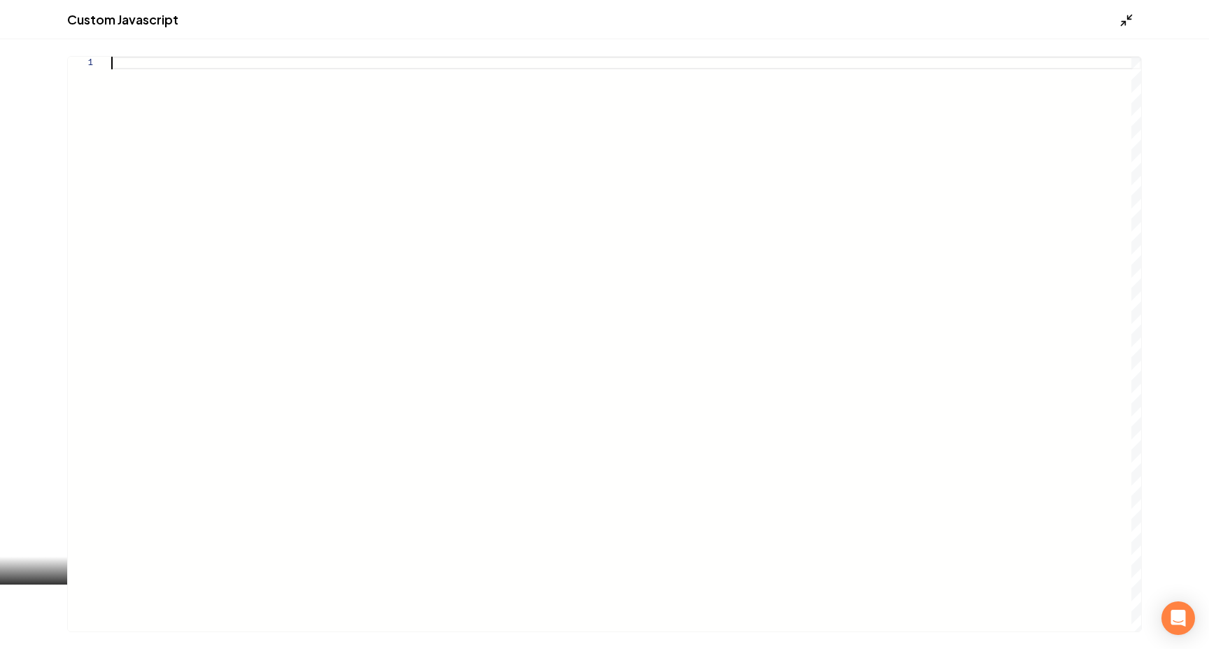
click at [1130, 15] on icon "Main content area" at bounding box center [1127, 20] width 14 height 14
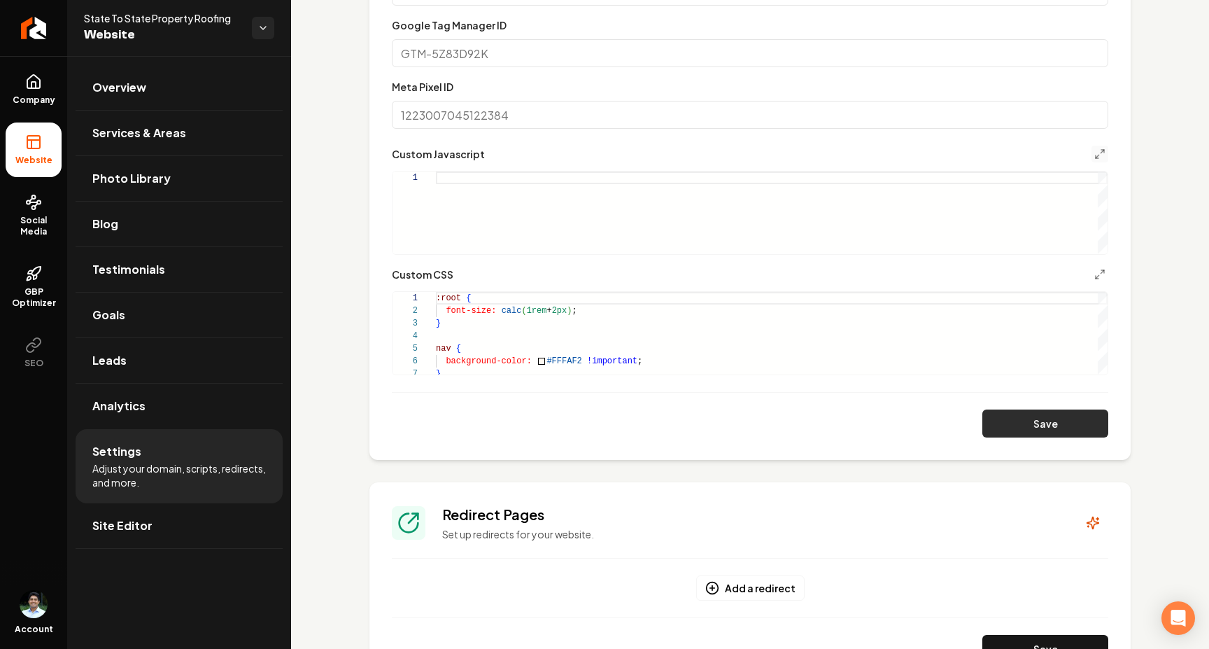
click at [1012, 421] on button "Save" at bounding box center [1046, 423] width 126 height 28
click at [233, 521] on link "Site Editor" at bounding box center [179, 525] width 207 height 45
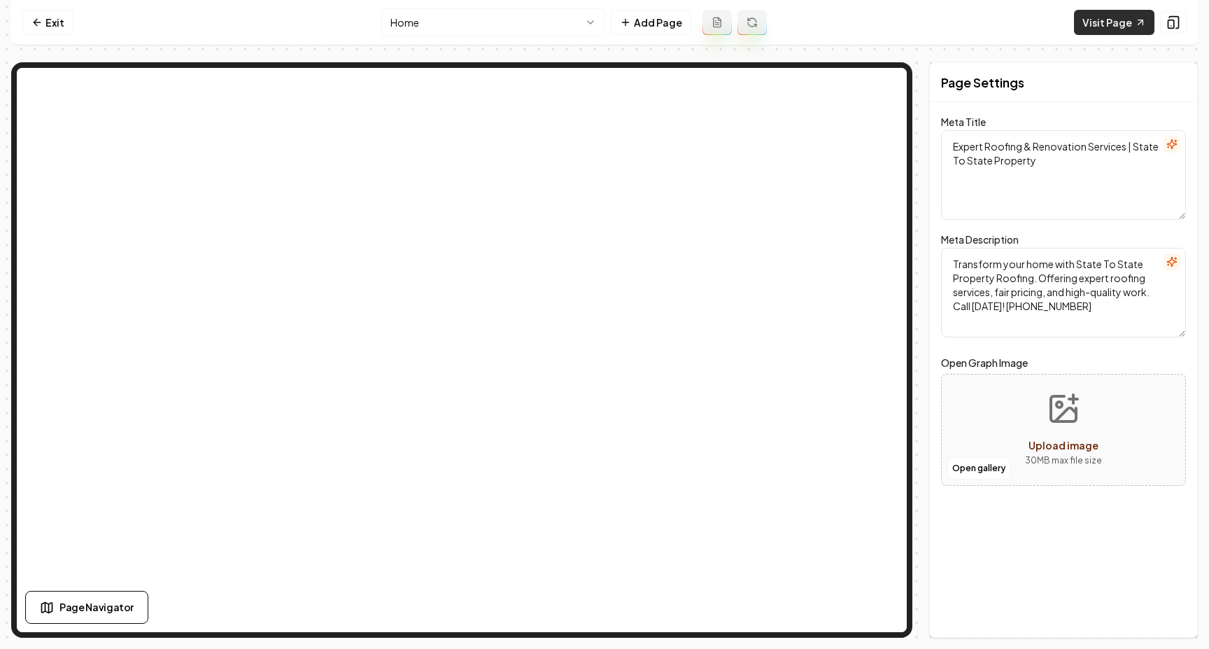
click at [1113, 28] on link "Visit Page" at bounding box center [1114, 22] width 80 height 25
click at [55, 27] on link "Exit" at bounding box center [47, 22] width 51 height 25
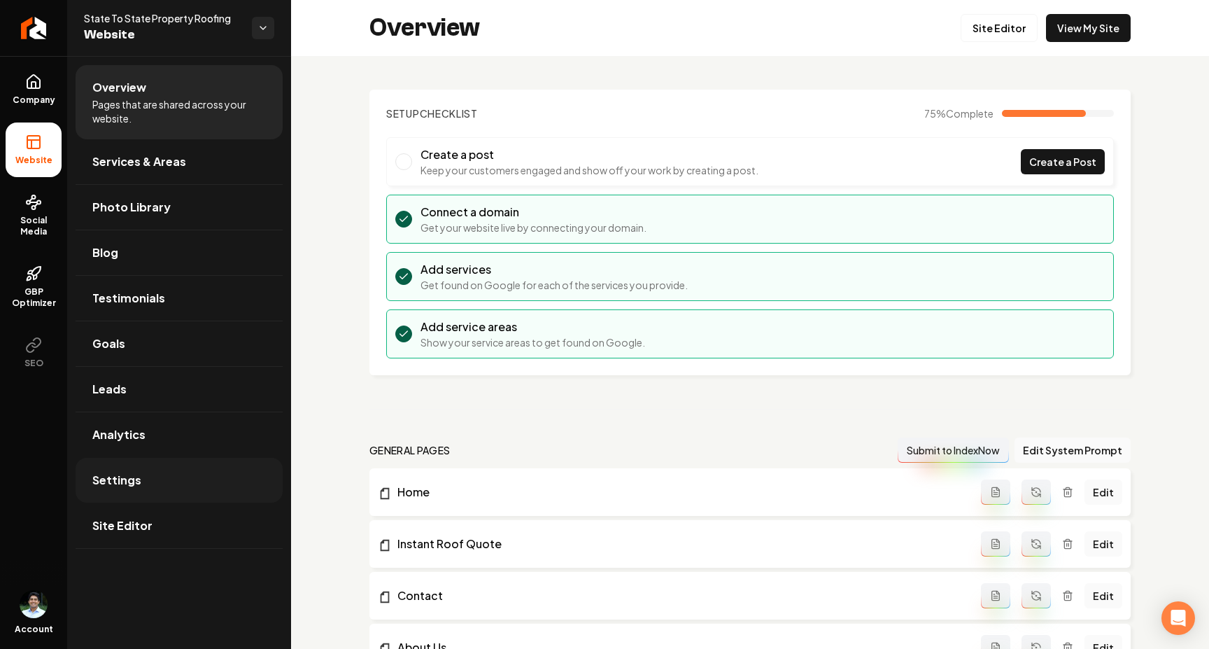
click at [138, 476] on span "Settings" at bounding box center [116, 480] width 49 height 17
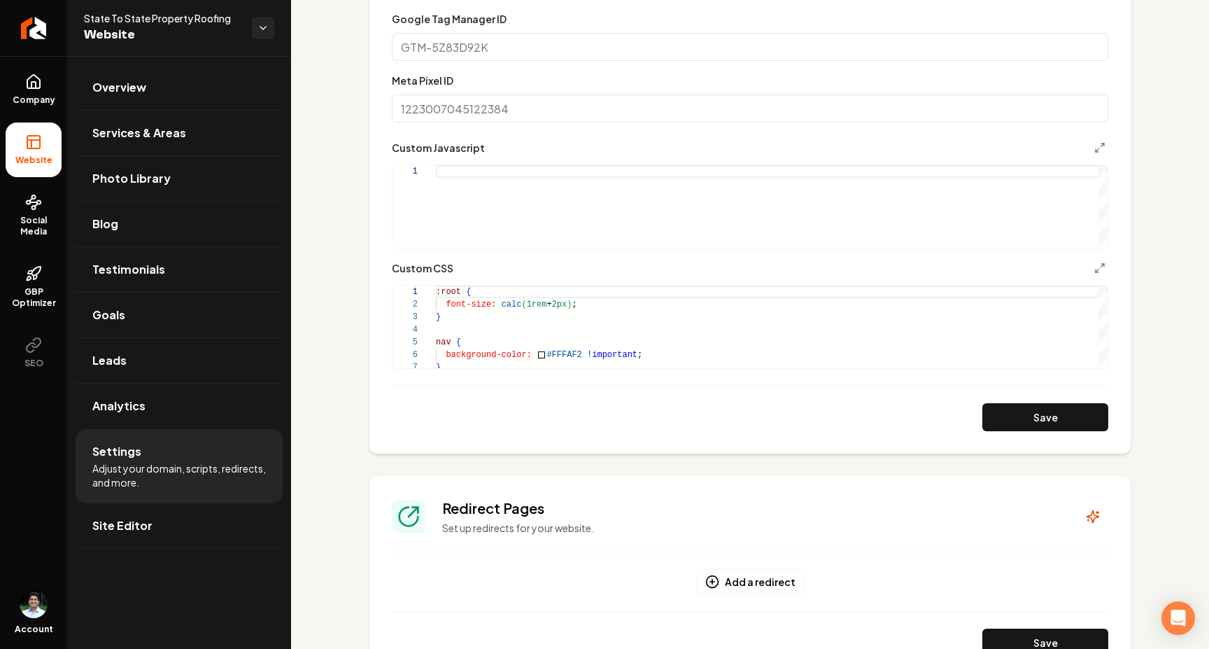
scroll to position [736, 0]
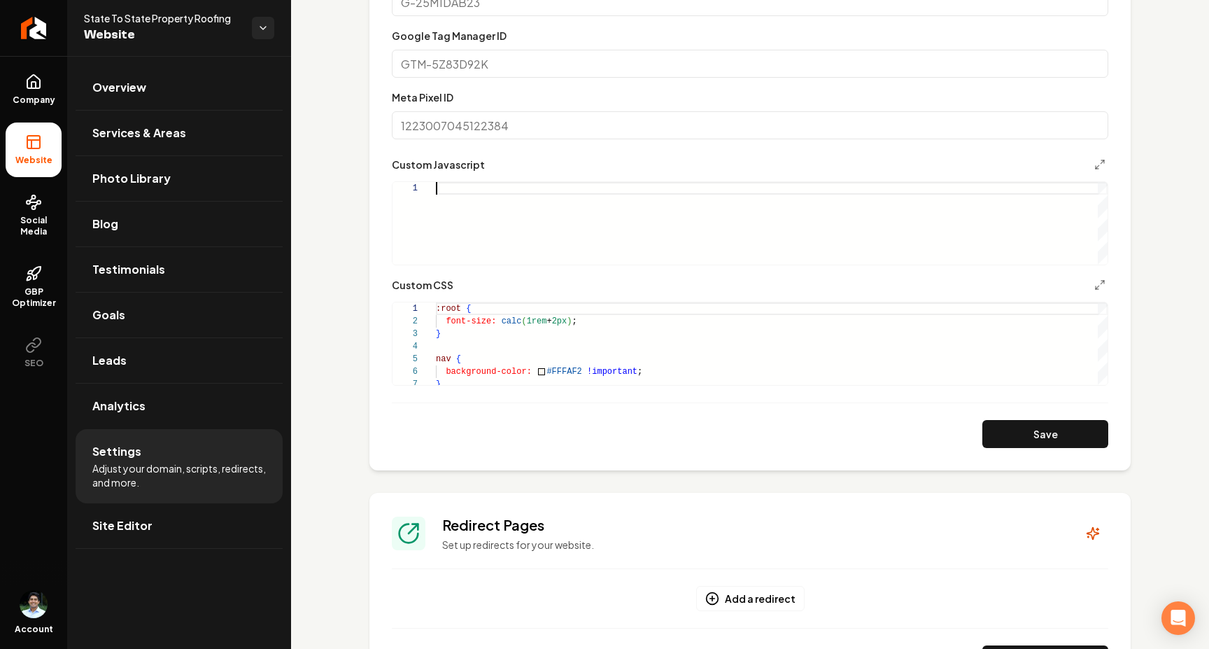
click at [566, 237] on div "Main content area" at bounding box center [772, 223] width 672 height 83
type textarea "**********"
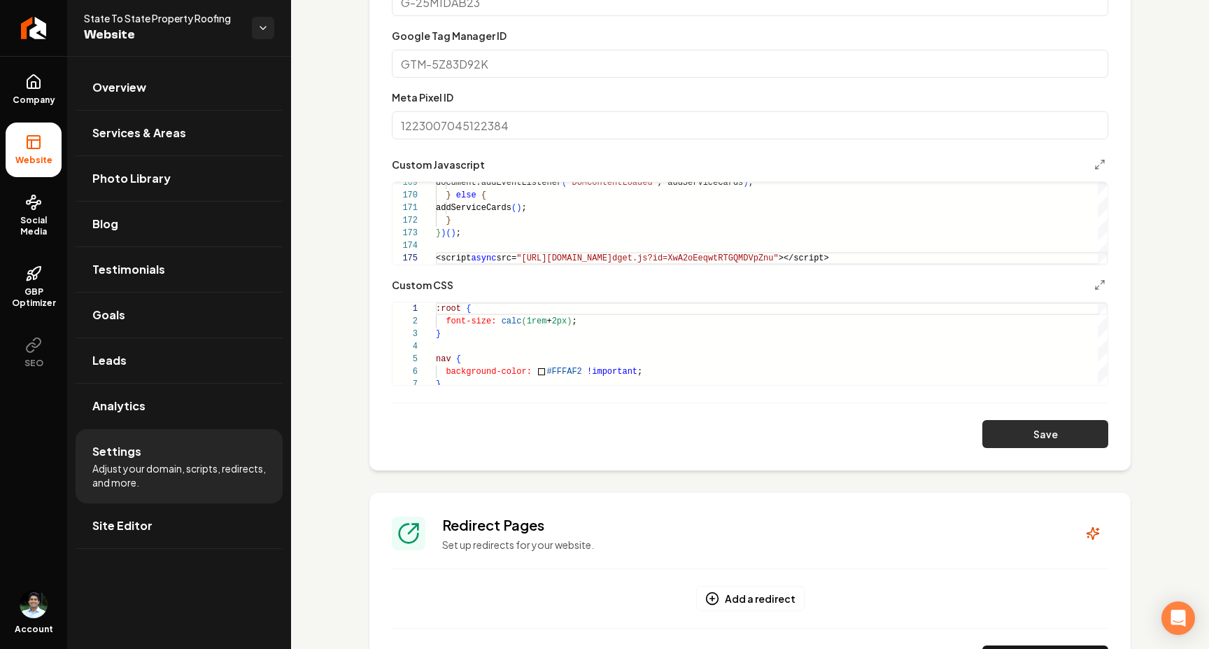
click at [1034, 426] on button "Save" at bounding box center [1046, 434] width 126 height 28
type textarea "**********"
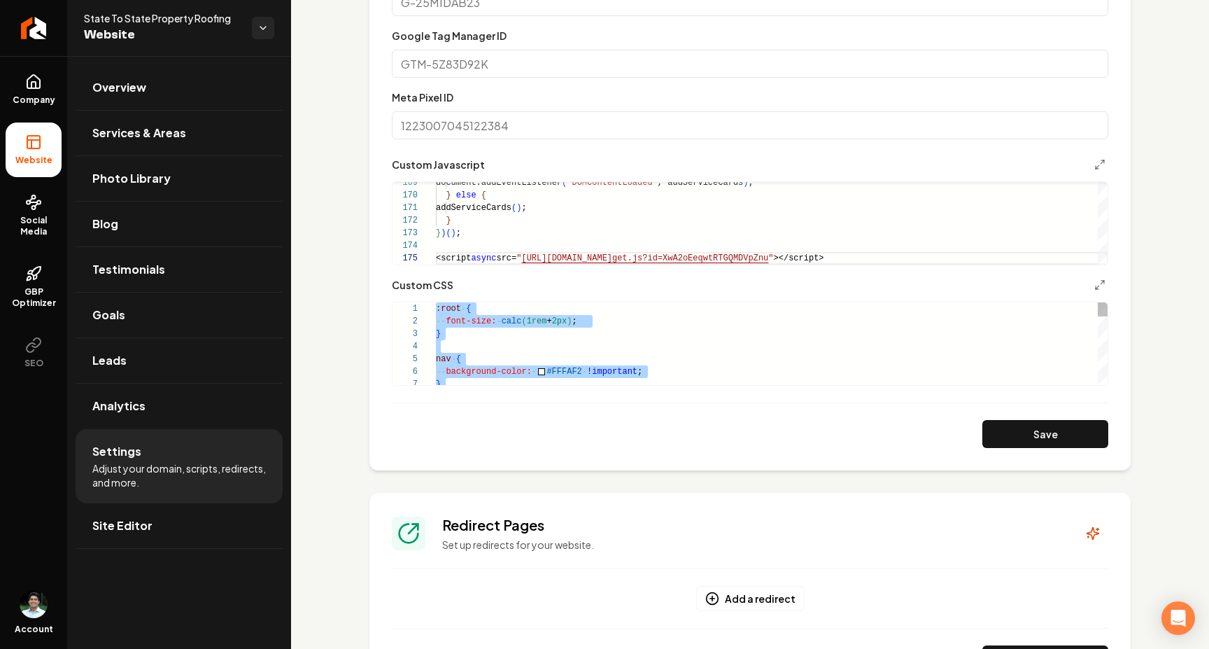
scroll to position [0, 0]
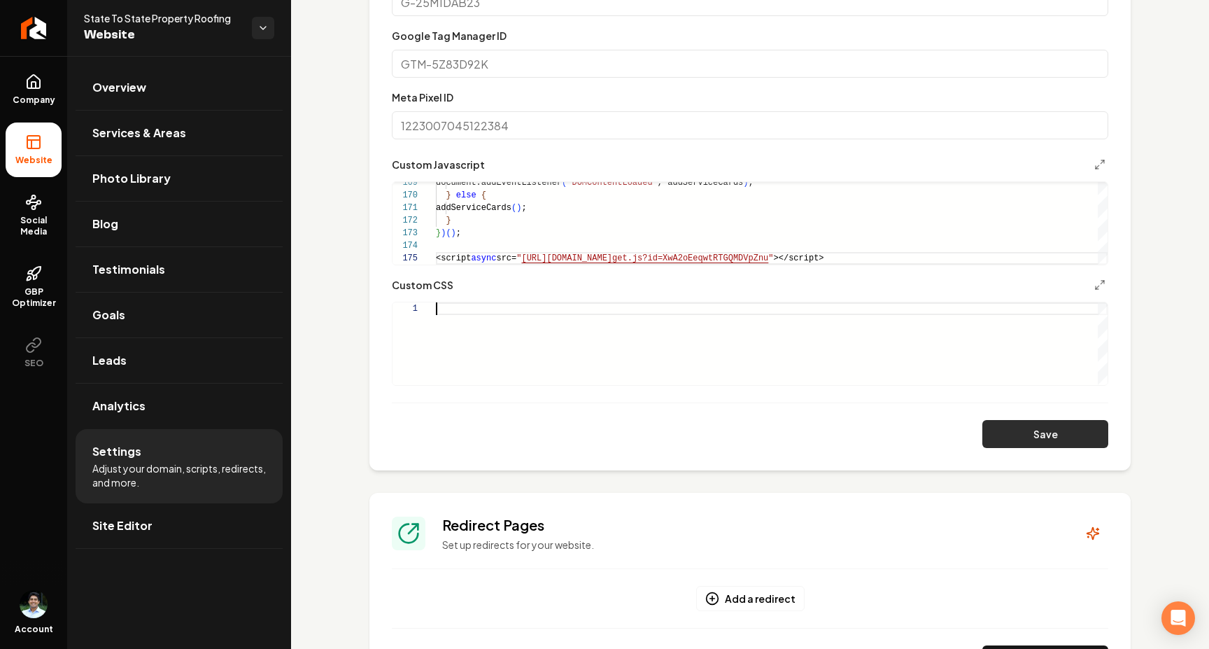
click at [1032, 432] on button "Save" at bounding box center [1046, 434] width 126 height 28
click at [482, 316] on div "Main content area" at bounding box center [772, 343] width 672 height 83
type textarea "*"
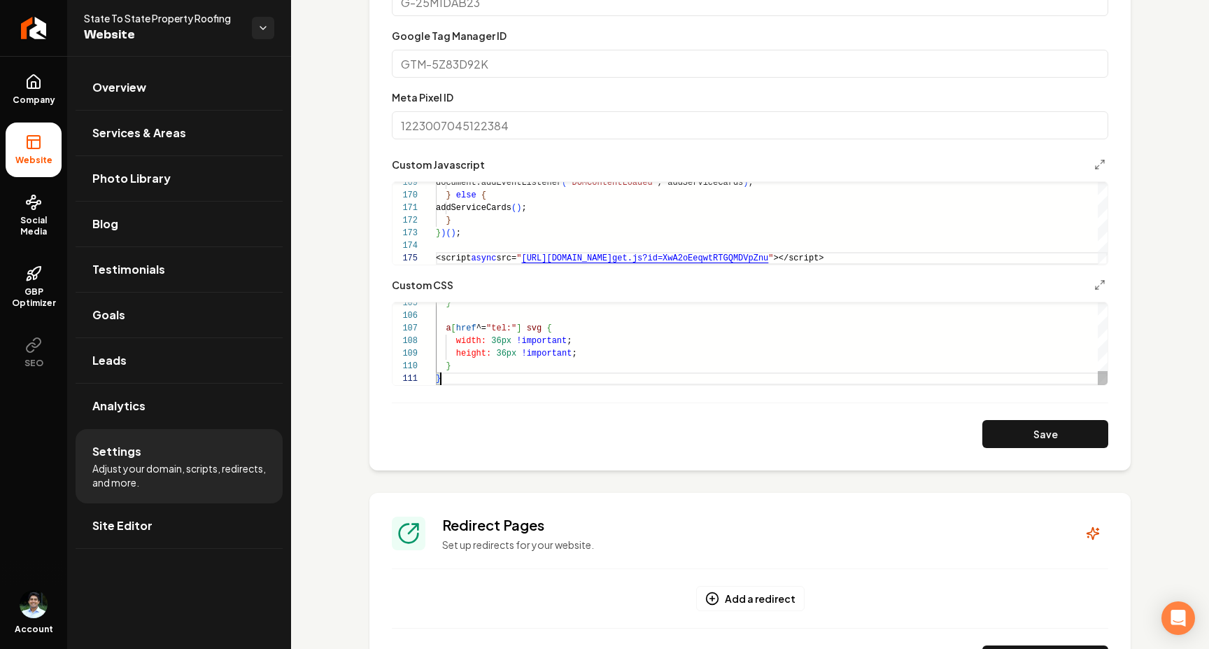
scroll to position [0, 4]
click at [1026, 431] on button "Save" at bounding box center [1046, 434] width 126 height 28
click at [160, 73] on link "Overview" at bounding box center [179, 87] width 207 height 45
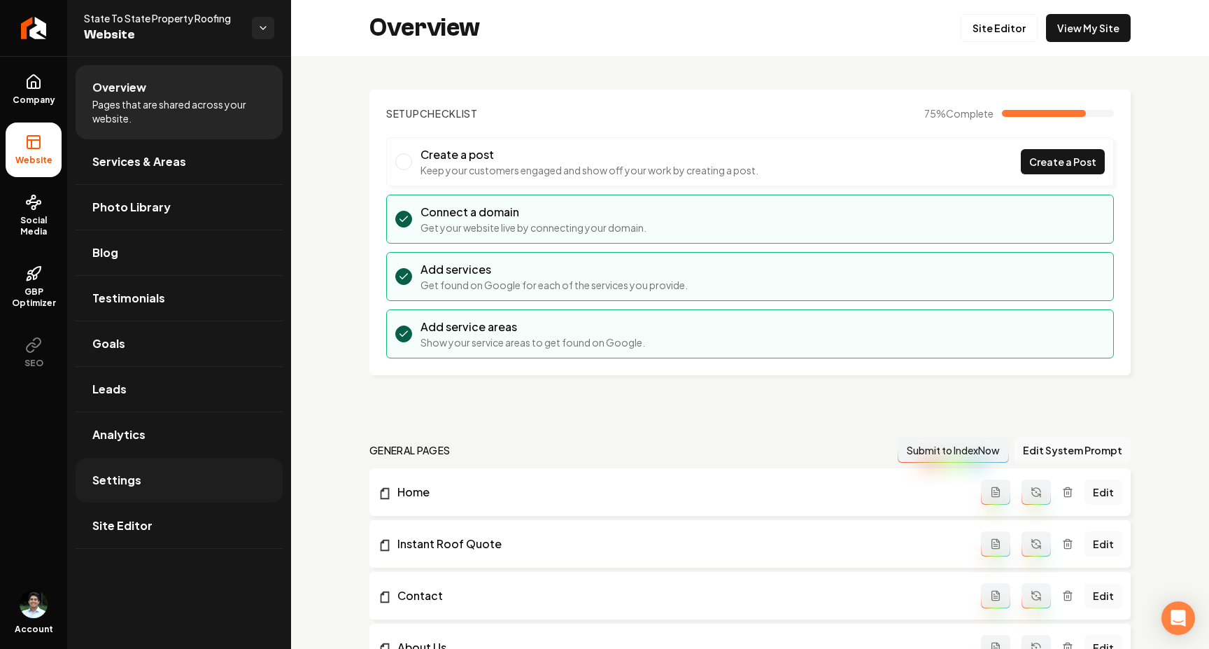
click at [140, 460] on link "Settings" at bounding box center [179, 480] width 207 height 45
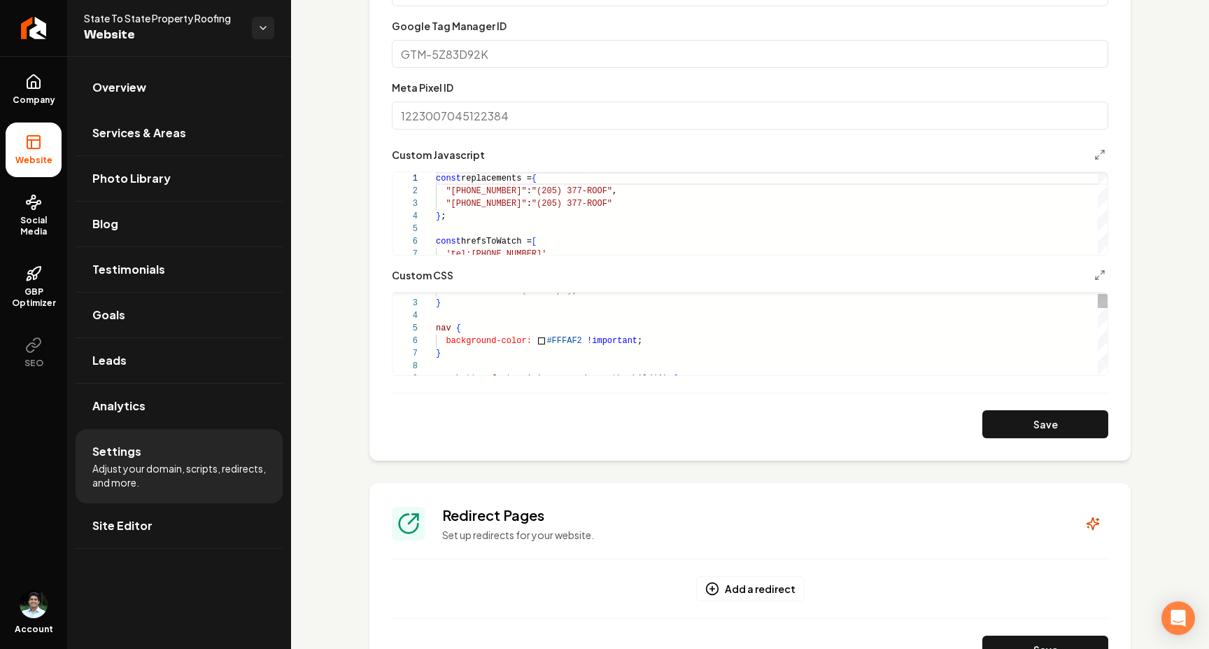
scroll to position [50, 25]
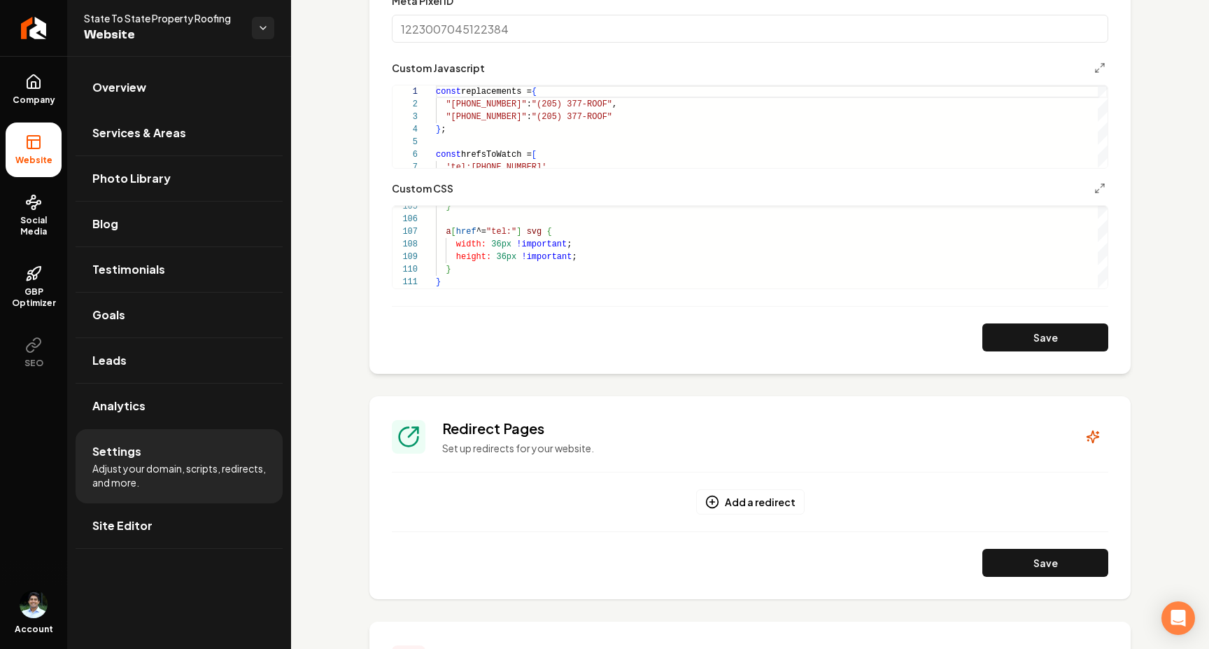
scroll to position [730, 0]
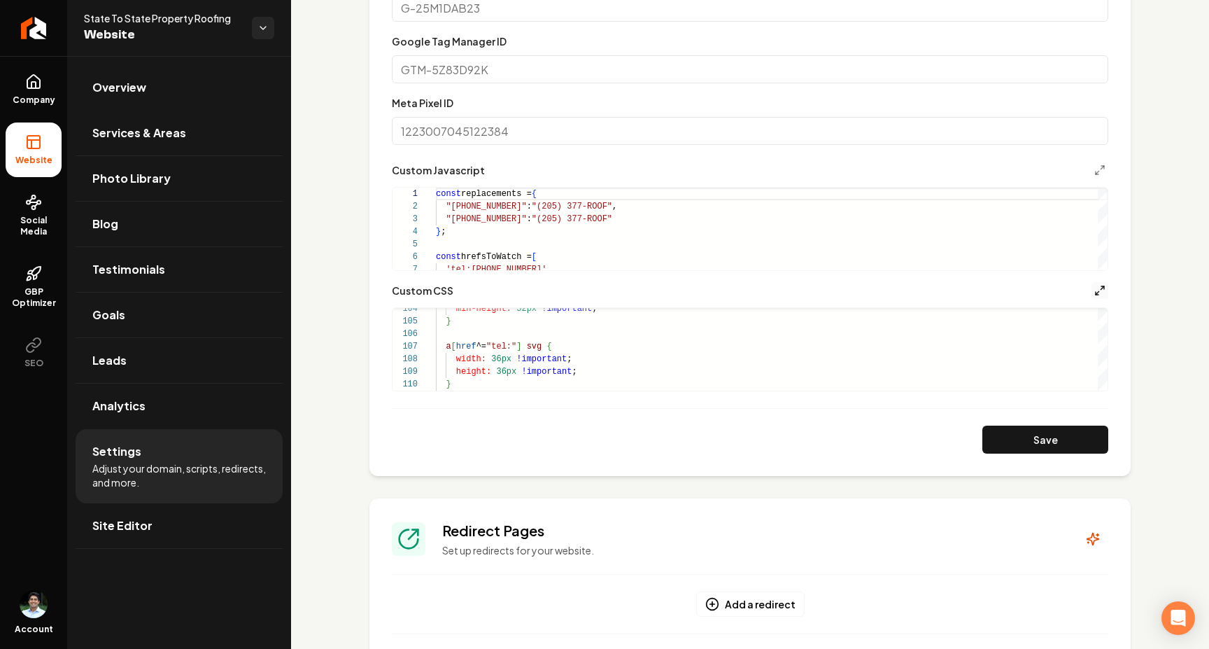
click at [1102, 288] on icon "Main content area" at bounding box center [1100, 290] width 11 height 11
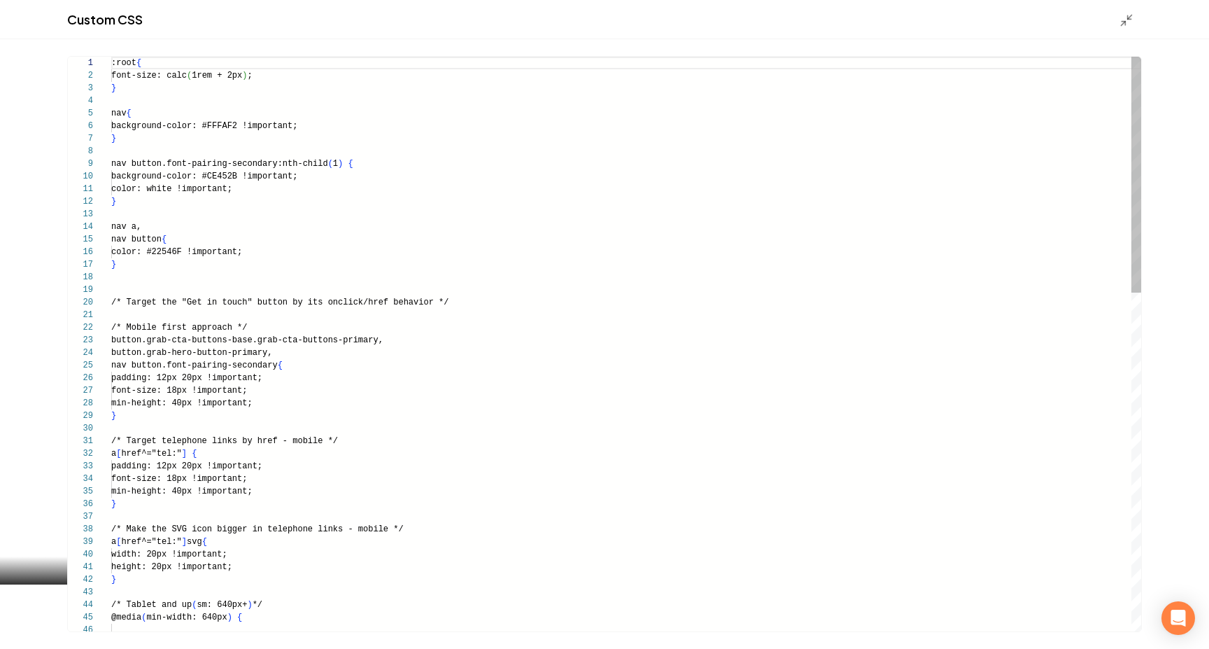
scroll to position [126, 0]
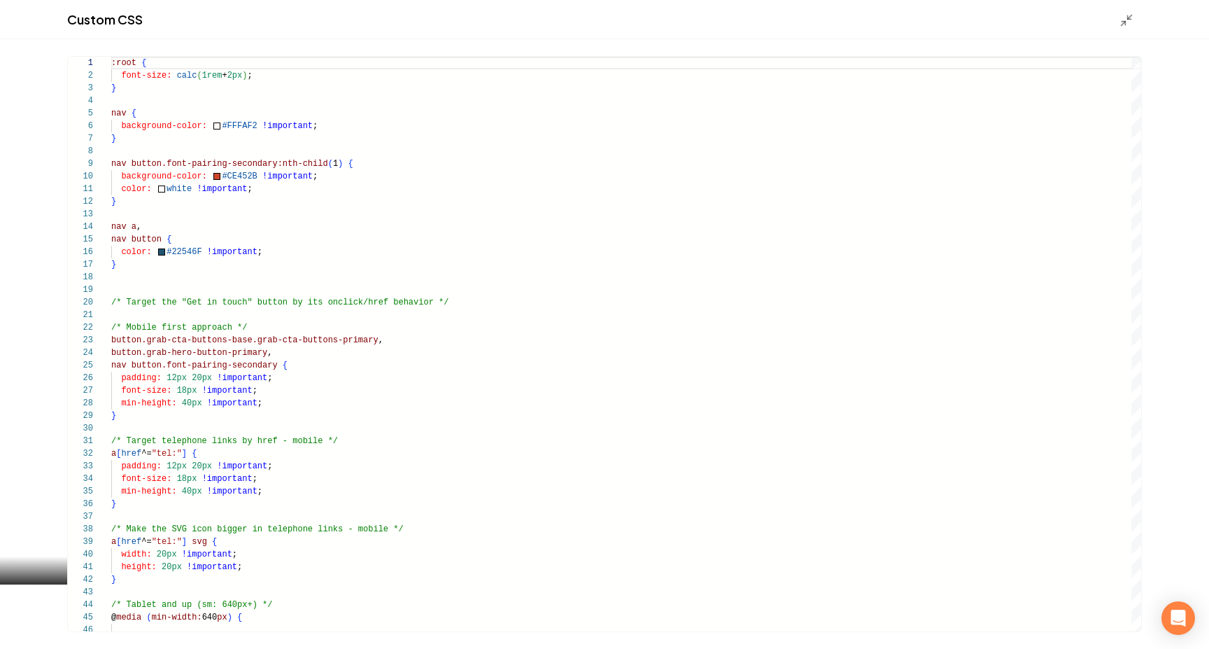
click at [1139, 18] on div "Main content area" at bounding box center [1131, 19] width 22 height 15
click at [1130, 17] on icon "Main content area" at bounding box center [1127, 20] width 14 height 14
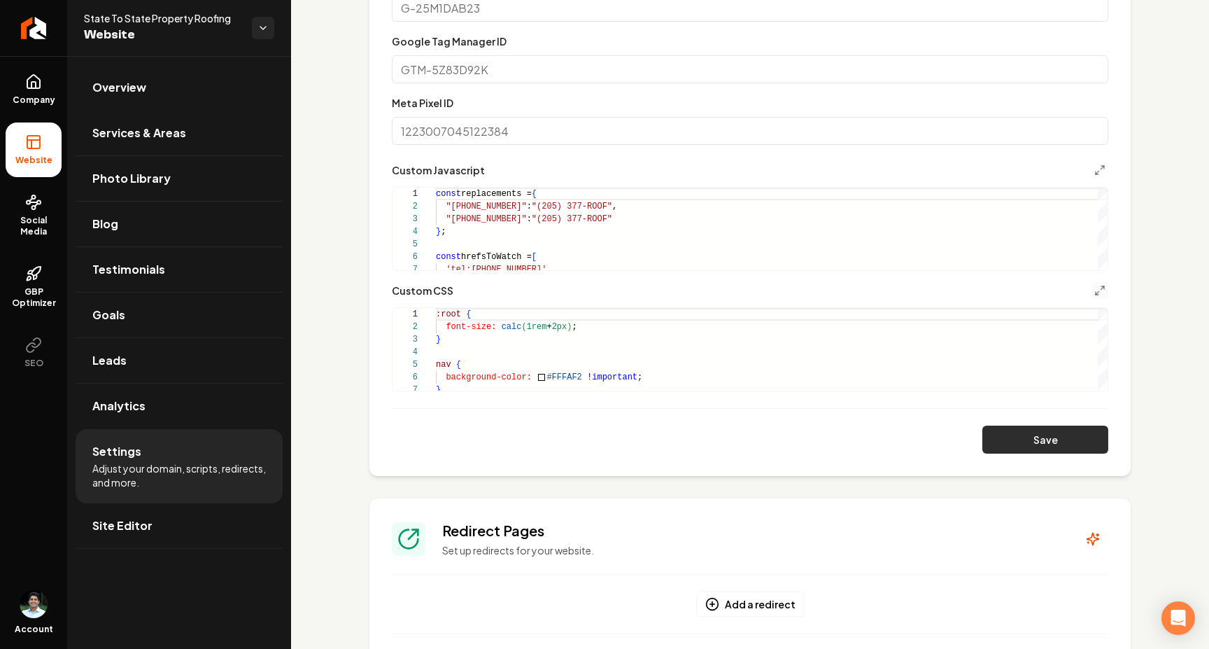
click at [1056, 439] on button "Save" at bounding box center [1046, 439] width 126 height 28
click at [1010, 428] on button "Save" at bounding box center [1046, 439] width 126 height 28
